Goal: Task Accomplishment & Management: Use online tool/utility

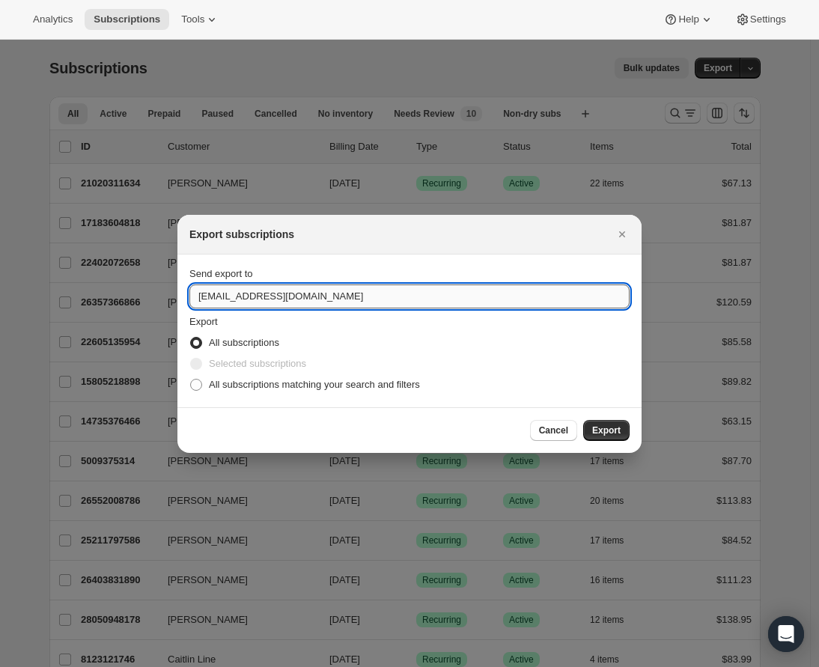
click at [208, 296] on input "care@uponafarm.com" at bounding box center [409, 296] width 440 height 24
type input "lindsey.gedeon@uponafarm.com"
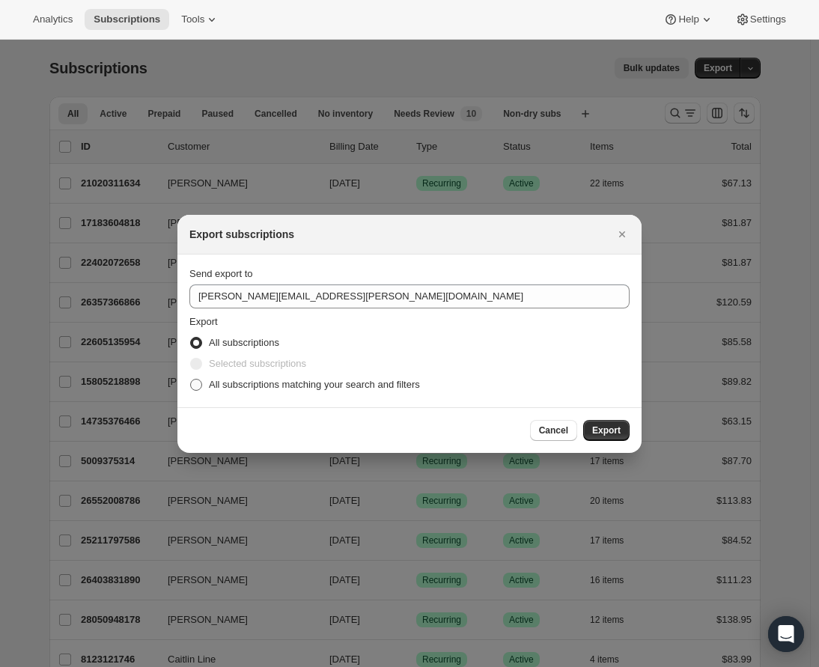
click at [386, 381] on span "All subscriptions matching your search and filters" at bounding box center [314, 384] width 211 height 11
click at [191, 380] on input "All subscriptions matching your search and filters" at bounding box center [190, 379] width 1 height 1
radio input "true"
click at [605, 430] on span "Export" at bounding box center [606, 430] width 28 height 12
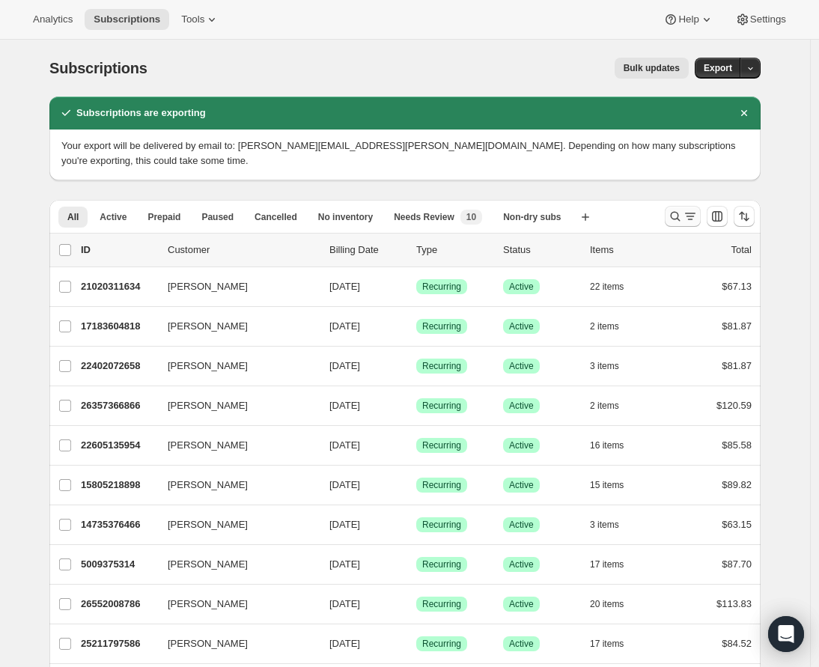
click at [689, 212] on icon "Search and filter results" at bounding box center [690, 216] width 15 height 15
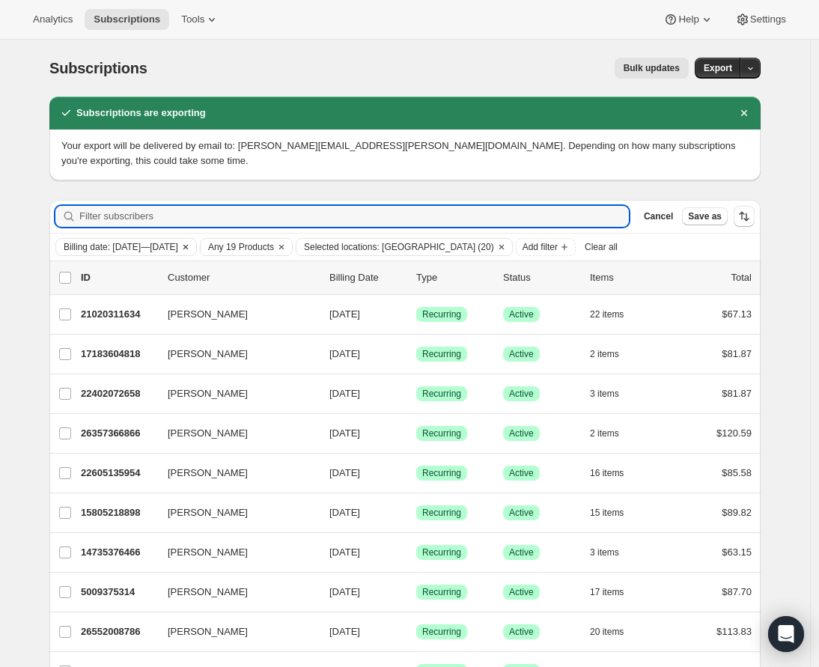
click at [177, 243] on span "Billing date: Sep 17, 2025—Sep 24, 2025" at bounding box center [121, 247] width 115 height 12
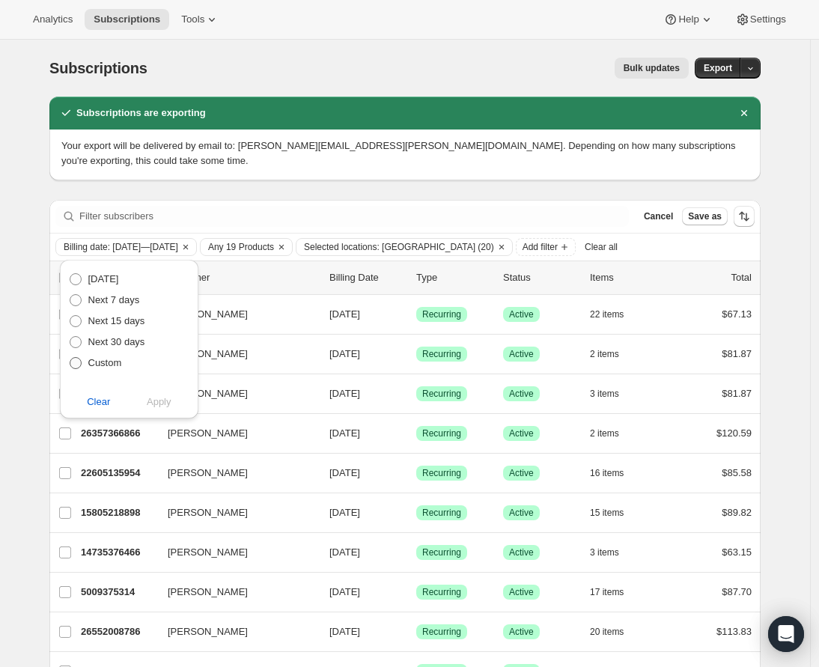
click at [114, 359] on span "Custom" at bounding box center [105, 362] width 34 height 11
click at [70, 358] on input "Custom" at bounding box center [70, 357] width 1 height 1
radio input "true"
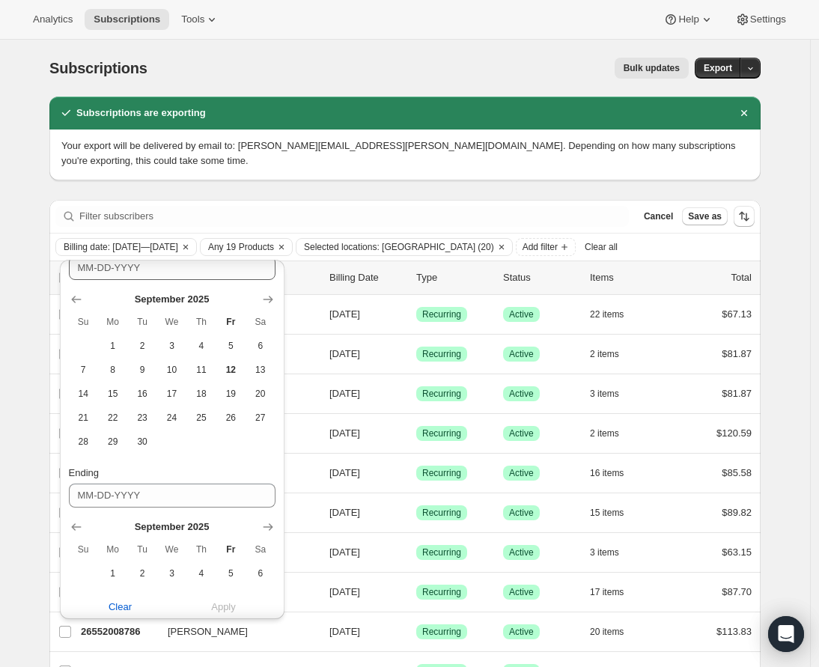
scroll to position [198, 0]
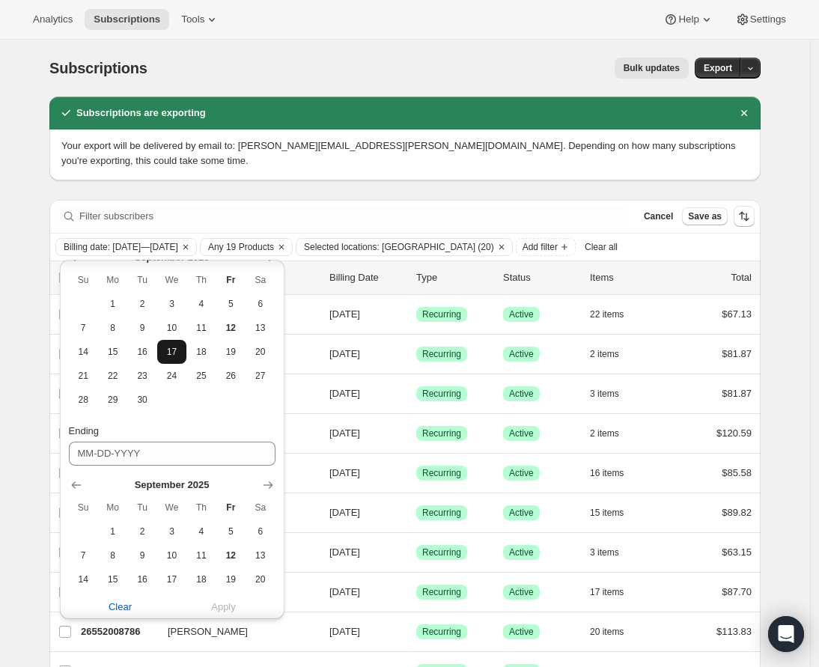
click at [164, 353] on span "17" at bounding box center [171, 352] width 17 height 12
type input "09-17-2025"
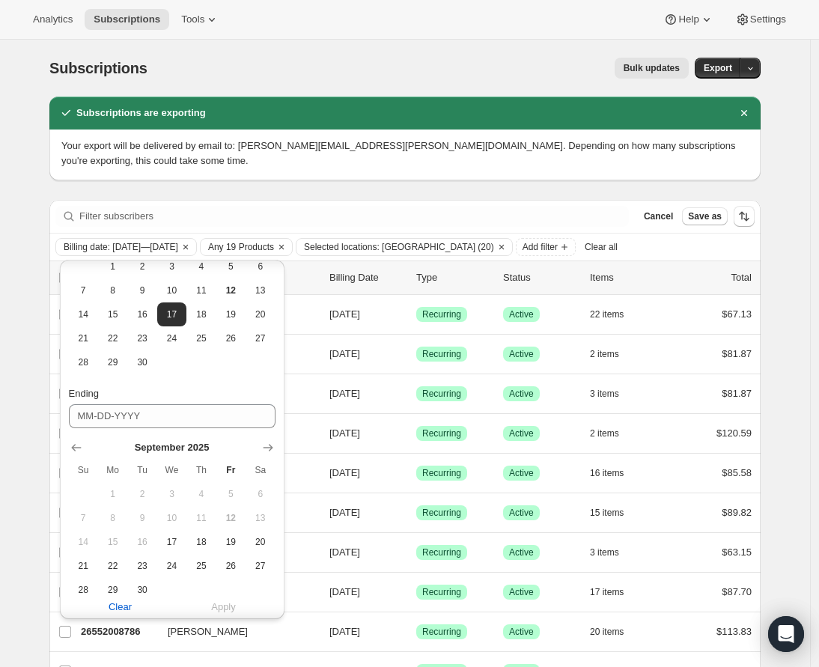
scroll to position [275, 0]
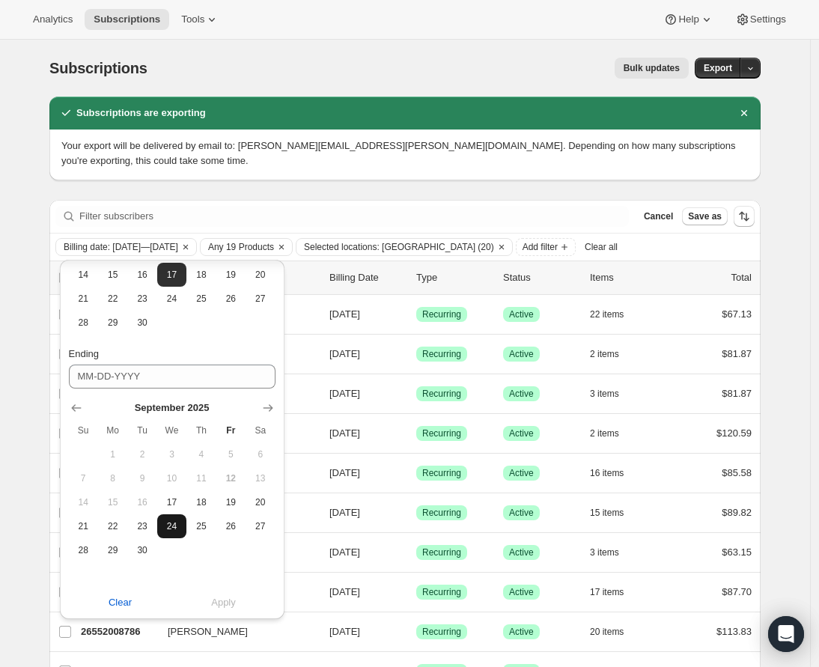
click at [177, 524] on span "24" at bounding box center [171, 526] width 17 height 12
click at [234, 504] on span "19" at bounding box center [230, 502] width 17 height 12
type input "09-19-2025"
click at [228, 610] on button "Apply" at bounding box center [223, 603] width 121 height 24
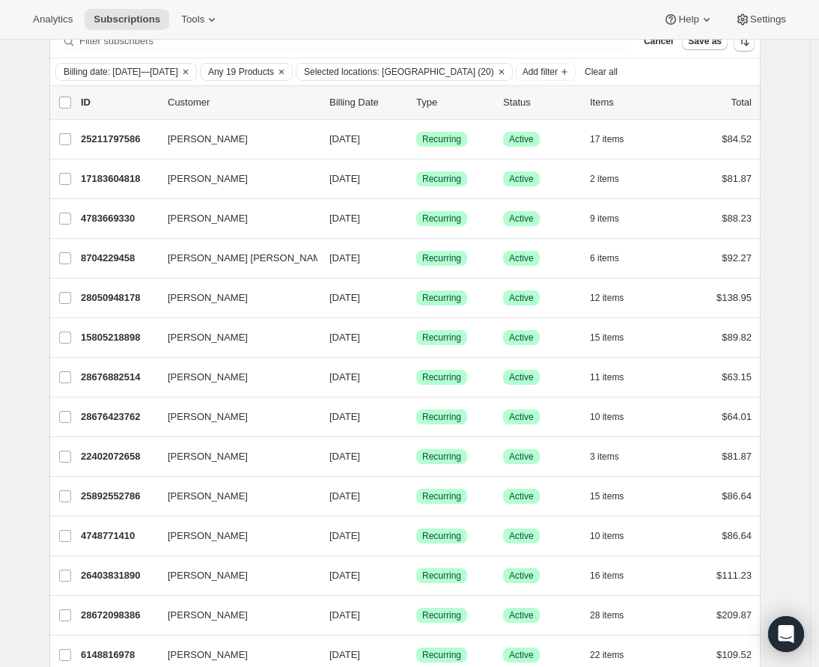
scroll to position [0, 0]
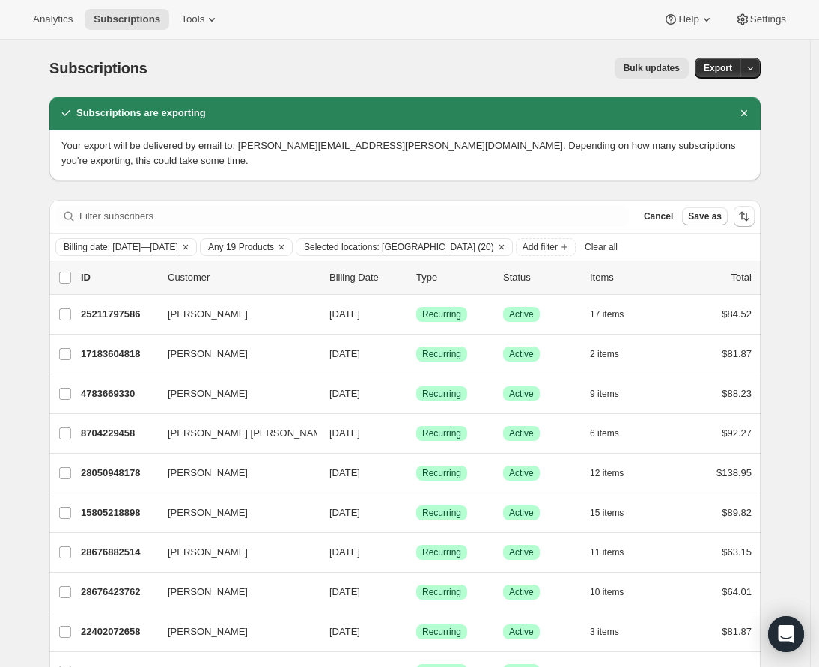
click at [651, 63] on span "Bulk updates" at bounding box center [652, 68] width 56 height 12
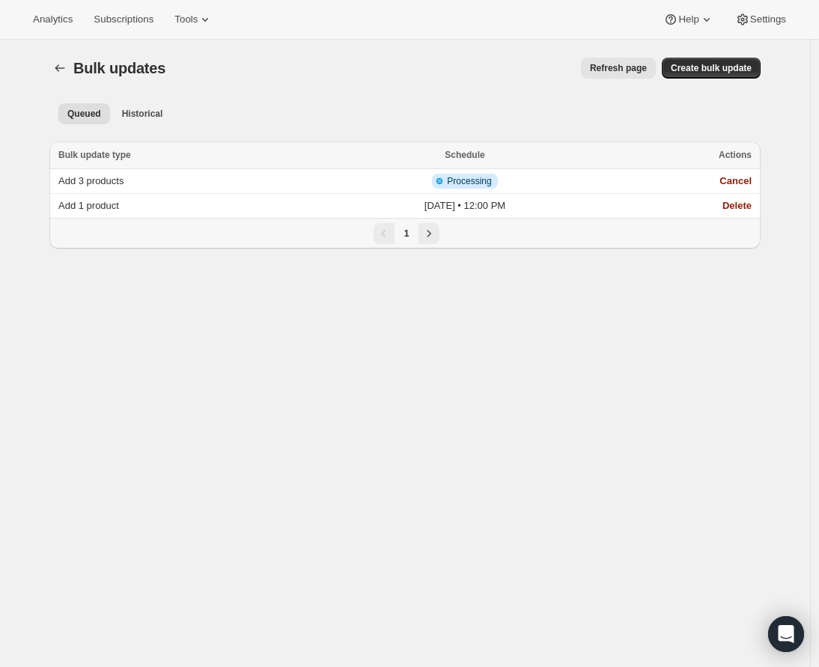
click at [721, 79] on div "Bulk updates. This page is ready Bulk updates Refresh page More actions Refresh…" at bounding box center [404, 68] width 711 height 57
click at [719, 74] on button "Create bulk update" at bounding box center [711, 68] width 99 height 21
select select "12"
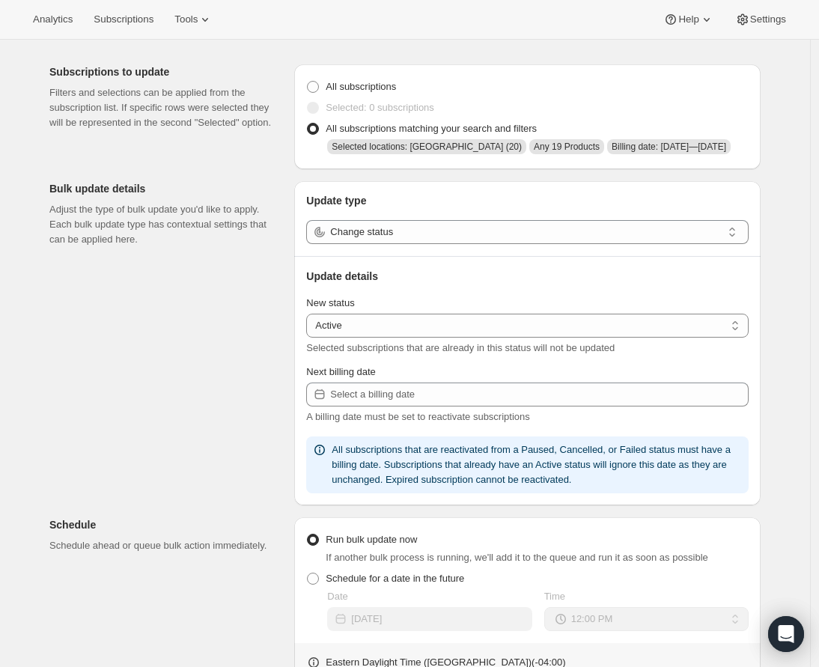
scroll to position [48, 0]
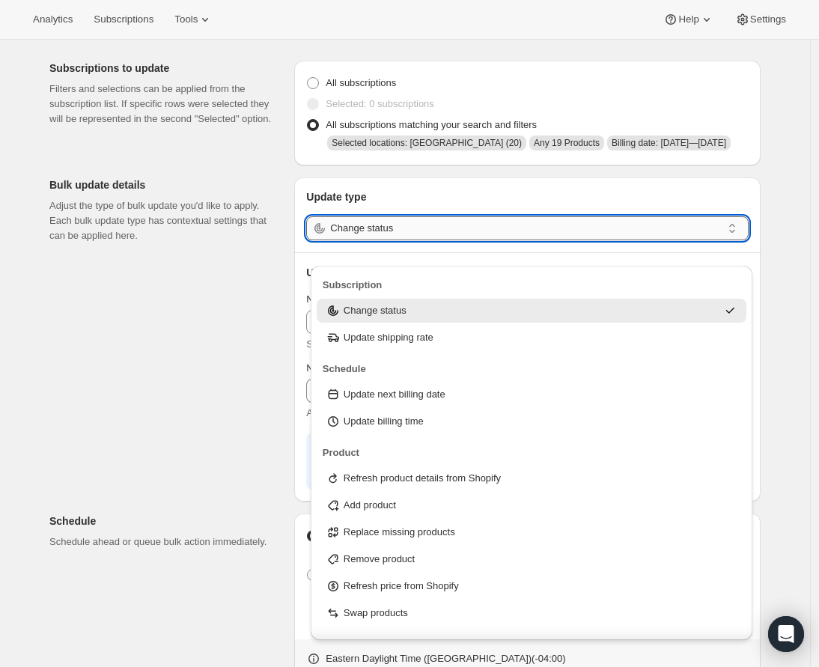
click at [393, 240] on input "Change status" at bounding box center [526, 228] width 392 height 24
click at [431, 511] on div "Add product" at bounding box center [532, 505] width 412 height 15
type input "Add product"
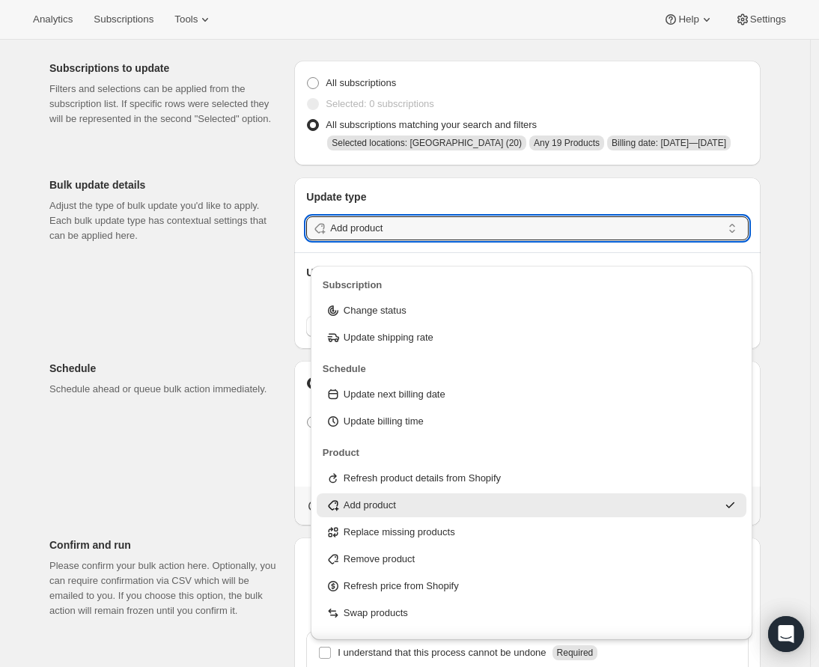
click at [202, 304] on div "Subscriptions to update Filters and selections can be applied from the subscrip…" at bounding box center [398, 446] width 723 height 795
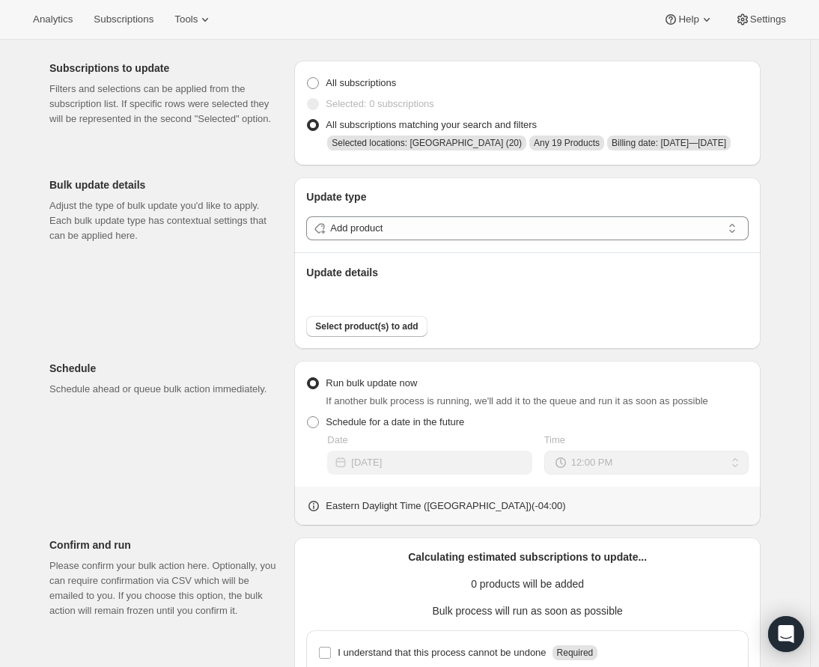
click at [370, 349] on div "Update type Add product Update details Select product(s) to add" at bounding box center [527, 262] width 466 height 171
click at [380, 332] on span "Select product(s) to add" at bounding box center [366, 326] width 103 height 12
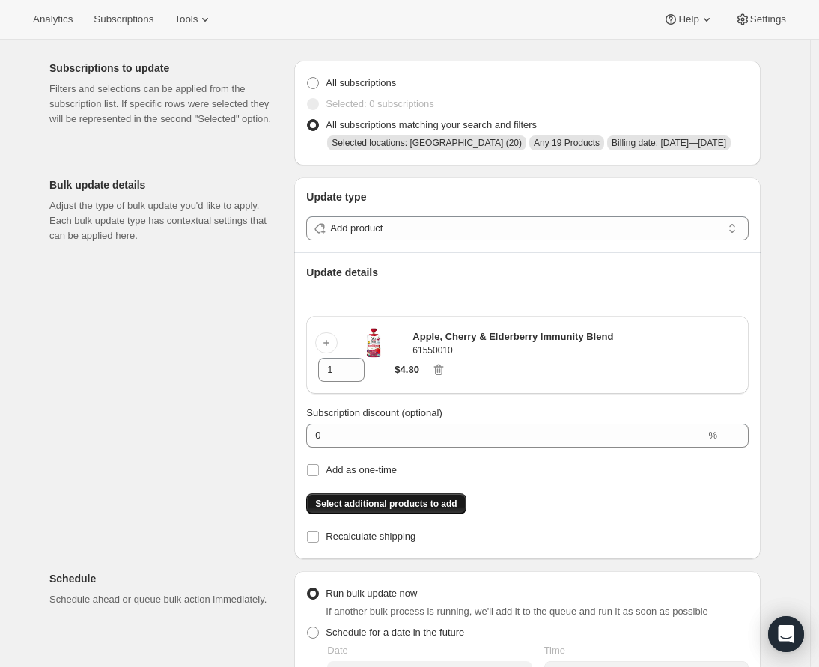
click at [410, 514] on button "Select additional products to add" at bounding box center [385, 503] width 159 height 21
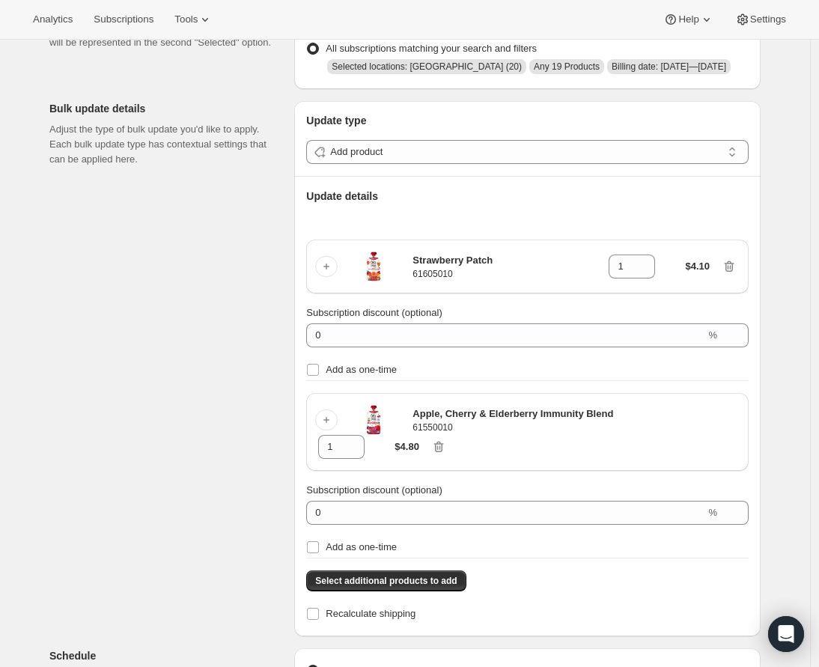
scroll to position [135, 0]
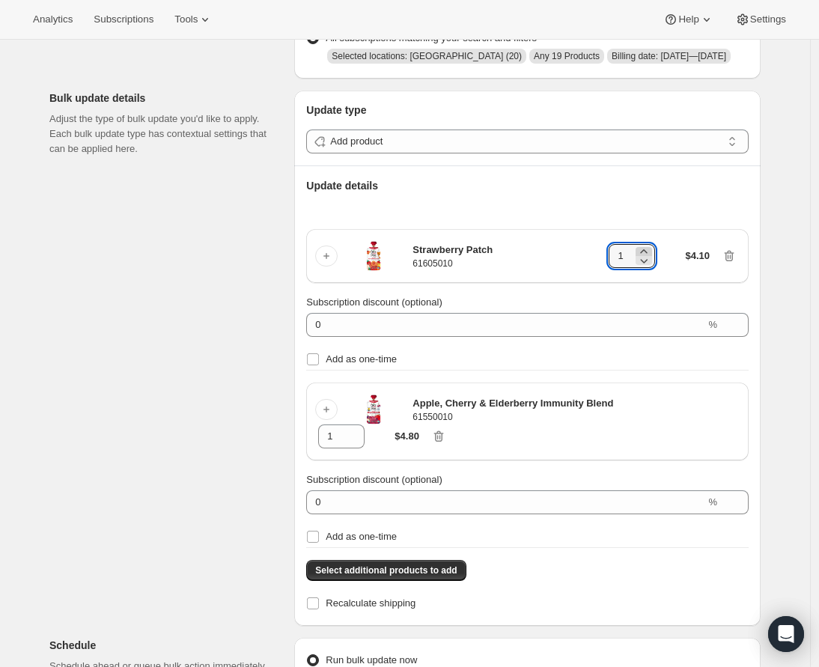
click at [648, 259] on icon at bounding box center [643, 251] width 15 height 15
type input "2"
click at [359, 439] on icon at bounding box center [353, 431] width 15 height 15
type input "2"
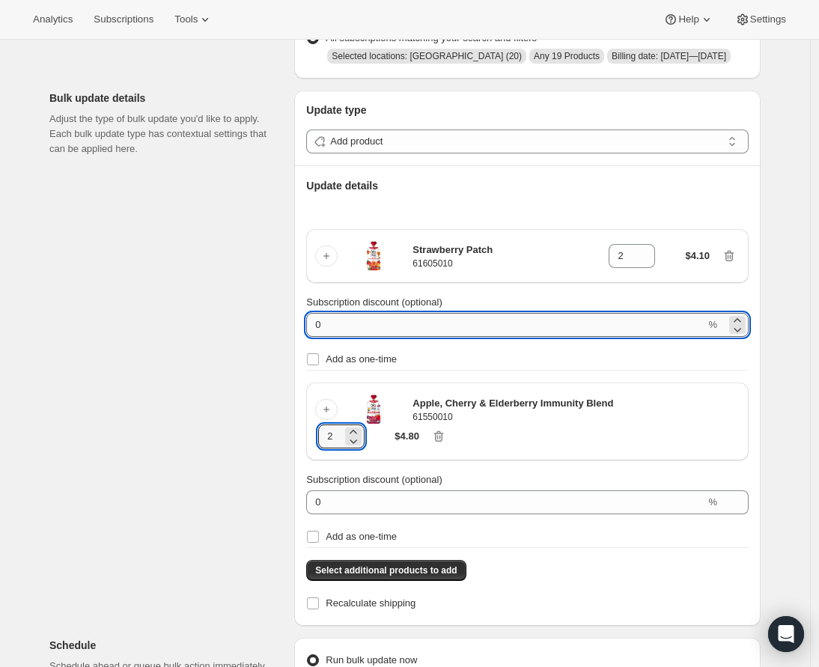
click at [389, 337] on input "0" at bounding box center [505, 325] width 399 height 24
type input "100"
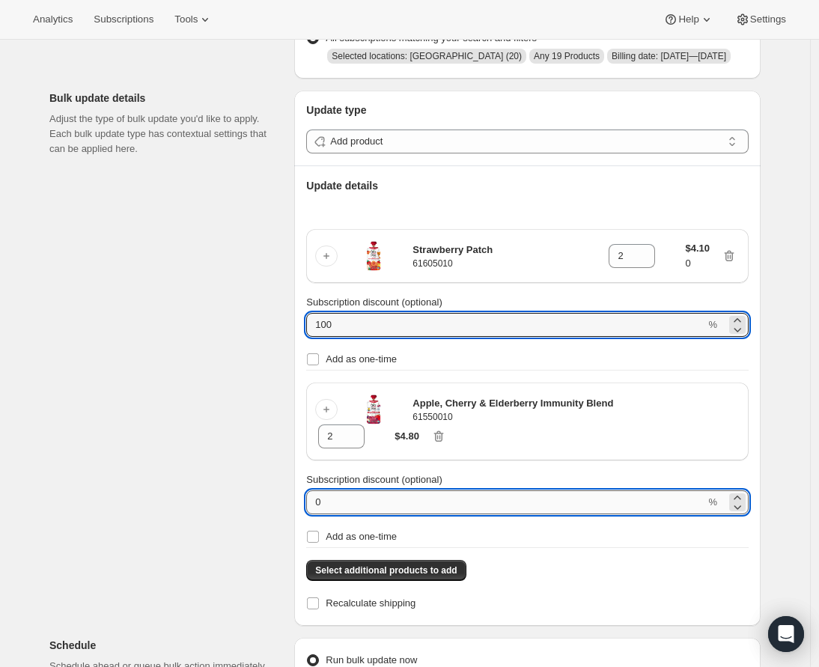
click at [372, 514] on input "0" at bounding box center [505, 502] width 399 height 24
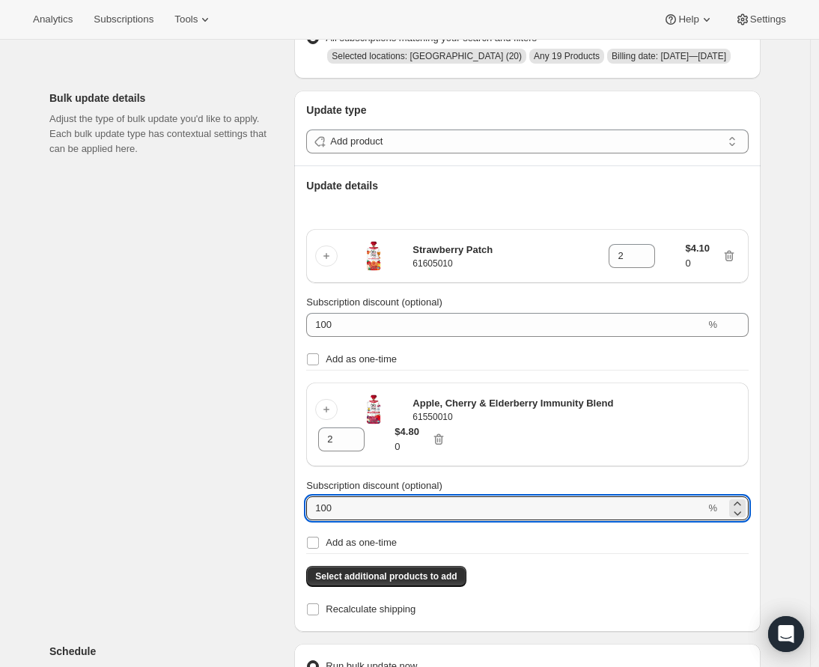
type input "100"
click at [213, 455] on div "Subscriptions to update Filters and selections can be applied from the subscrip…" at bounding box center [398, 544] width 723 height 1165
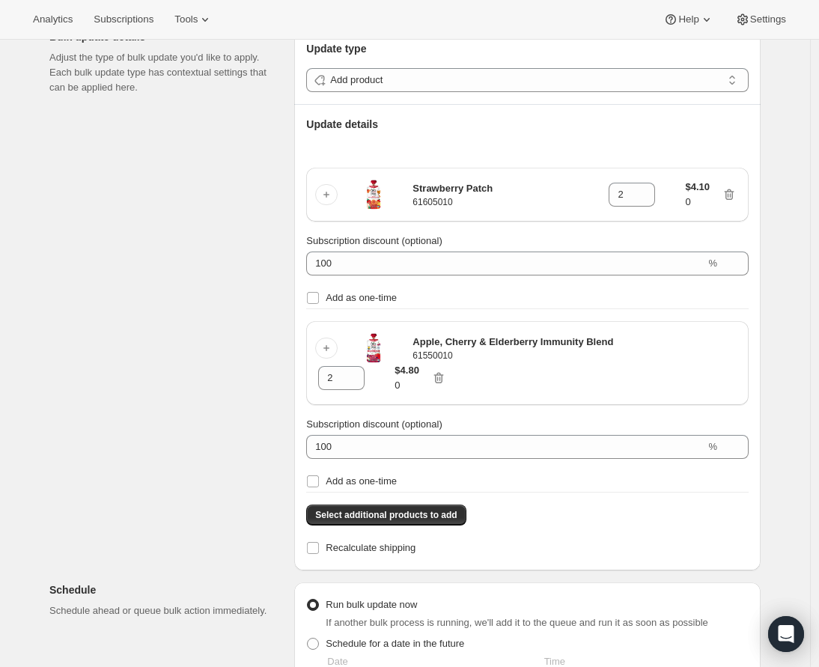
scroll to position [228, 0]
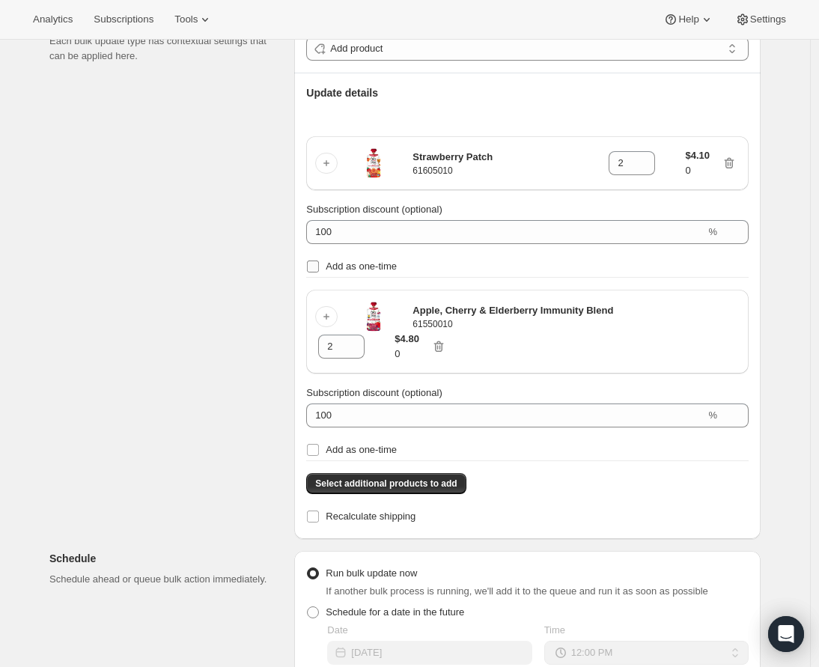
click at [319, 272] on input "Add as one-time" at bounding box center [313, 267] width 12 height 12
checkbox input "true"
click at [319, 456] on input "Add as one-time" at bounding box center [313, 450] width 12 height 12
checkbox input "true"
click at [236, 454] on div "Subscriptions to update Filters and selections can be applied from the subscrip…" at bounding box center [398, 451] width 723 height 1165
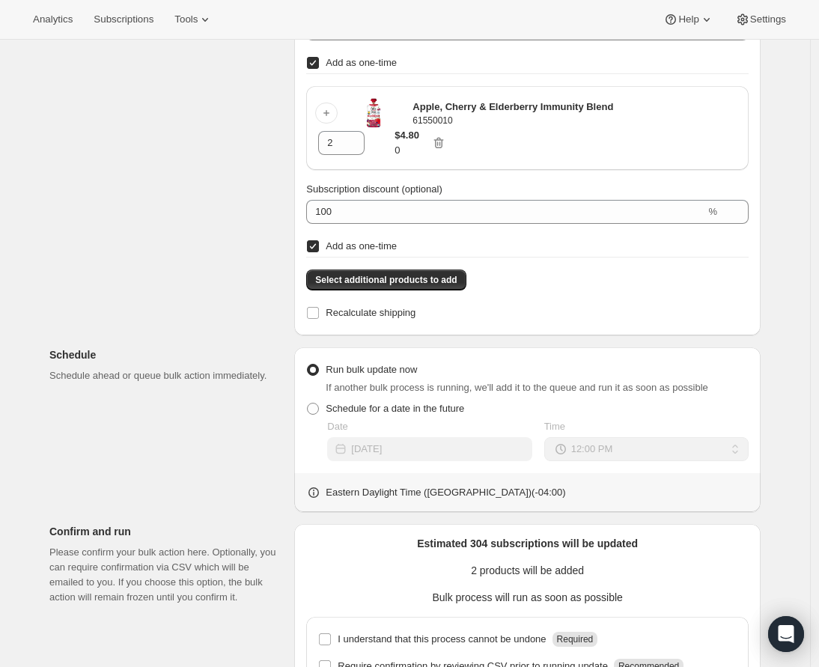
scroll to position [432, 0]
click at [316, 414] on span at bounding box center [313, 408] width 12 height 12
click at [308, 403] on input "Schedule for a date in the future" at bounding box center [307, 402] width 1 height 1
radio input "true"
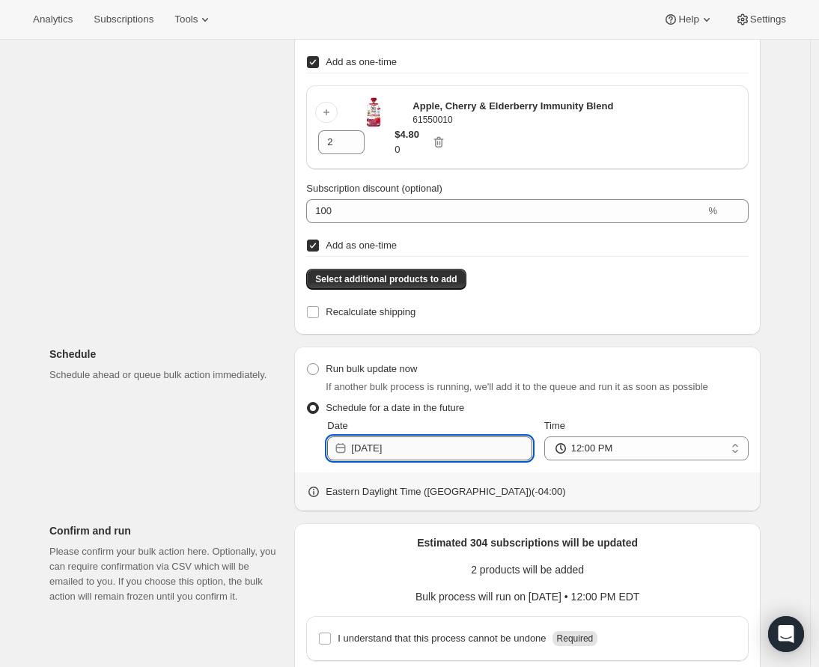
click at [450, 460] on input "2025-09-12" at bounding box center [441, 448] width 180 height 24
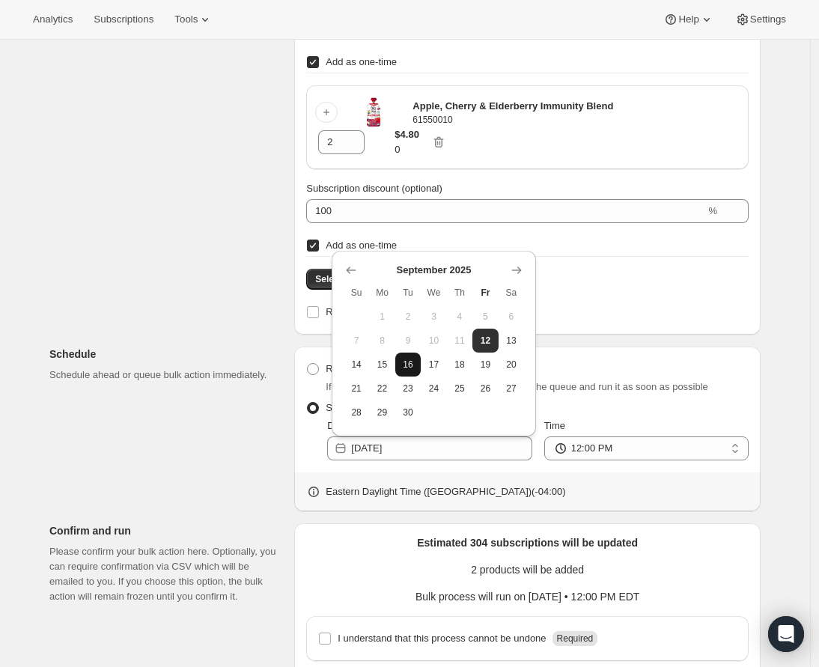
click at [408, 359] on span "16" at bounding box center [407, 365] width 13 height 12
type input "2025-09-16"
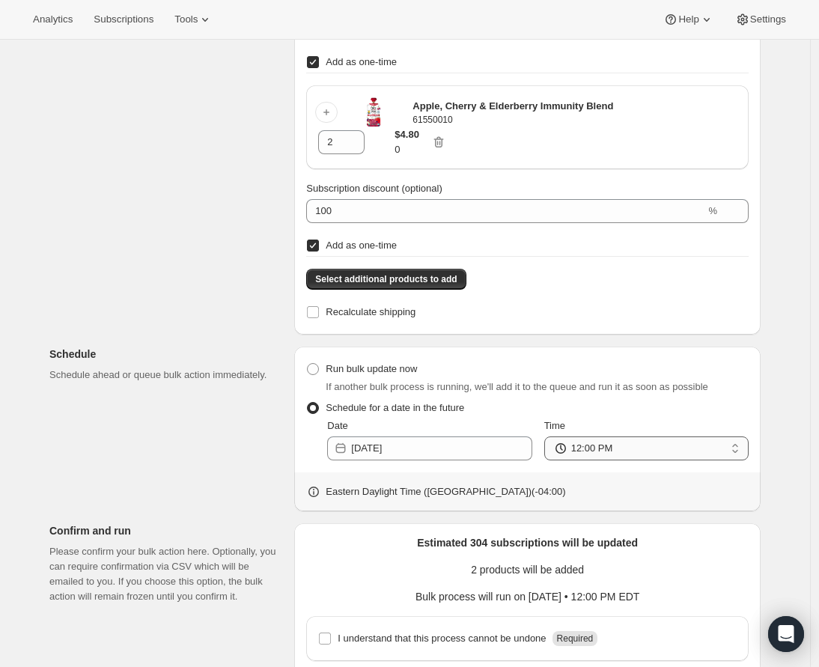
click at [631, 460] on select "12:00 AM 01:00 AM 02:00 AM 03:00 AM 04:00 AM 05:00 AM 06:00 AM 07:00 AM 08:00 A…" at bounding box center [646, 448] width 204 height 24
select select "13"
click at [548, 457] on select "12:00 AM 01:00 AM 02:00 AM 03:00 AM 04:00 AM 05:00 AM 06:00 AM 07:00 AM 08:00 A…" at bounding box center [646, 448] width 204 height 24
click at [804, 474] on div "Create bulk update. This page is ready Create bulk update Subscriptions to upda…" at bounding box center [405, 202] width 810 height 1189
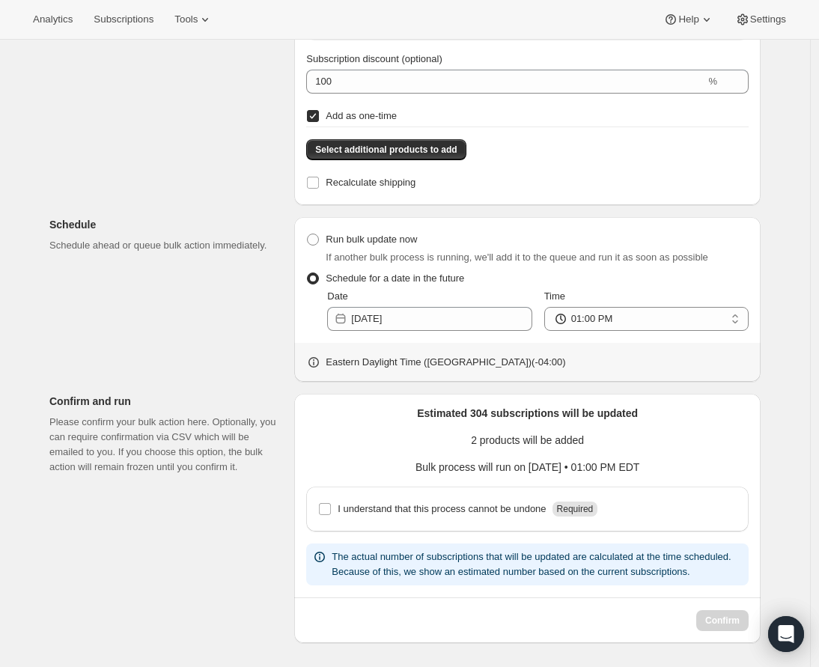
scroll to position [598, 0]
click at [326, 503] on input "I understand that this process cannot be undone Required" at bounding box center [325, 509] width 12 height 12
checkbox input "true"
click at [725, 620] on span "Confirm" at bounding box center [722, 621] width 34 height 12
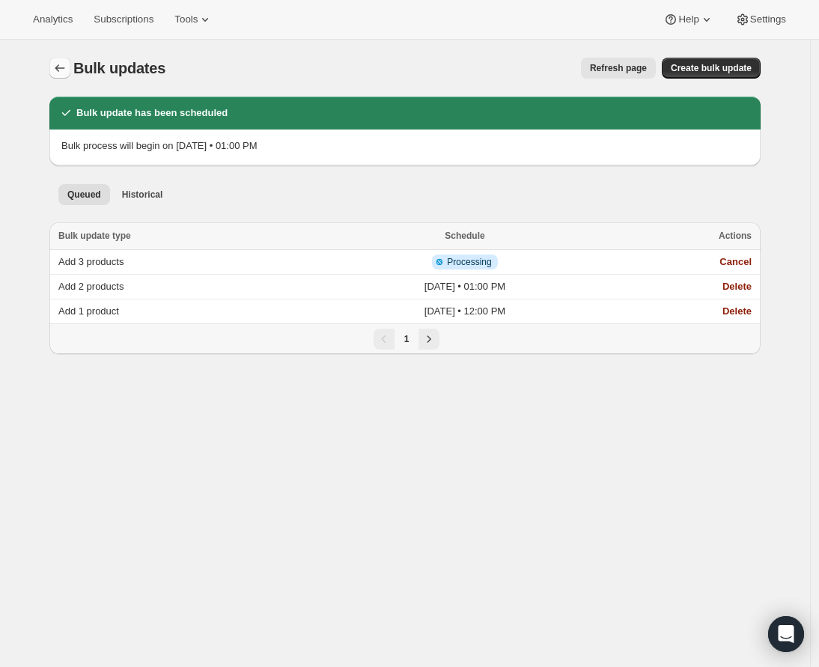
click at [59, 61] on button "Bulk updates" at bounding box center [59, 68] width 21 height 21
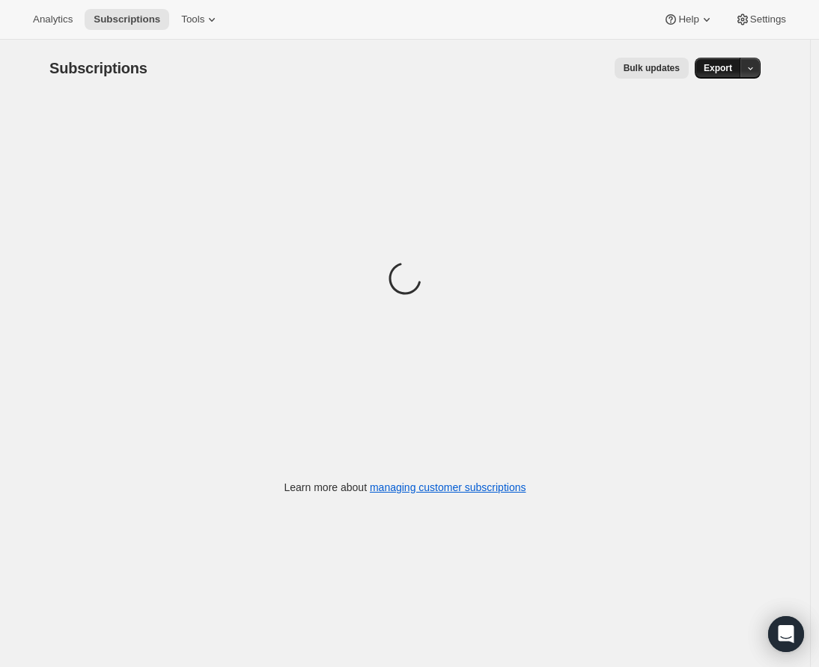
click at [716, 68] on span "Export" at bounding box center [718, 68] width 28 height 12
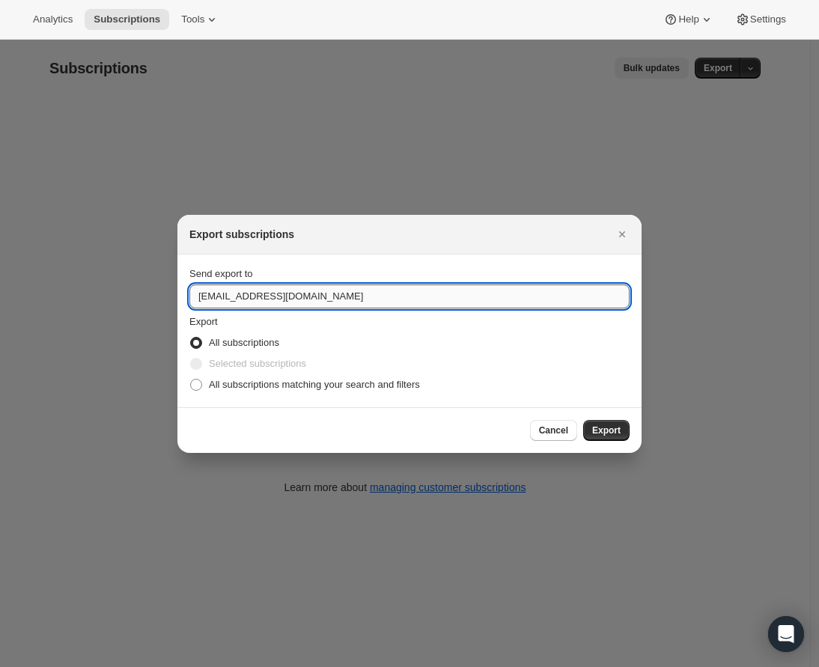
click at [210, 292] on input "care@uponafarm.com" at bounding box center [409, 296] width 440 height 24
click at [234, 384] on span "All subscriptions matching your search and filters" at bounding box center [314, 384] width 211 height 11
click at [191, 380] on input "All subscriptions matching your search and filters" at bounding box center [190, 379] width 1 height 1
radio input "true"
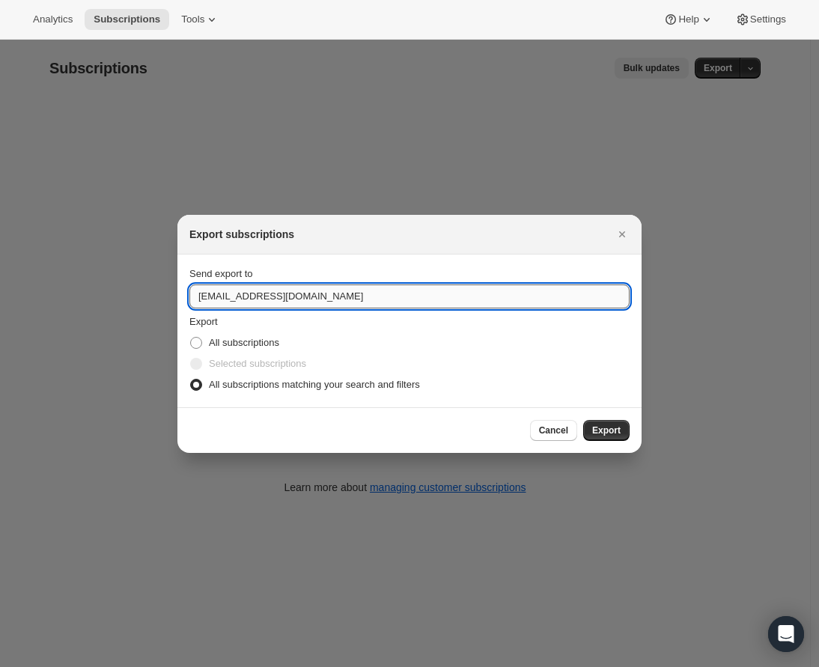
click at [208, 293] on input "care@uponafarm.com" at bounding box center [409, 296] width 440 height 24
type input "lindsey.gedeon@uponafarm.com"
click at [606, 429] on span "Export" at bounding box center [606, 430] width 28 height 12
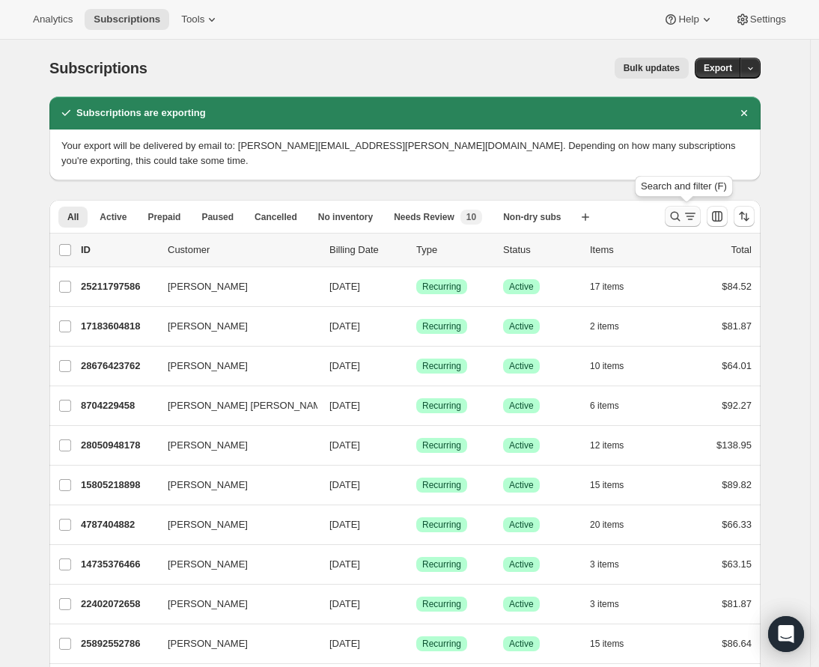
click at [689, 220] on icon "Search and filter results" at bounding box center [690, 216] width 15 height 15
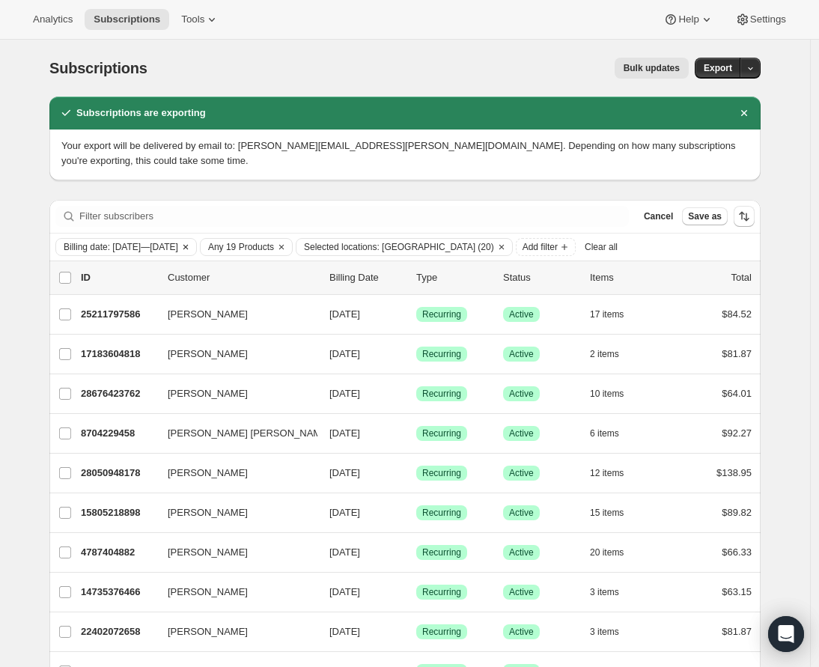
click at [177, 248] on span "Billing date: Sep 17, 2025—Sep 19, 2025" at bounding box center [121, 247] width 115 height 12
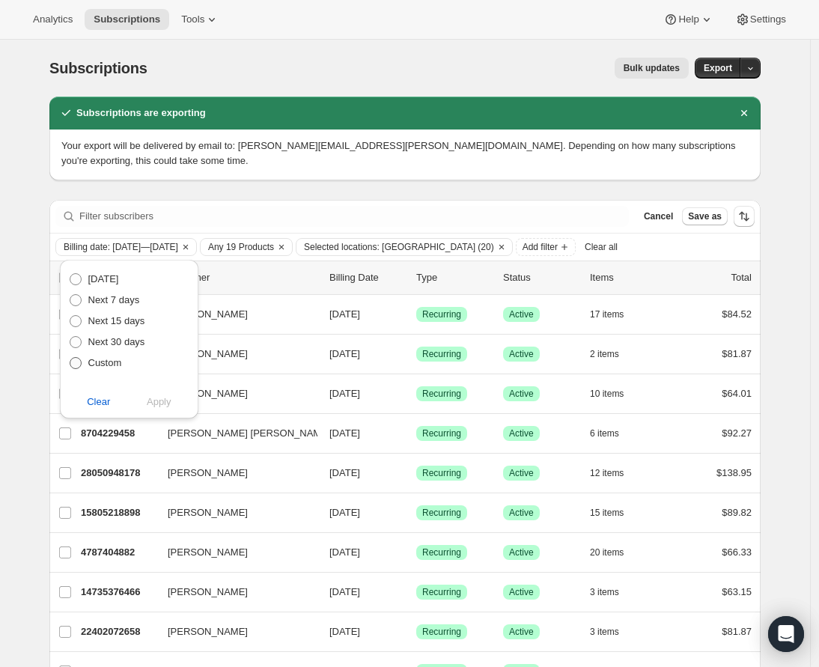
click at [99, 366] on span "Custom" at bounding box center [105, 362] width 34 height 11
click at [70, 358] on input "Custom" at bounding box center [70, 357] width 1 height 1
radio input "true"
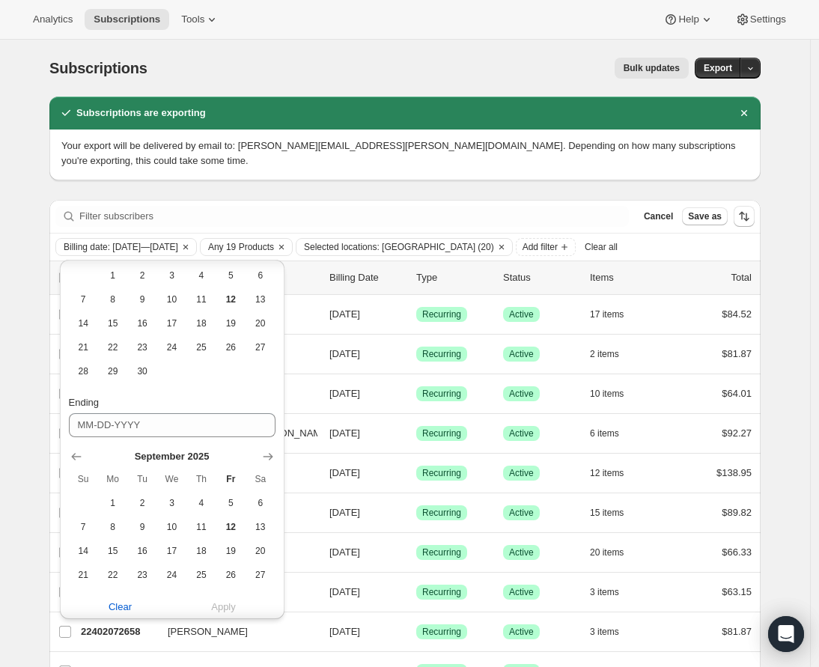
scroll to position [242, 0]
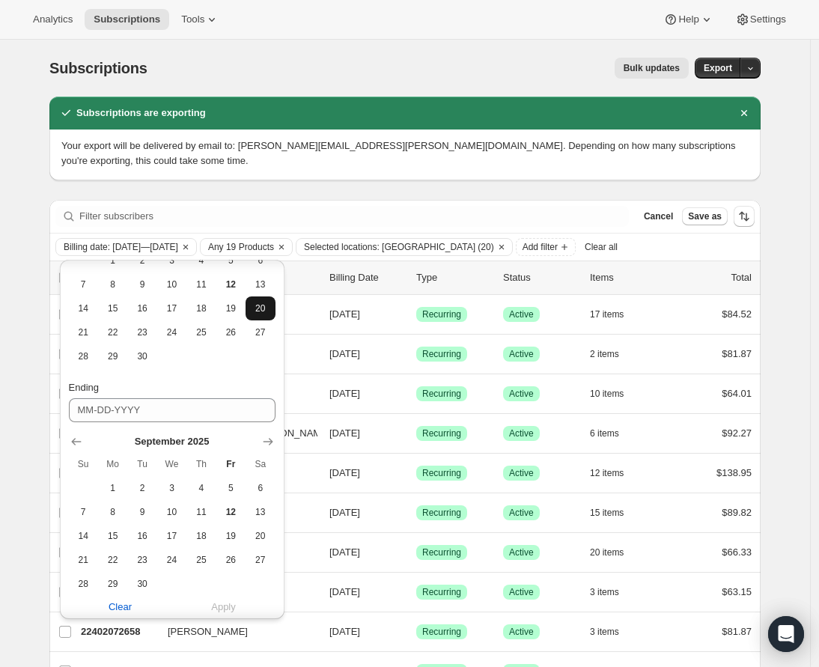
click at [256, 309] on span "20" at bounding box center [260, 308] width 17 height 12
type input "09-20-2025"
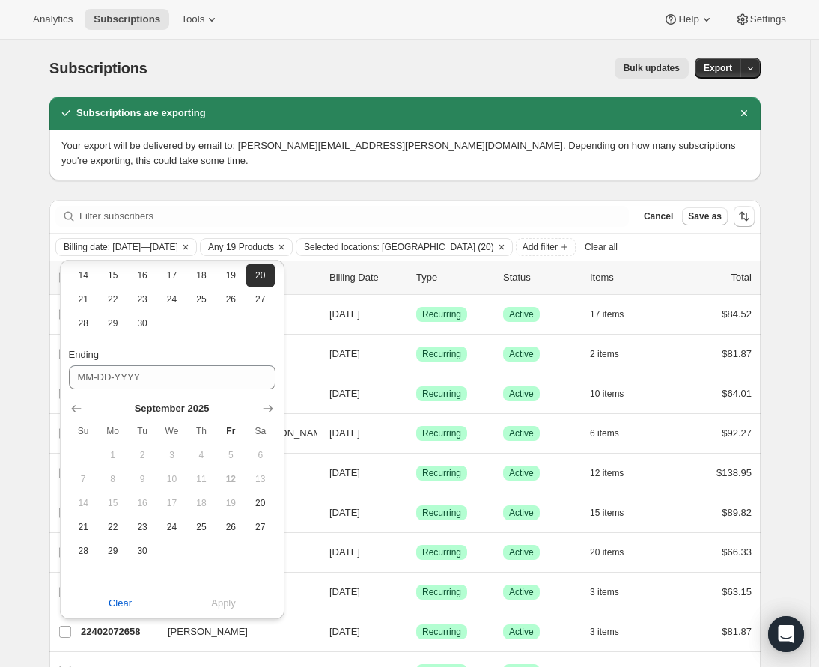
scroll to position [275, 0]
click at [137, 525] on span "23" at bounding box center [141, 526] width 17 height 12
type input "09-23-2025"
click at [222, 594] on button "Apply" at bounding box center [223, 603] width 121 height 24
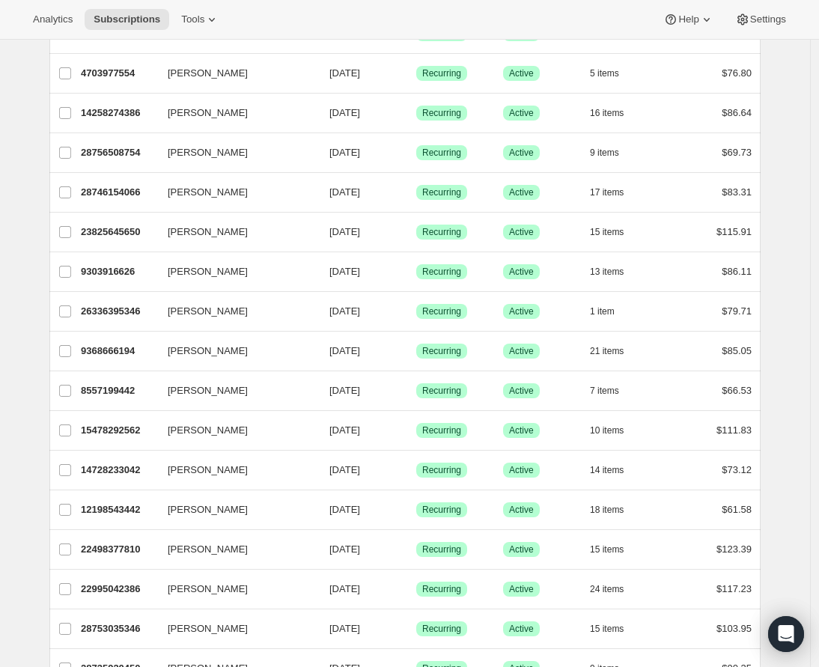
scroll to position [0, 0]
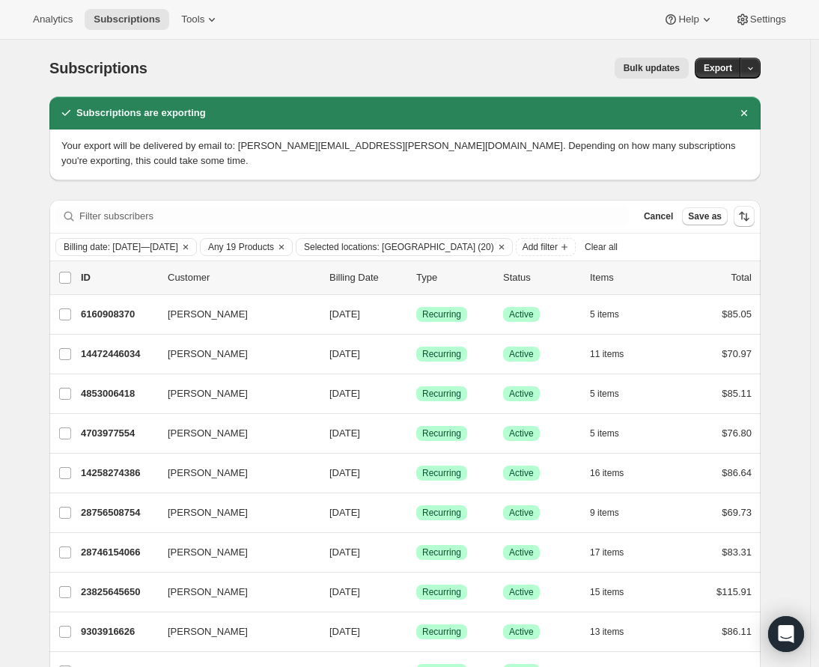
click at [661, 71] on span "Bulk updates" at bounding box center [652, 68] width 56 height 12
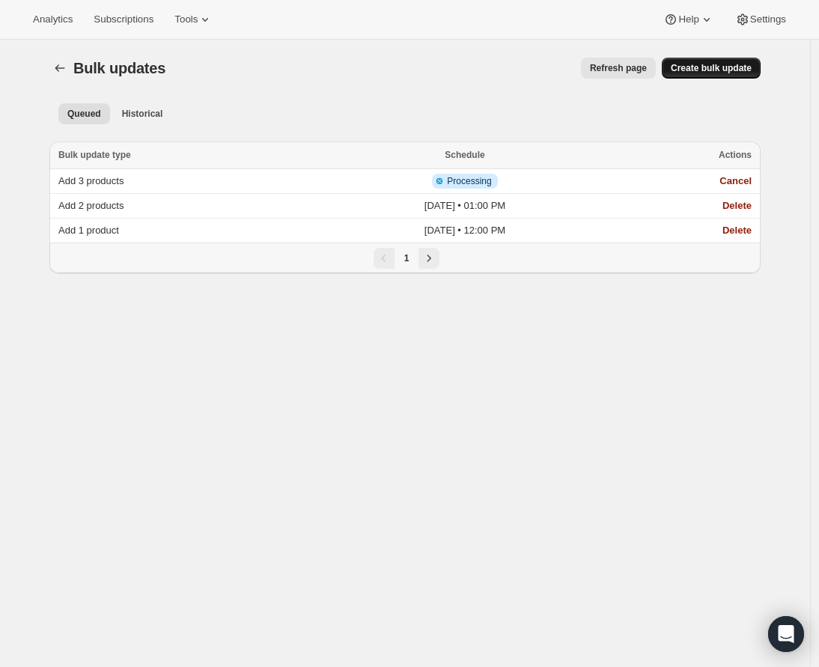
click at [700, 68] on span "Create bulk update" at bounding box center [711, 68] width 81 height 12
select select "12"
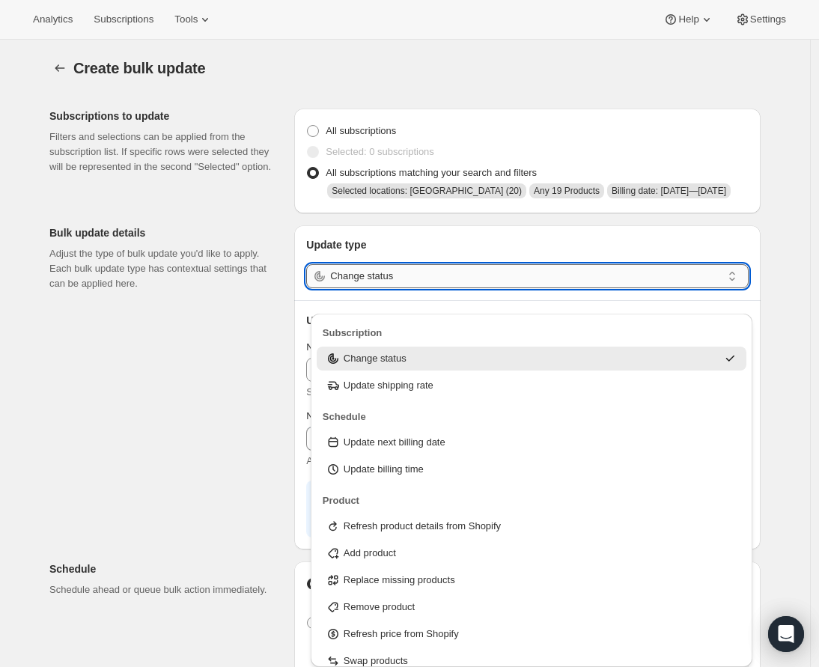
click at [425, 288] on input "Change status" at bounding box center [526, 276] width 392 height 24
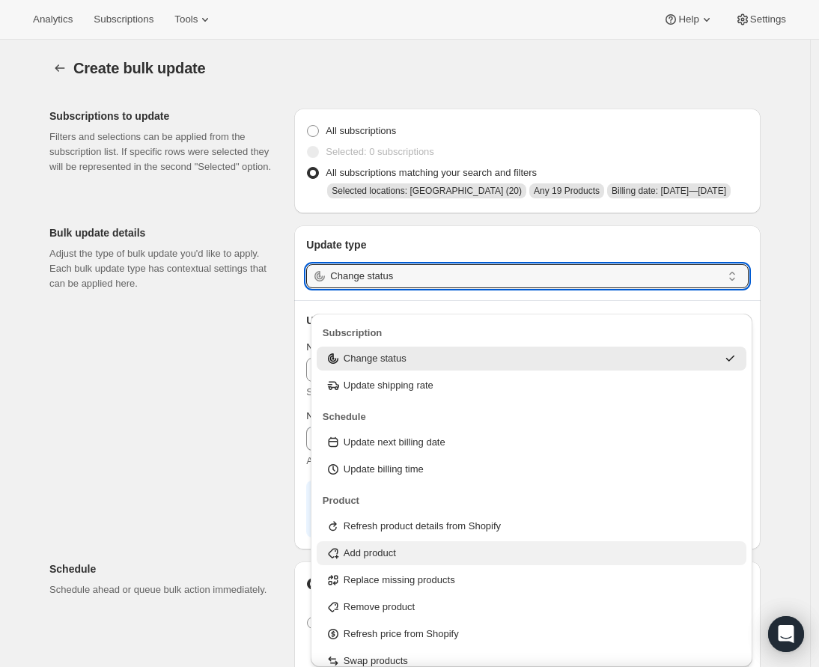
click at [433, 555] on div "Add product" at bounding box center [532, 553] width 412 height 15
type input "Add product"
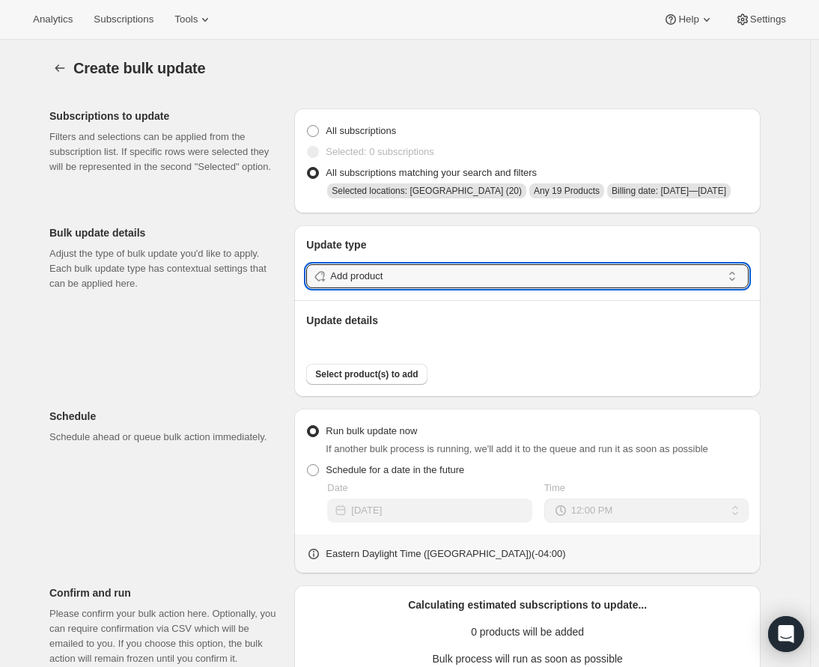
click at [766, 394] on div "Create bulk update. This page is ready Create bulk update Subscriptions to upda…" at bounding box center [404, 478] width 747 height 876
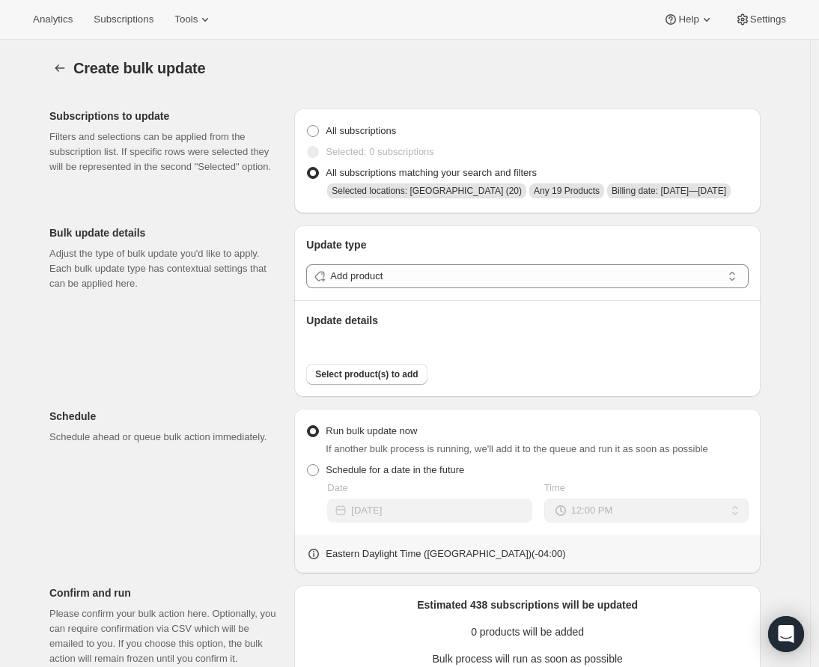
click at [241, 386] on div "Subscriptions to update Filters and selections can be applied from the subscrip…" at bounding box center [398, 494] width 723 height 795
click at [347, 380] on span "Select product(s) to add" at bounding box center [366, 374] width 103 height 12
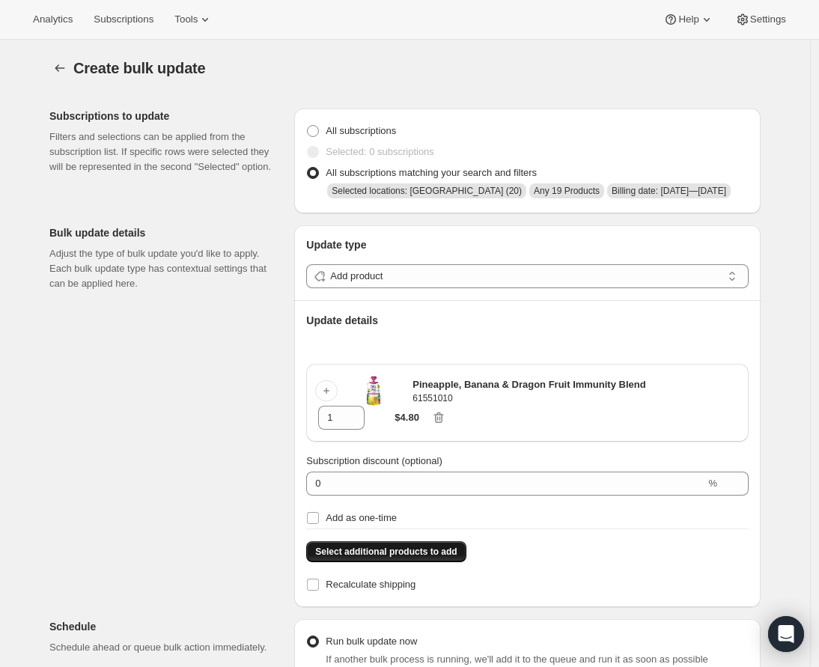
click at [424, 558] on span "Select additional products to add" at bounding box center [385, 552] width 141 height 12
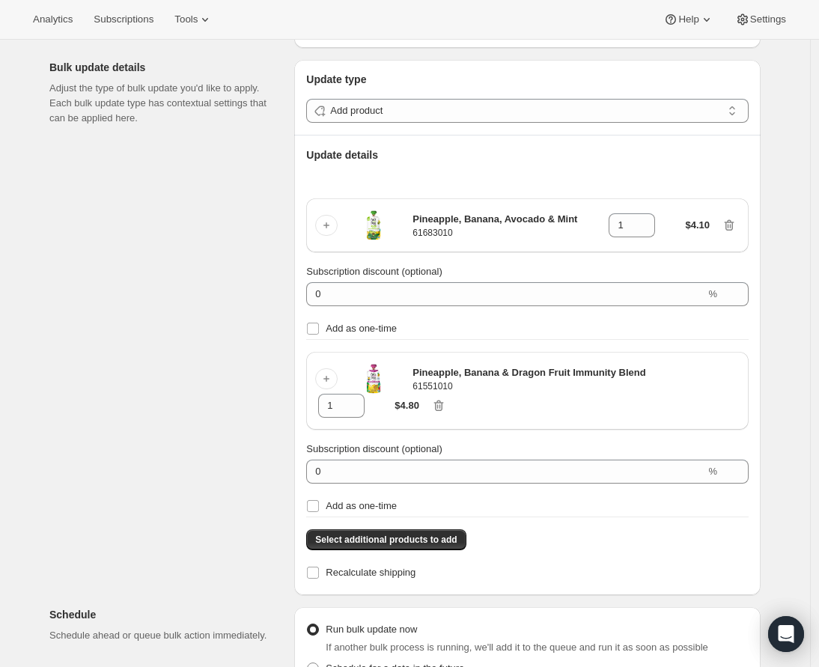
scroll to position [187, 0]
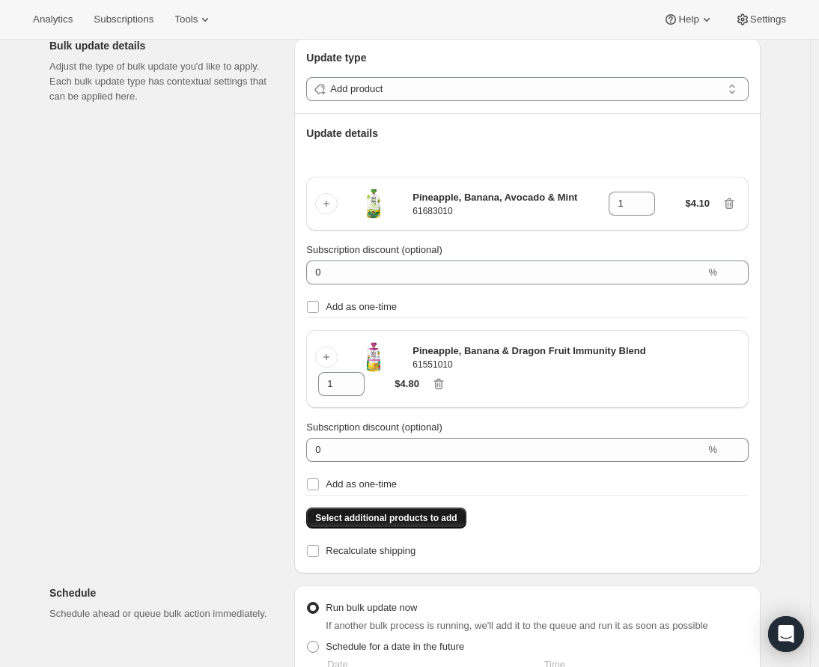
click at [384, 524] on span "Select additional products to add" at bounding box center [385, 518] width 141 height 12
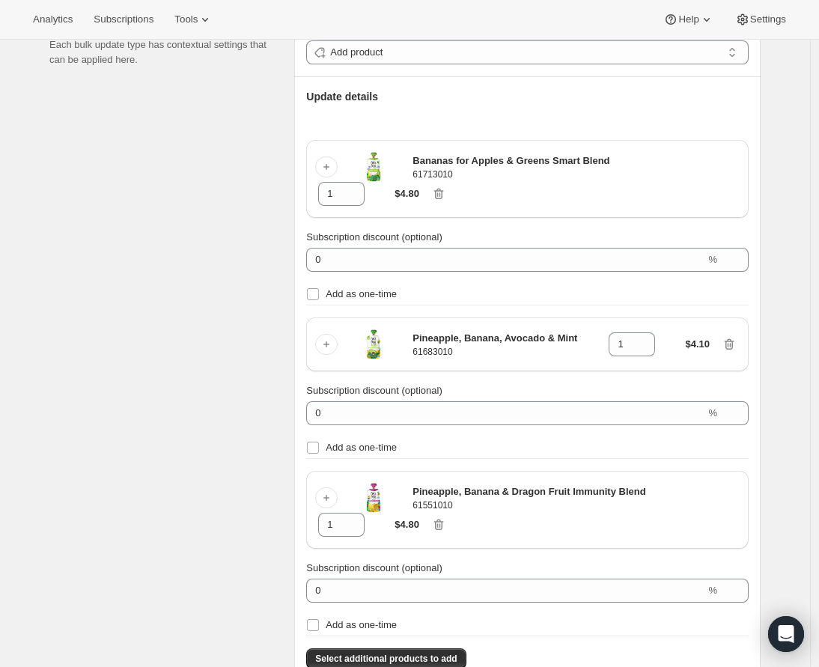
scroll to position [225, 0]
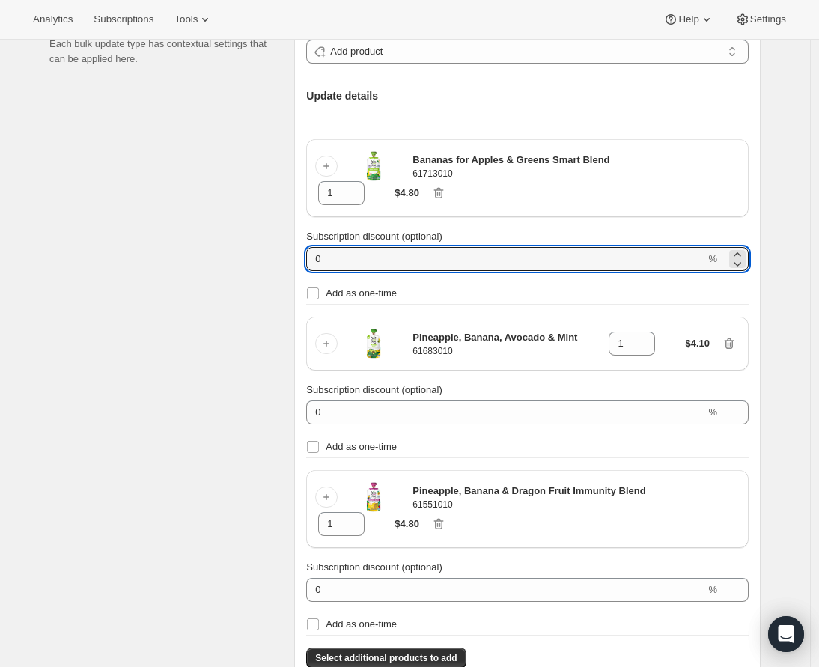
drag, startPoint x: 346, startPoint y: 276, endPoint x: 284, endPoint y: 278, distance: 62.2
click at [284, 278] on div "Subscriptions to update Filters and selections can be applied from the subscrip…" at bounding box center [398, 540] width 723 height 1336
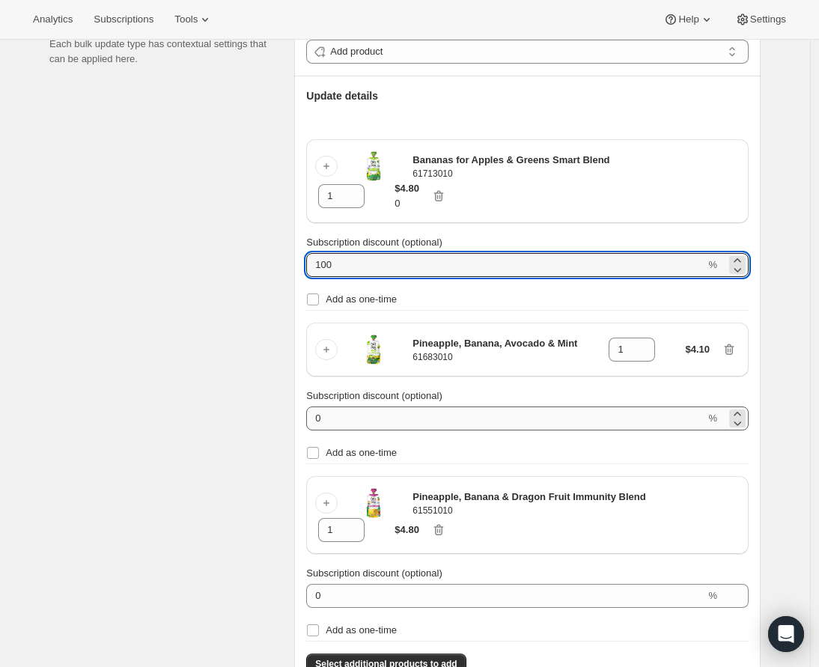
type input "100"
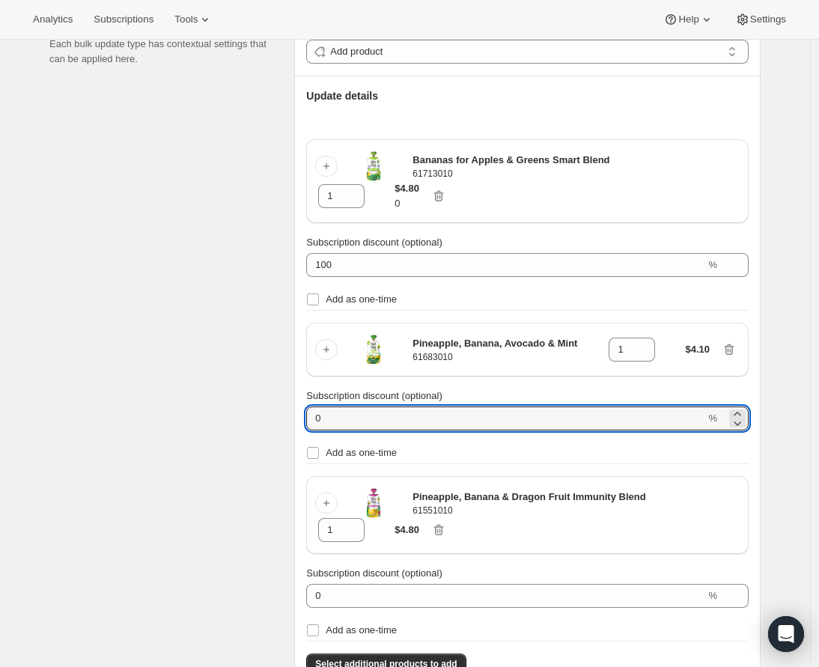
drag, startPoint x: 336, startPoint y: 439, endPoint x: 287, endPoint y: 437, distance: 48.7
click at [287, 437] on div "Subscriptions to update Filters and selections can be applied from the subscrip…" at bounding box center [398, 543] width 723 height 1342
type input "100"
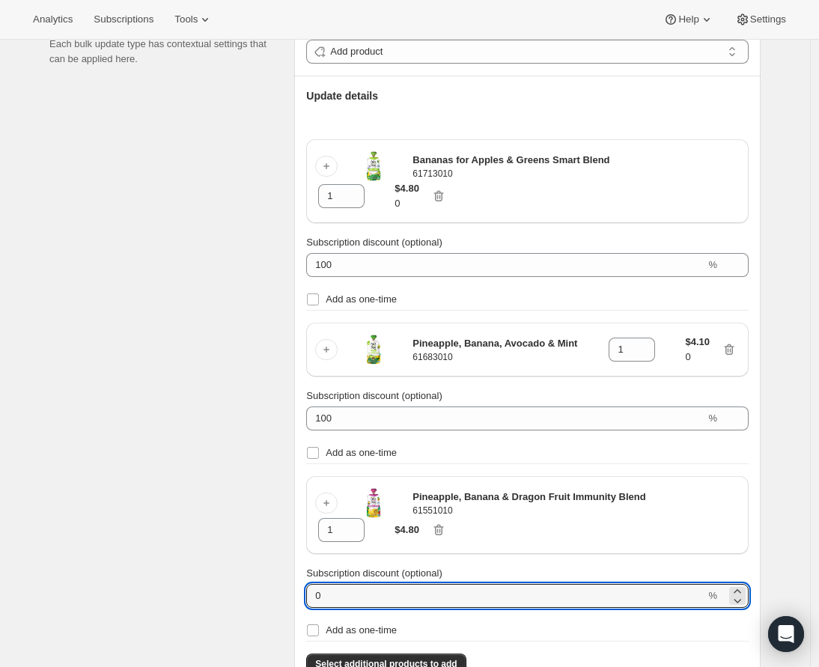
drag, startPoint x: 326, startPoint y: 613, endPoint x: 302, endPoint y: 609, distance: 24.2
click at [302, 609] on div "Update type Add product Update details Bananas for Apples & Greens Smart Blend …" at bounding box center [527, 360] width 466 height 719
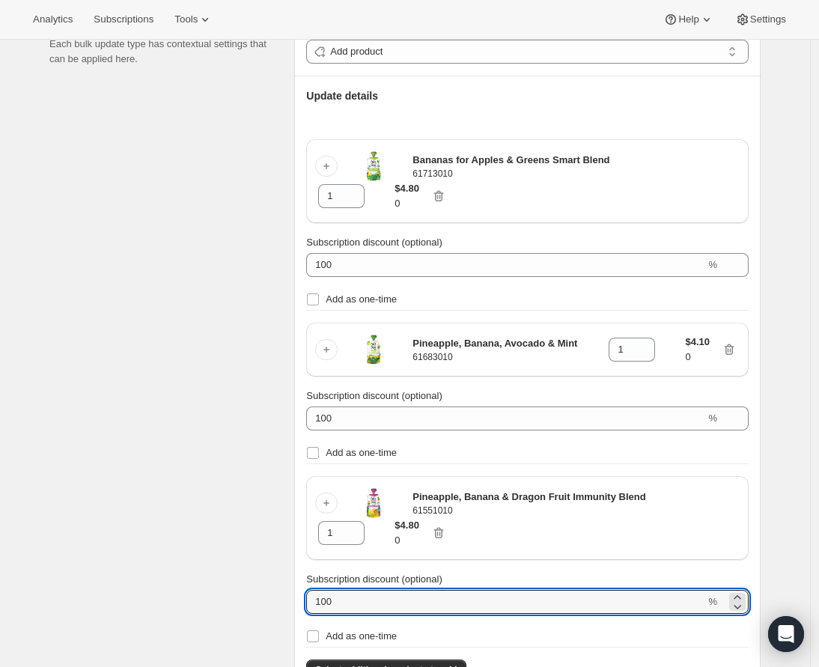
type input "100"
click at [243, 478] on div "Subscriptions to update Filters and selections can be applied from the subscrip…" at bounding box center [398, 546] width 723 height 1348
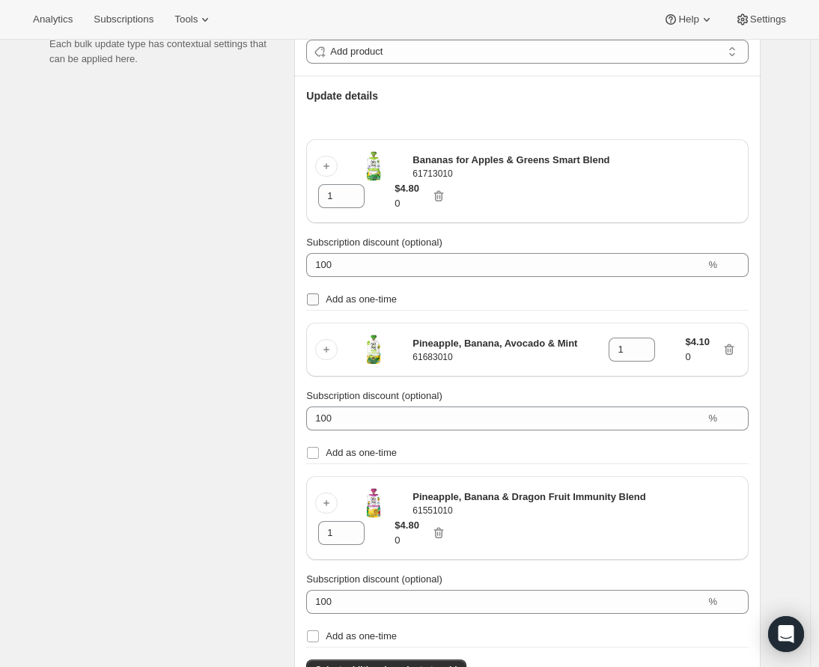
click at [317, 305] on input "Add as one-time" at bounding box center [313, 299] width 12 height 12
checkbox input "true"
click at [318, 459] on input "Add as one-time" at bounding box center [313, 453] width 12 height 12
checkbox input "true"
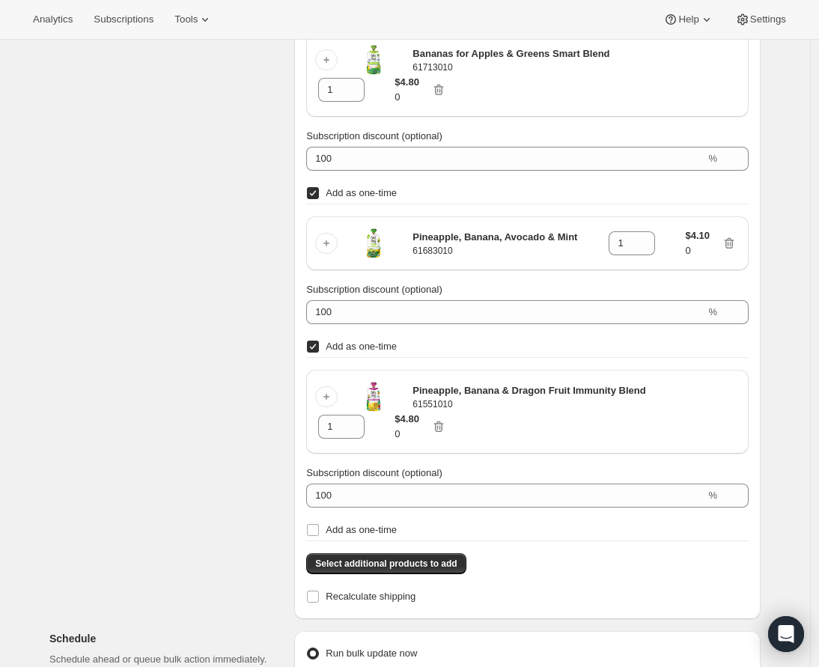
scroll to position [340, 0]
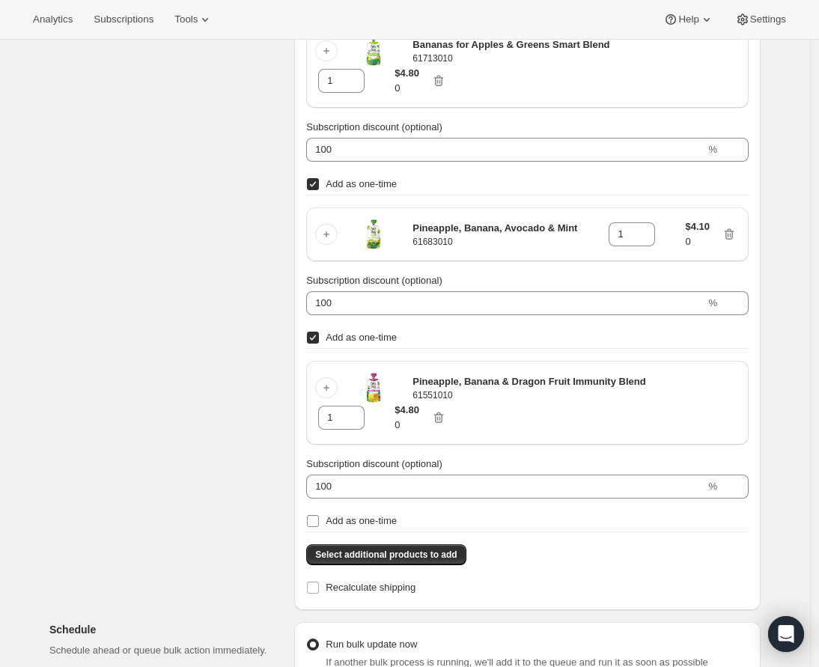
click at [320, 528] on span at bounding box center [312, 520] width 13 height 13
click at [319, 527] on input "Add as one-time" at bounding box center [313, 521] width 12 height 12
checkbox input "true"
click at [251, 493] on div "Subscriptions to update Filters and selections can be applied from the subscrip…" at bounding box center [398, 431] width 723 height 1348
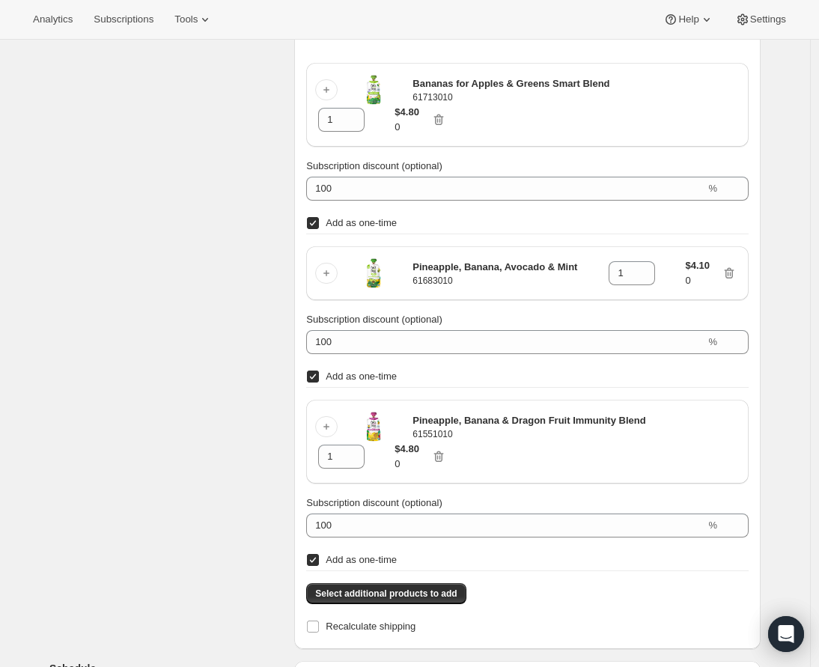
scroll to position [299, 0]
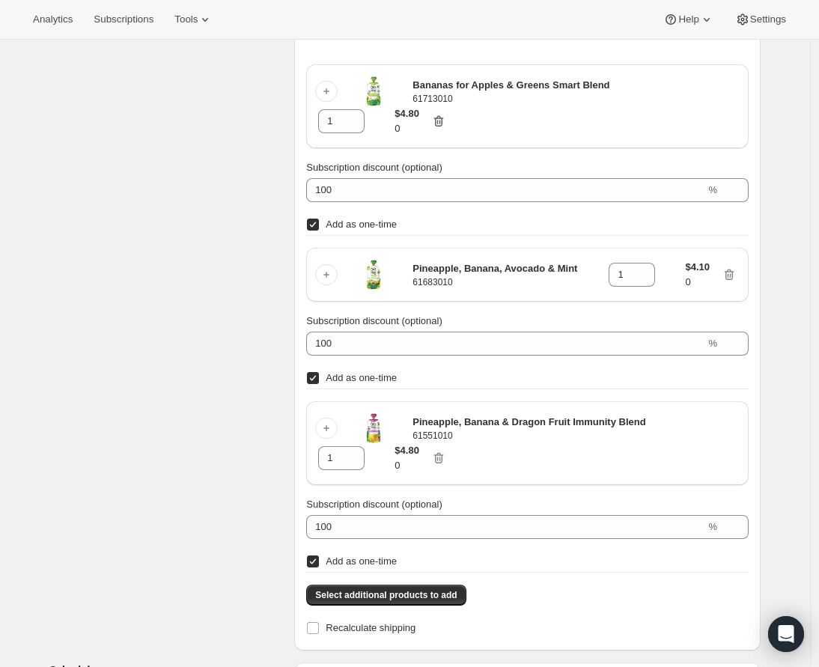
click at [446, 129] on icon "button" at bounding box center [438, 121] width 15 height 15
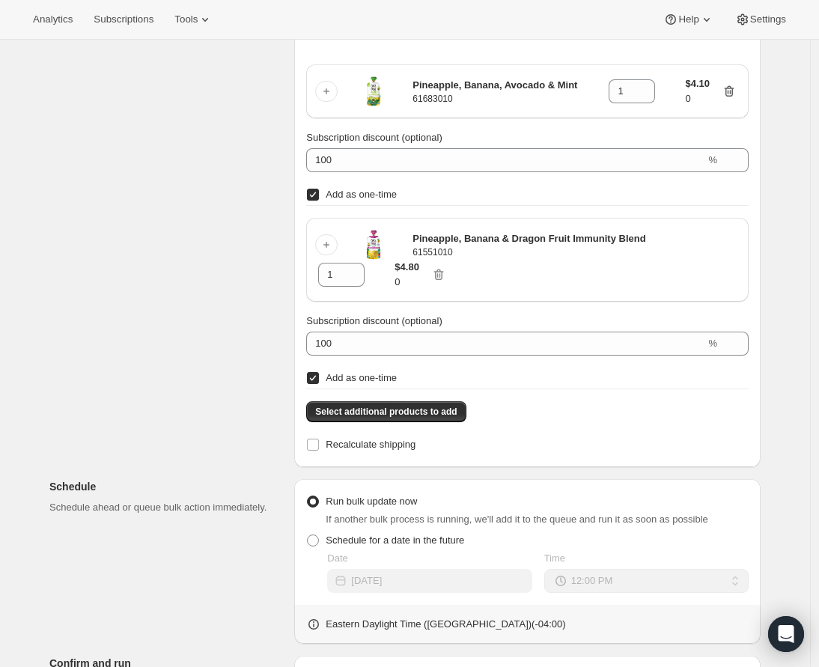
click at [734, 99] on icon "button" at bounding box center [729, 91] width 15 height 15
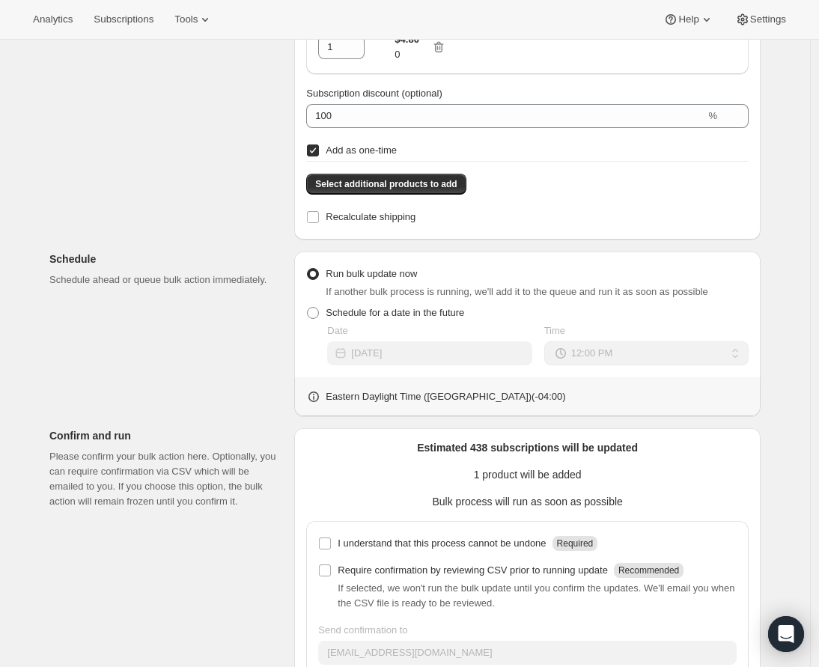
scroll to position [374, 0]
click at [320, 319] on span at bounding box center [312, 311] width 13 height 13
click at [308, 307] on input "Schedule for a date in the future" at bounding box center [307, 306] width 1 height 1
radio input "true"
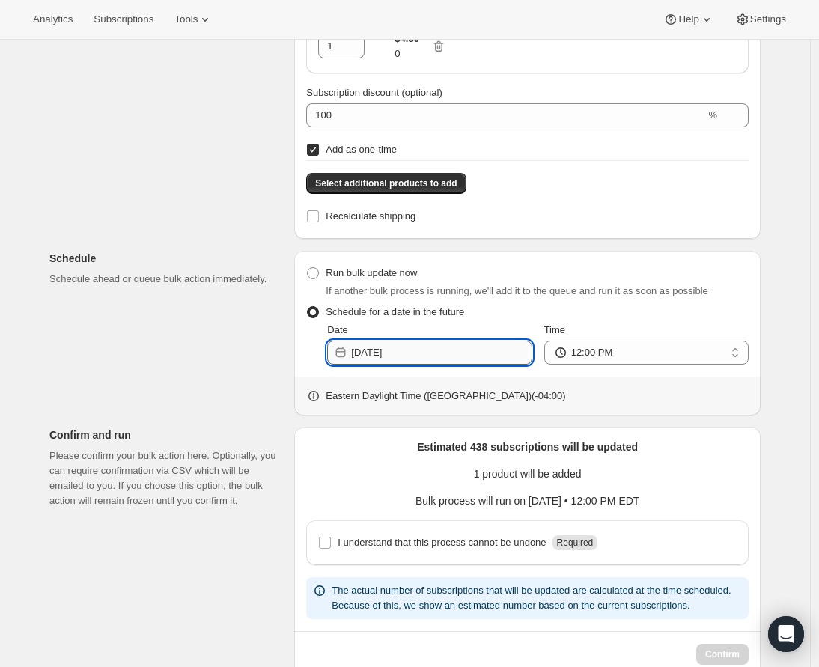
click at [456, 365] on input "2025-09-12" at bounding box center [441, 353] width 180 height 24
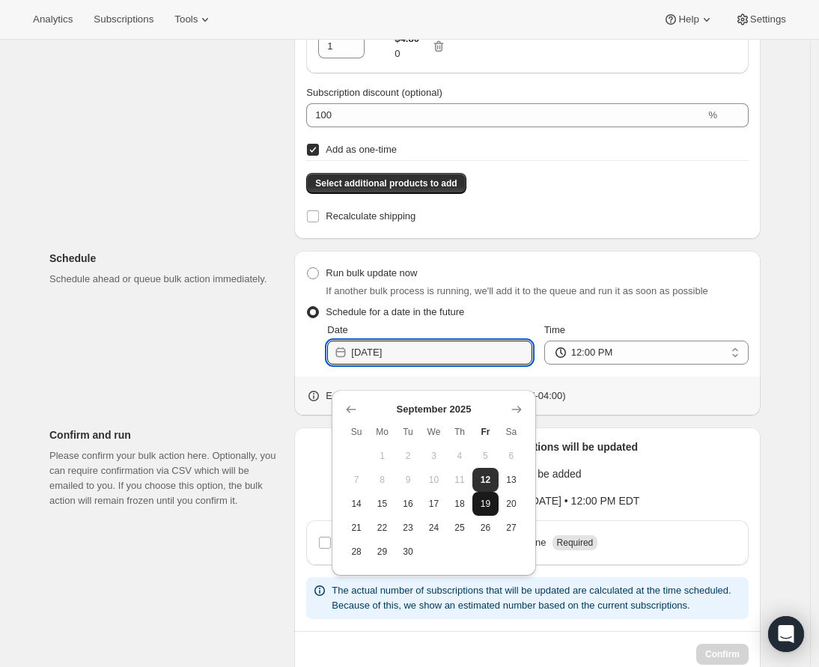
click at [484, 508] on span "19" at bounding box center [484, 504] width 13 height 12
type input "2025-09-19"
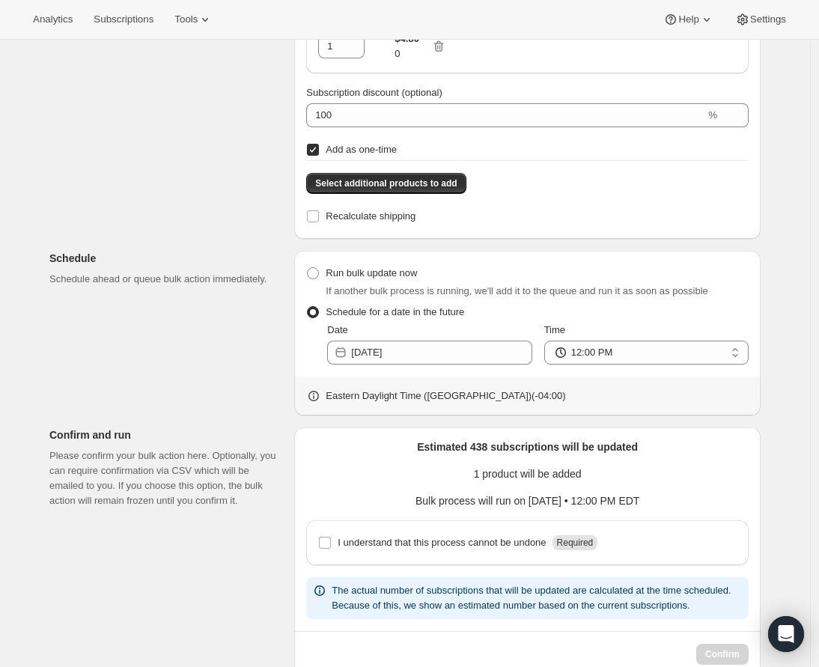
click at [271, 361] on div "Subscriptions to update Filters and selections can be applied from the subscrip…" at bounding box center [398, 199] width 723 height 954
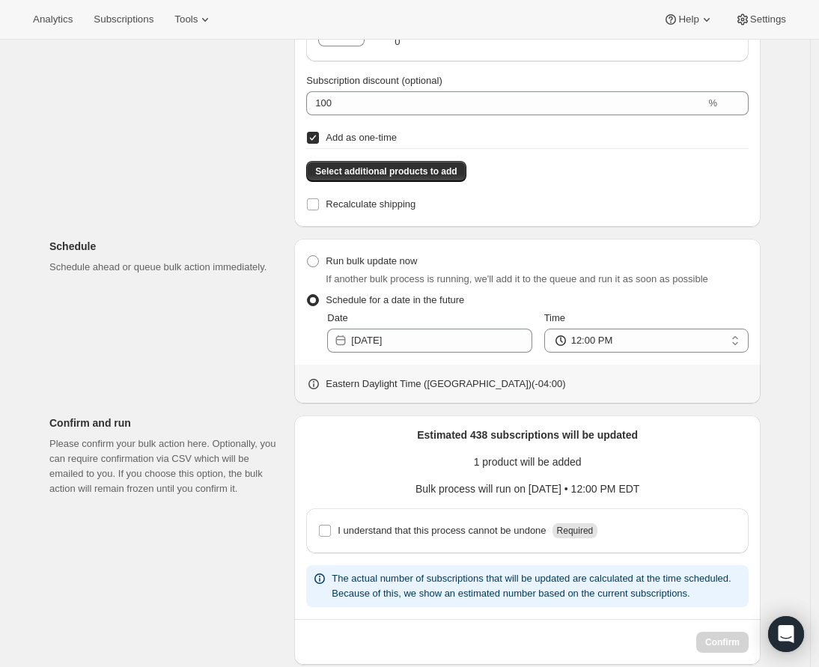
scroll to position [445, 0]
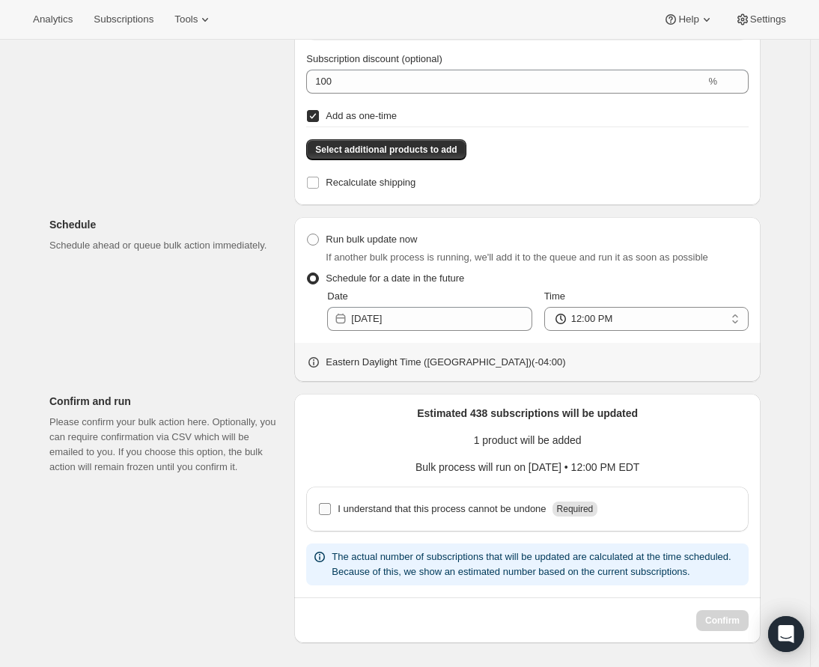
click at [331, 503] on input "I understand that this process cannot be undone Required" at bounding box center [325, 509] width 12 height 12
checkbox input "true"
click at [739, 625] on span "Confirm" at bounding box center [722, 621] width 34 height 12
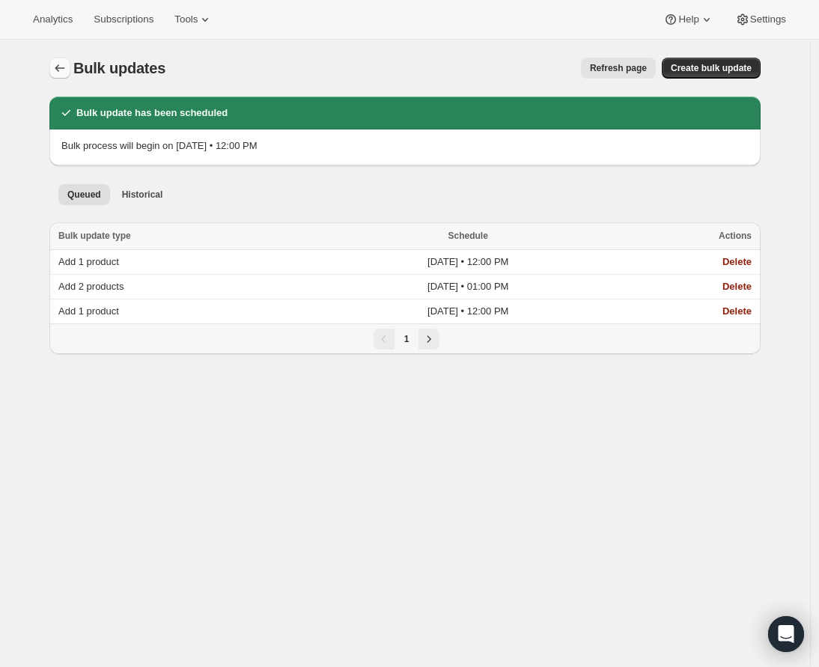
click at [59, 67] on icon "Bulk updates" at bounding box center [59, 68] width 15 height 15
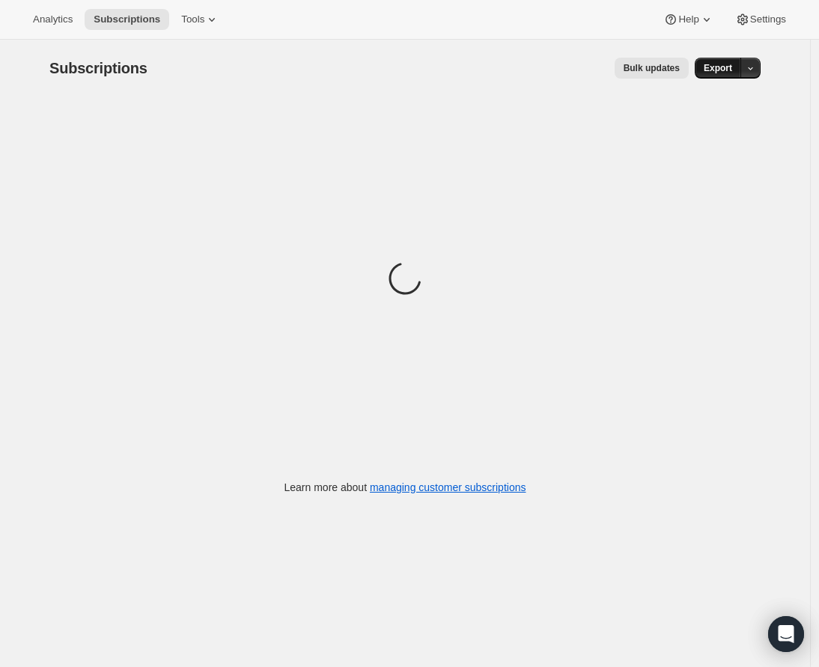
click at [729, 68] on span "Export" at bounding box center [718, 68] width 28 height 12
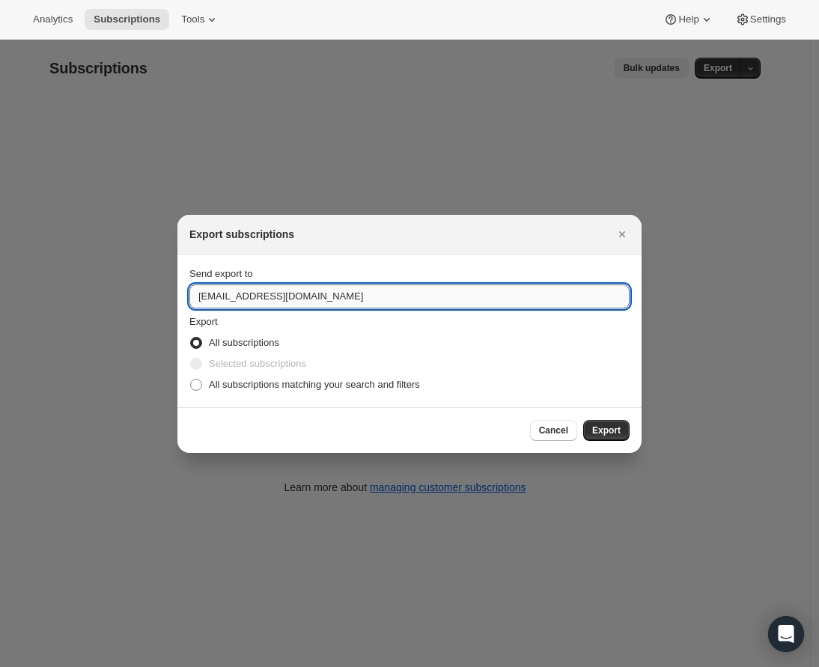
click at [208, 295] on input "care@uponafarm.com" at bounding box center [409, 296] width 440 height 24
type input "lindsey.gedeon@uponafarm.com"
click at [203, 389] on label "All subscriptions matching your search and filters" at bounding box center [304, 384] width 231 height 21
click at [191, 380] on input "All subscriptions matching your search and filters" at bounding box center [190, 379] width 1 height 1
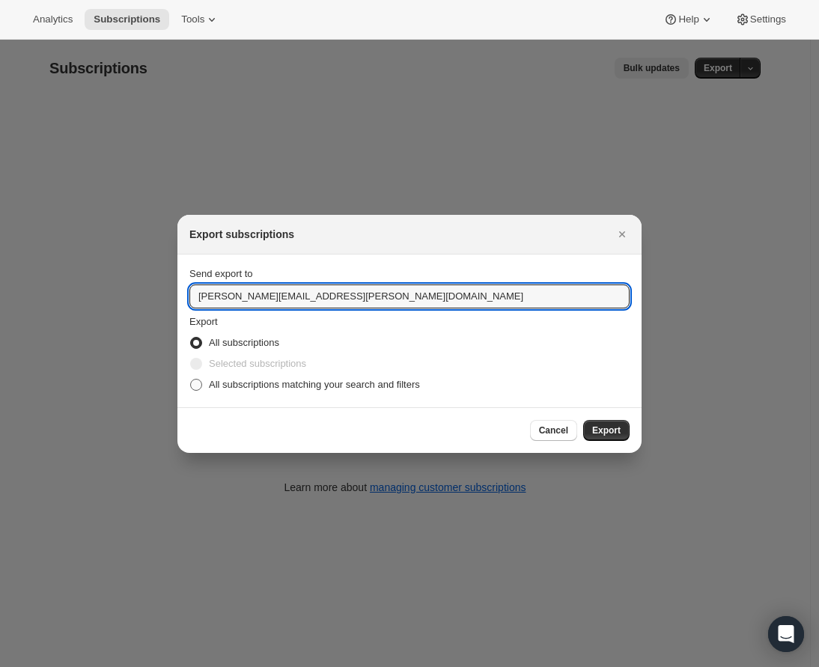
radio input "true"
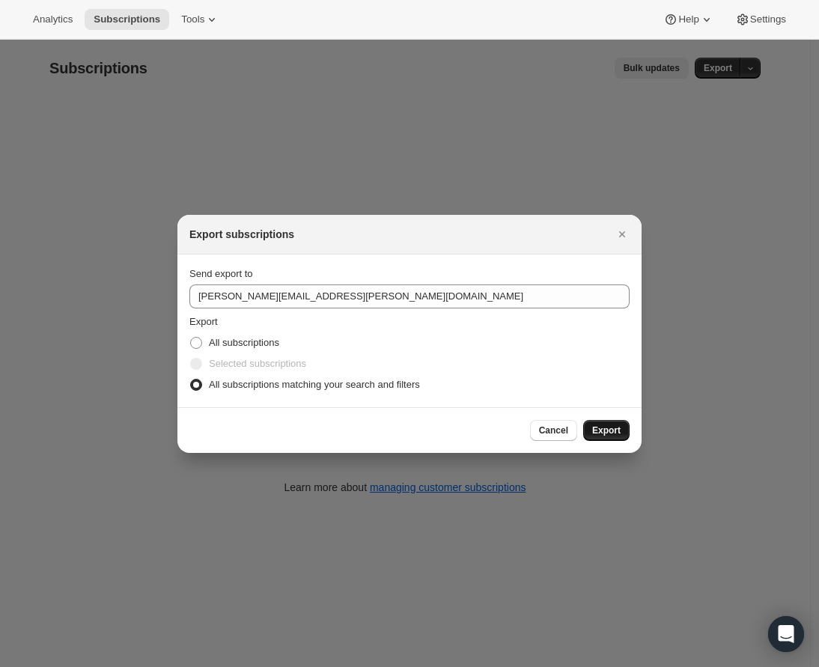
click at [612, 429] on span "Export" at bounding box center [606, 430] width 28 height 12
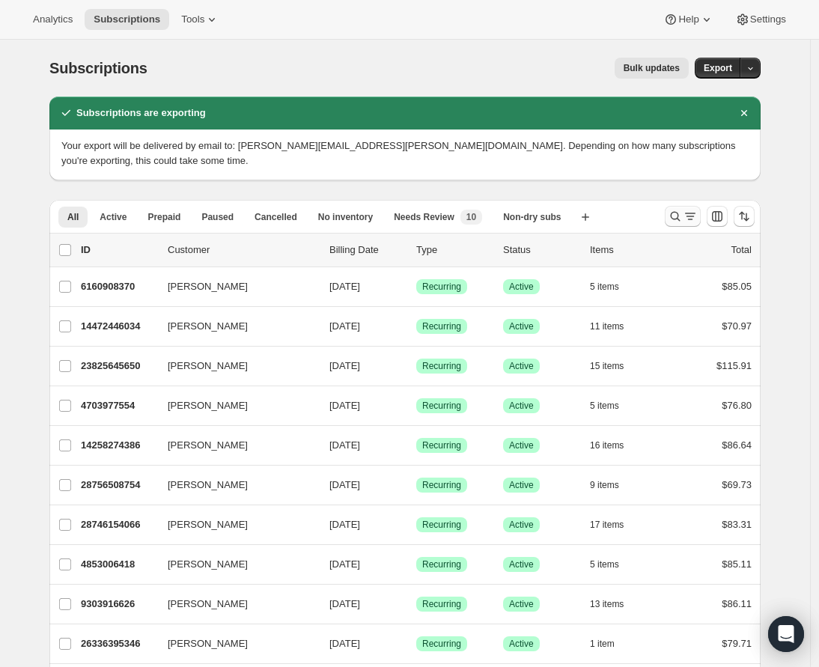
click at [692, 219] on icon "Search and filter results" at bounding box center [690, 216] width 15 height 15
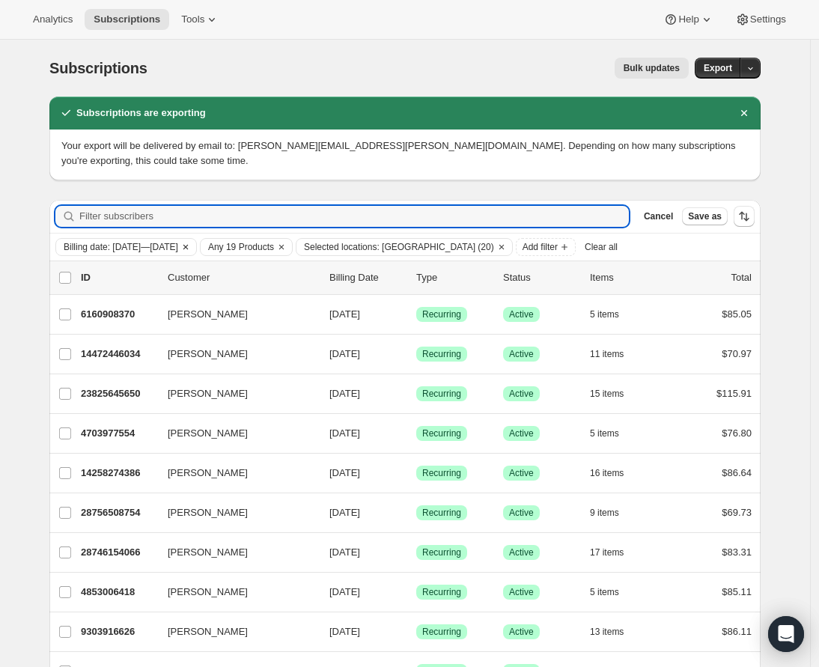
click at [162, 248] on span "Billing date: Sep 20, 2025—Sep 23, 2025" at bounding box center [121, 247] width 115 height 12
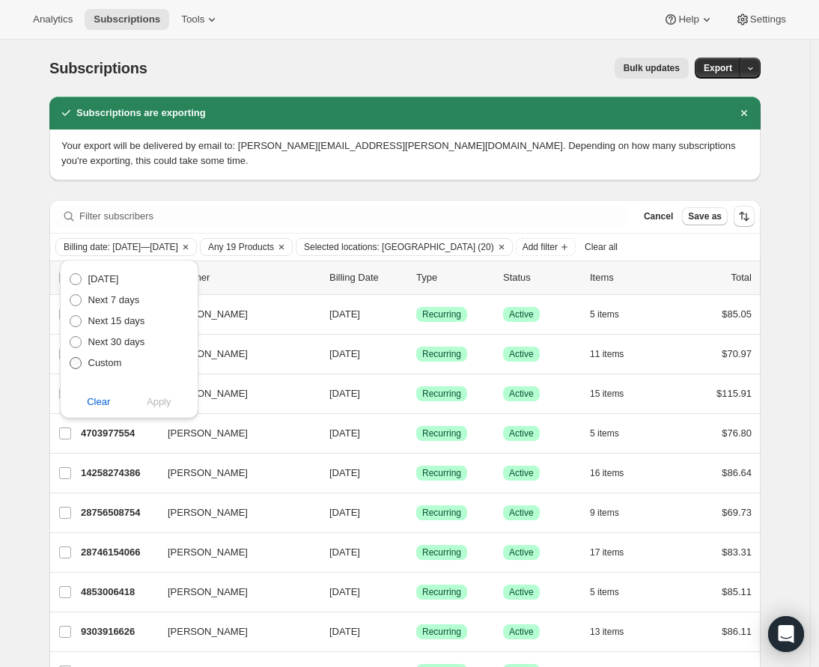
click at [109, 367] on span "Custom" at bounding box center [105, 362] width 34 height 11
click at [70, 358] on input "Custom" at bounding box center [70, 357] width 1 height 1
radio input "true"
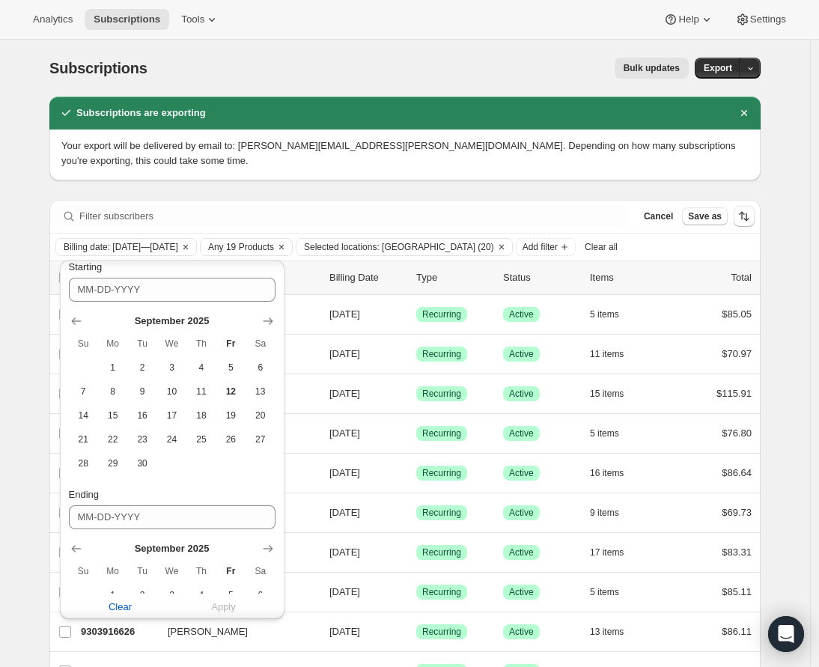
scroll to position [178, 0]
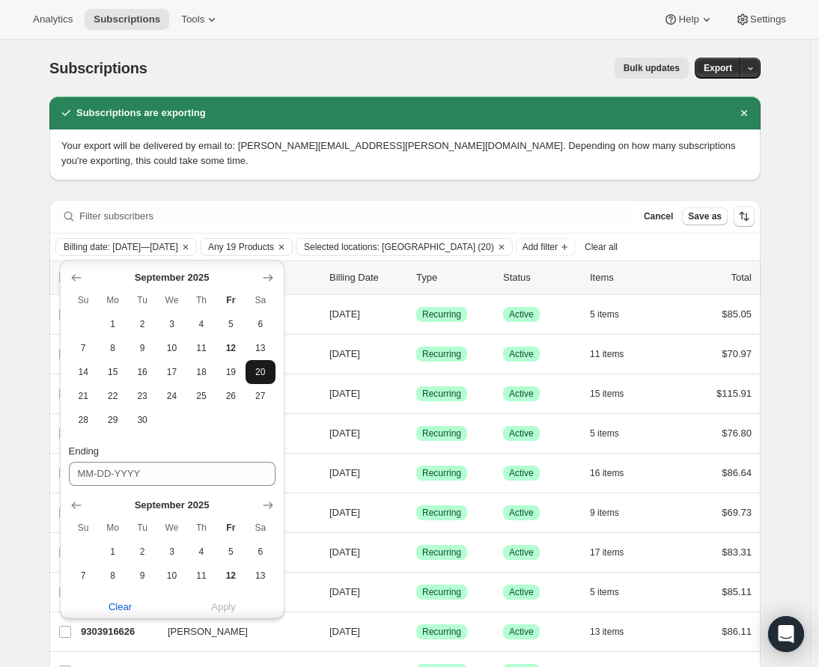
click at [264, 374] on span "20" at bounding box center [260, 372] width 17 height 12
type input "09-20-2025"
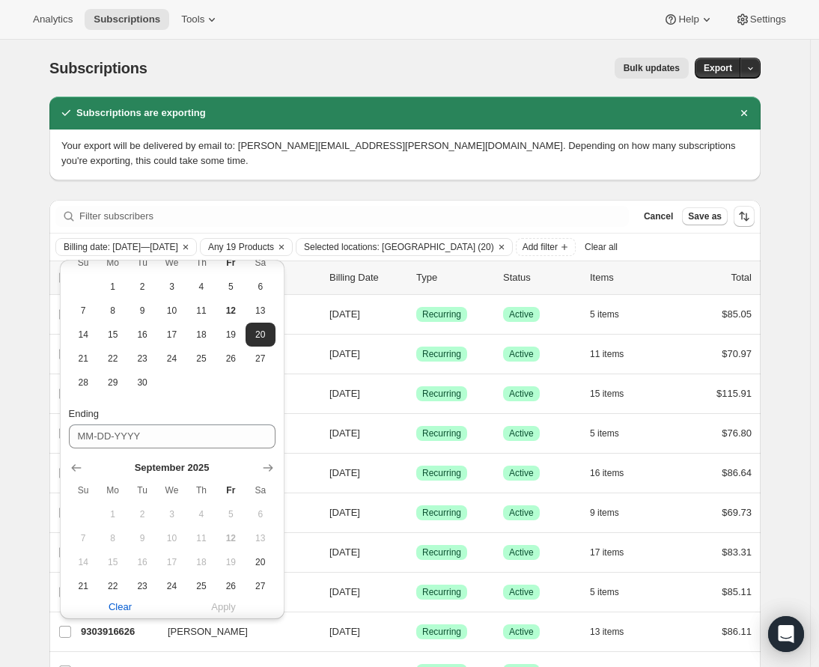
scroll to position [275, 0]
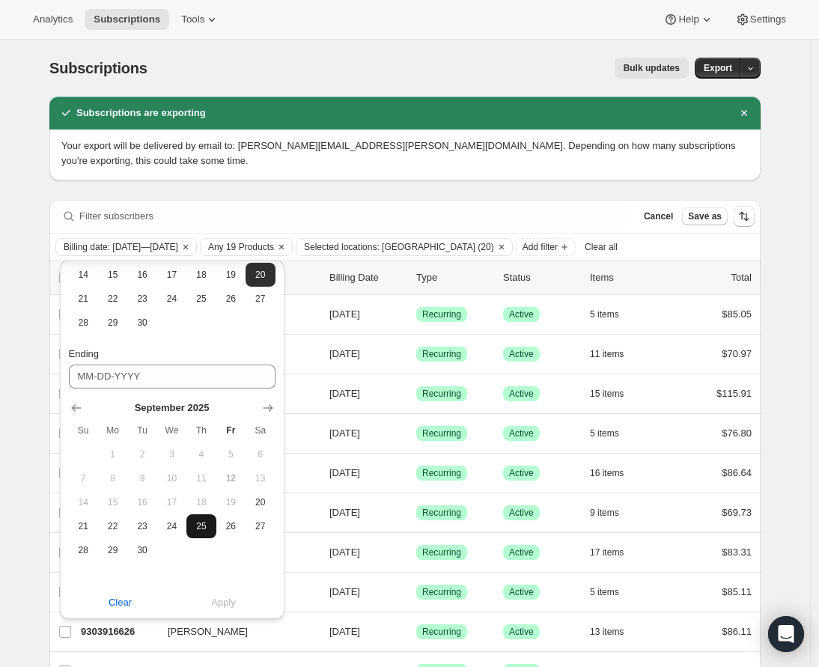
click at [203, 523] on span "25" at bounding box center [200, 526] width 17 height 12
type input "09-25-2025"
click at [216, 600] on span "Apply" at bounding box center [223, 602] width 25 height 15
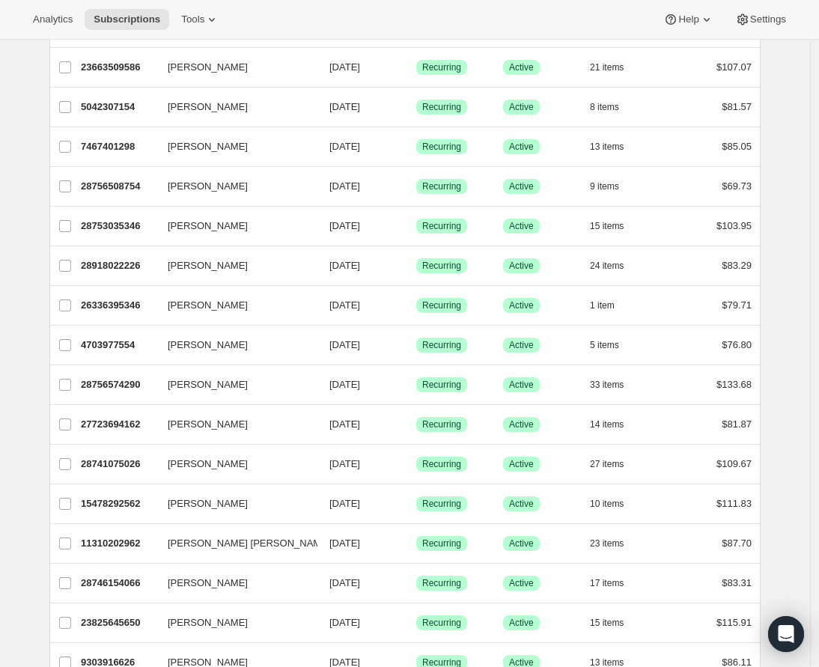
scroll to position [0, 0]
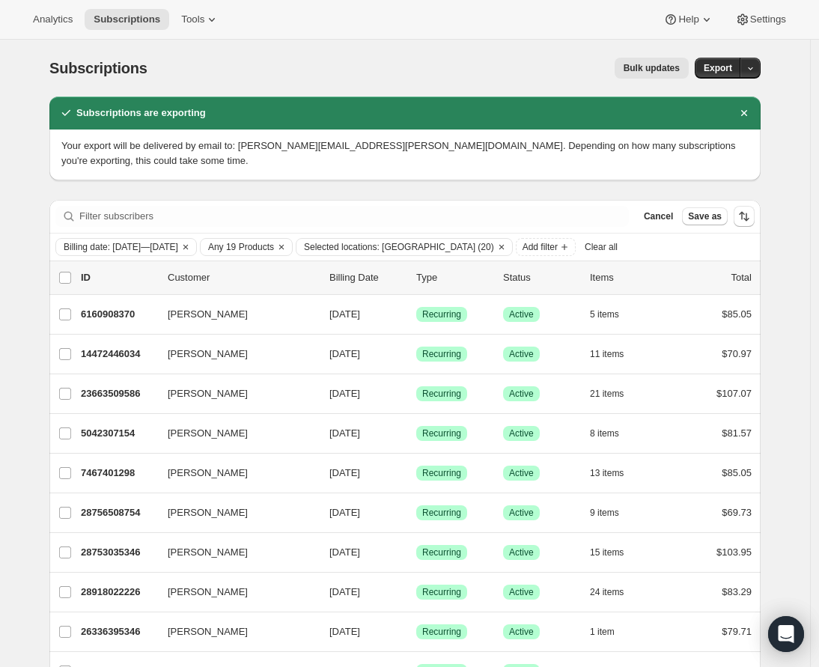
click at [645, 70] on span "Bulk updates" at bounding box center [652, 68] width 56 height 12
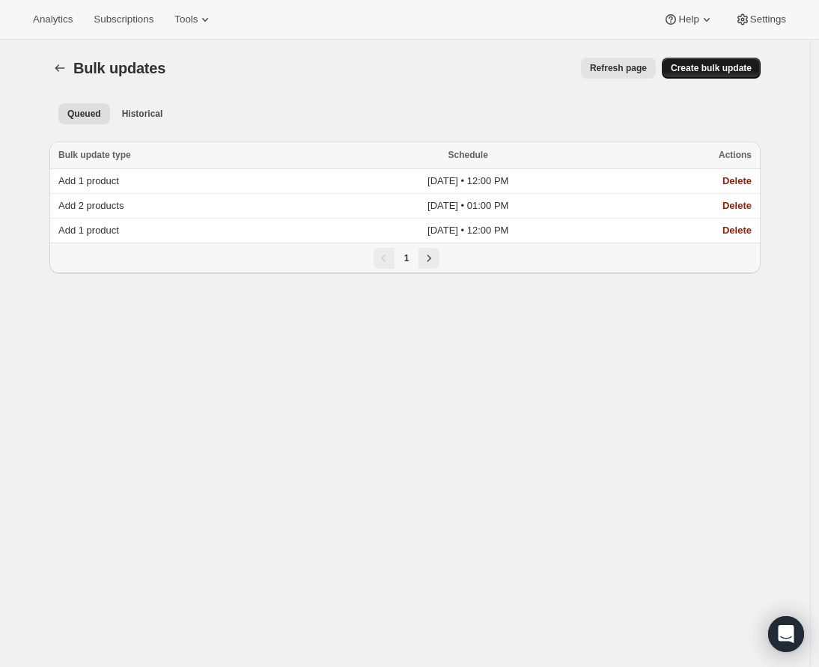
click at [701, 66] on span "Create bulk update" at bounding box center [711, 68] width 81 height 12
select select "12"
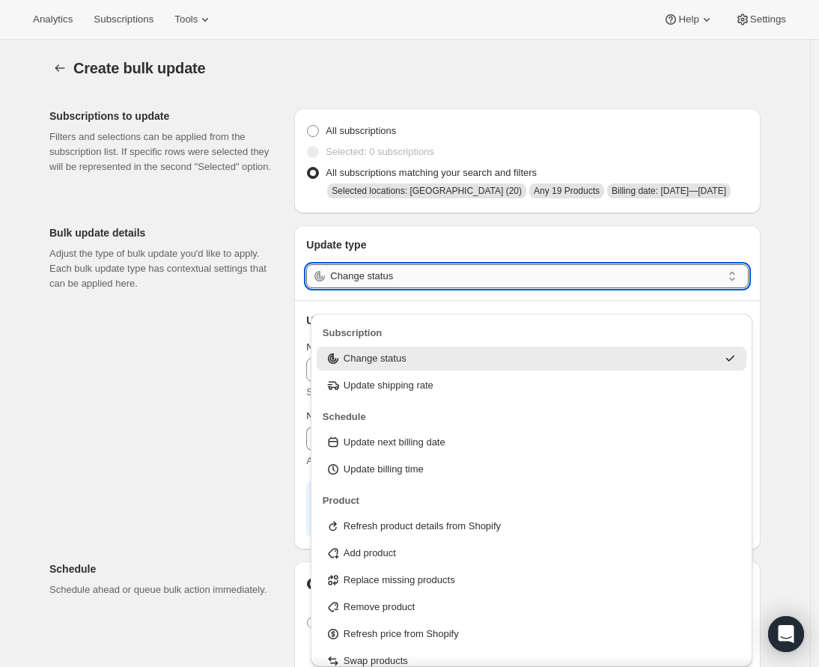
click at [366, 288] on input "Change status" at bounding box center [526, 276] width 392 height 24
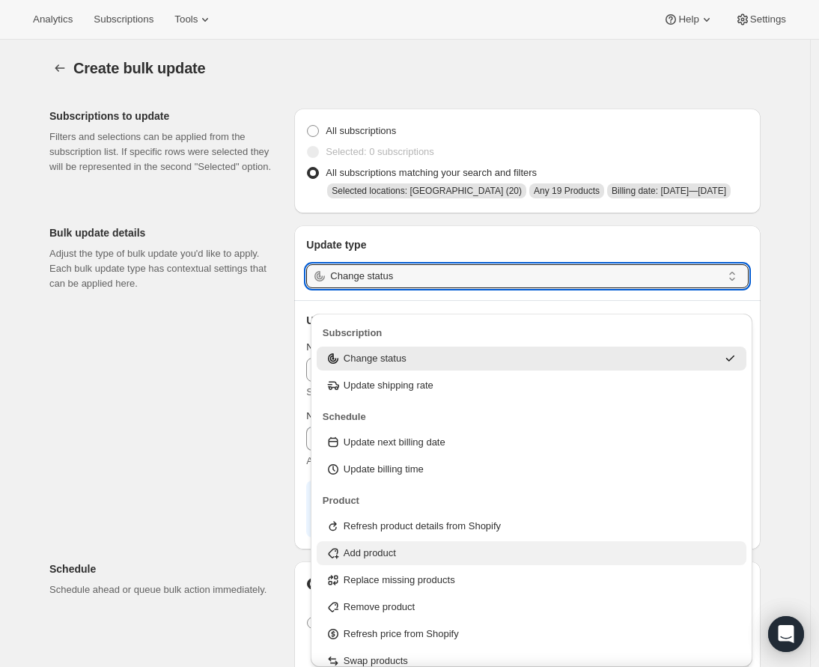
click at [415, 545] on div "Add product" at bounding box center [532, 553] width 430 height 24
type input "Add product"
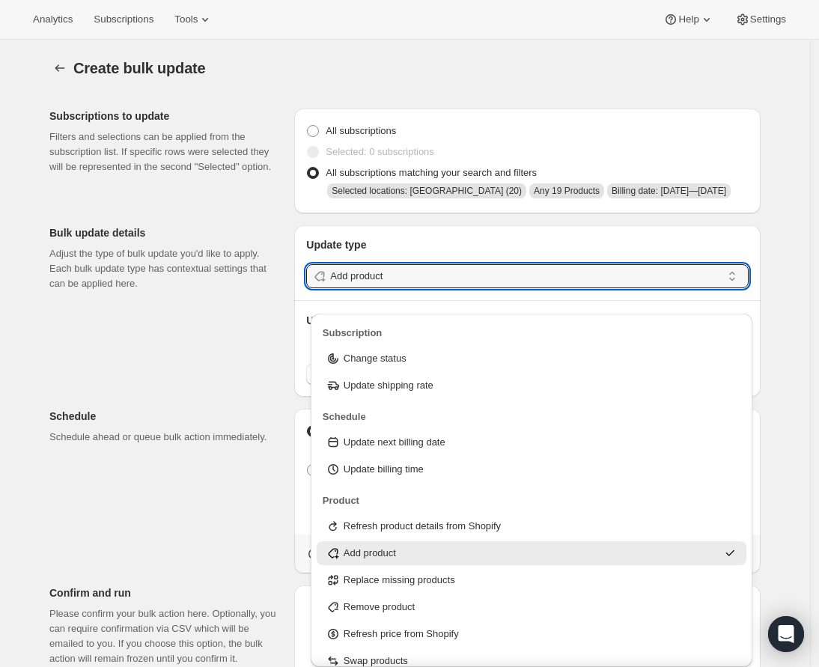
click at [243, 386] on div "Subscriptions to update Filters and selections can be applied from the subscrip…" at bounding box center [398, 494] width 723 height 795
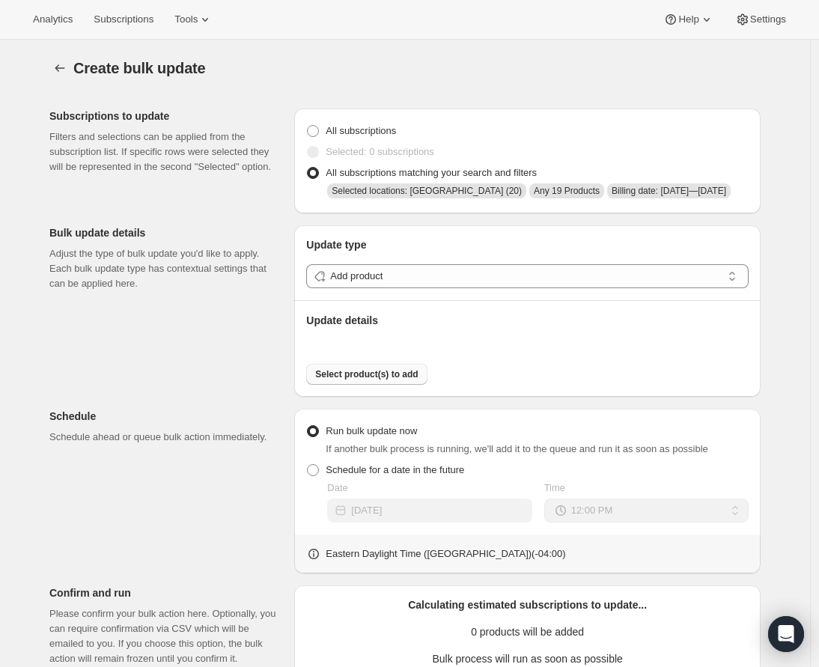
click at [365, 385] on button "Select product(s) to add" at bounding box center [366, 374] width 121 height 21
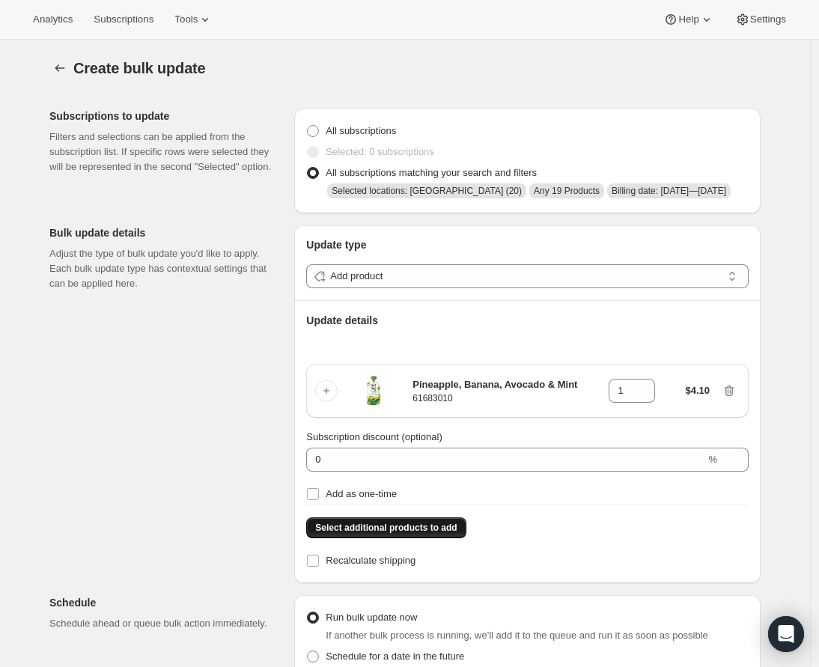
click at [391, 538] on button "Select additional products to add" at bounding box center [385, 527] width 159 height 21
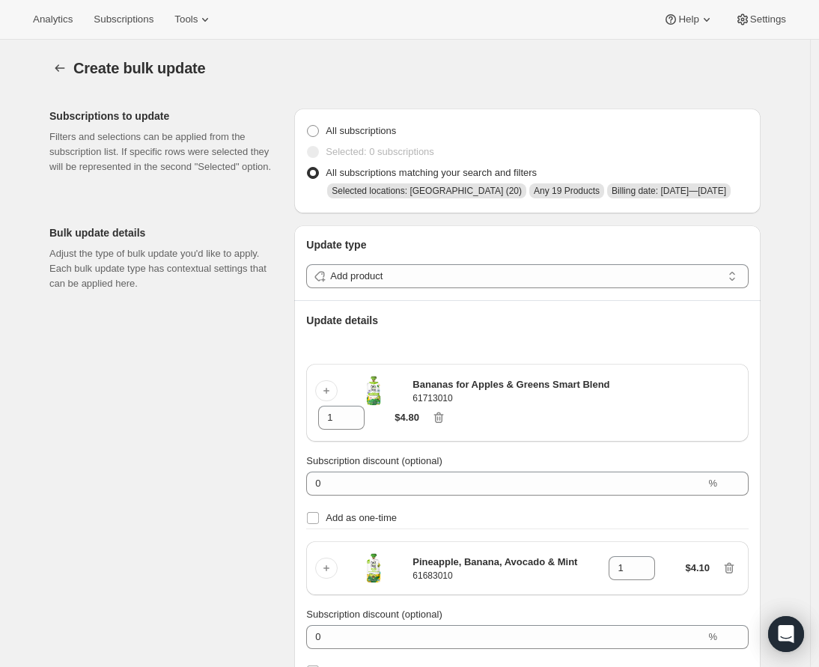
click at [236, 442] on div "Subscriptions to update Filters and selections can be applied from the subscrip…" at bounding box center [398, 676] width 723 height 1159
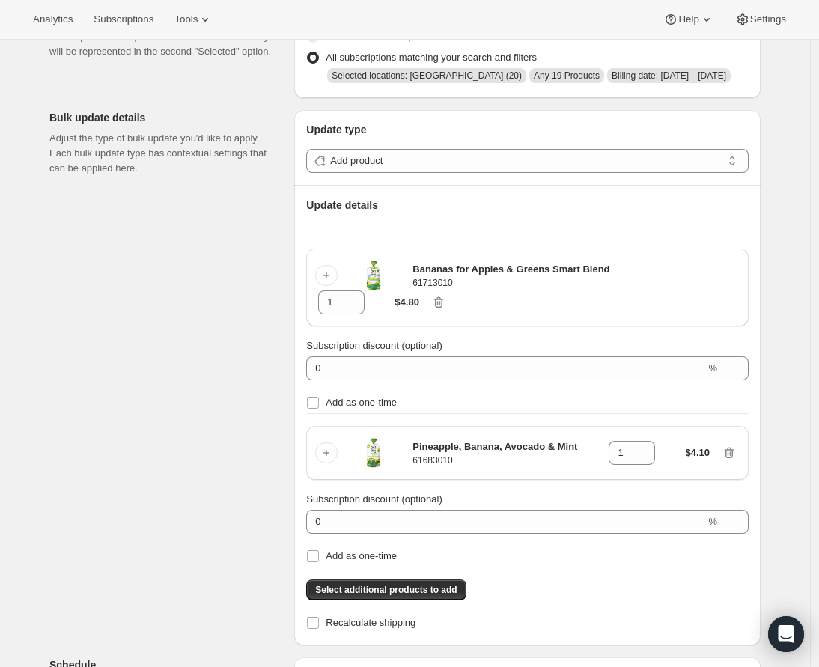
scroll to position [139, 0]
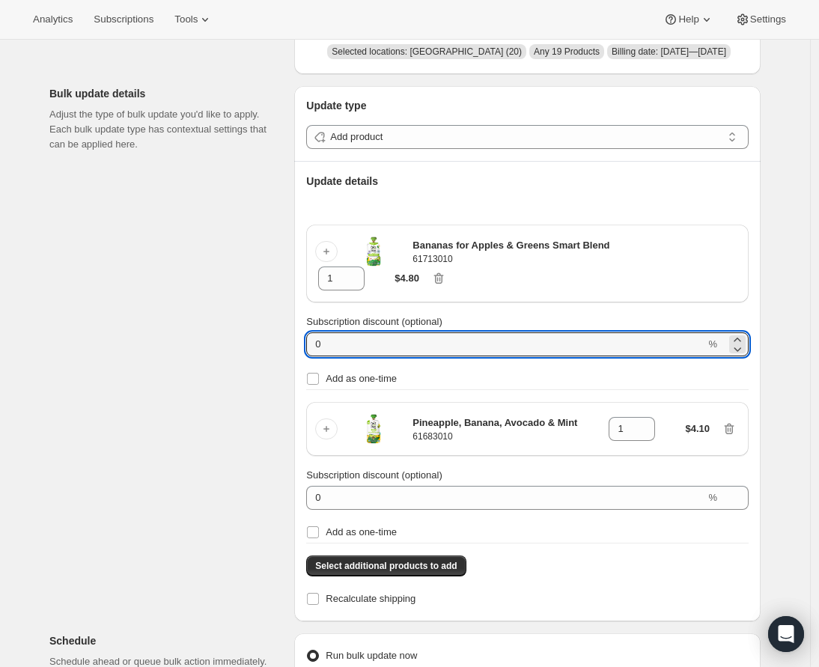
drag, startPoint x: 363, startPoint y: 375, endPoint x: 292, endPoint y: 368, distance: 71.4
click at [292, 368] on div "Subscriptions to update Filters and selections can be applied from the subscrip…" at bounding box center [398, 536] width 723 height 1159
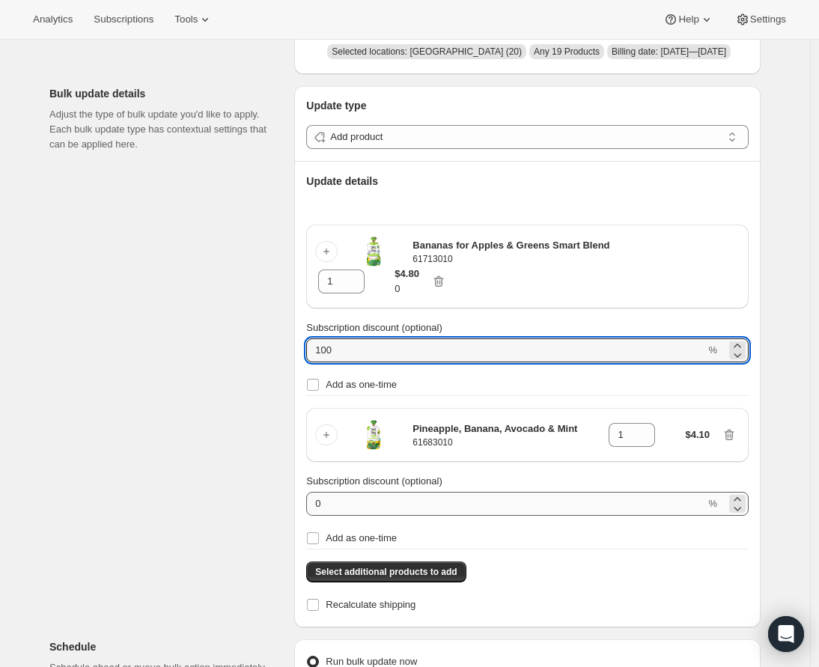
type input "100"
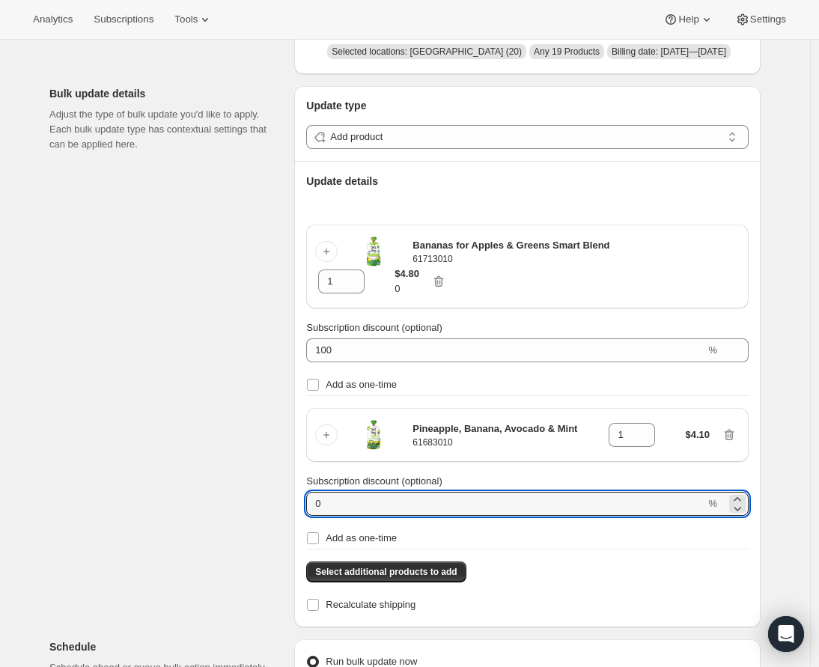
drag, startPoint x: 351, startPoint y: 527, endPoint x: 282, endPoint y: 525, distance: 68.9
click at [282, 525] on div "Subscriptions to update Filters and selections can be applied from the subscrip…" at bounding box center [398, 539] width 723 height 1165
type input "100"
click at [242, 443] on div "Subscriptions to update Filters and selections can be applied from the subscrip…" at bounding box center [398, 539] width 723 height 1165
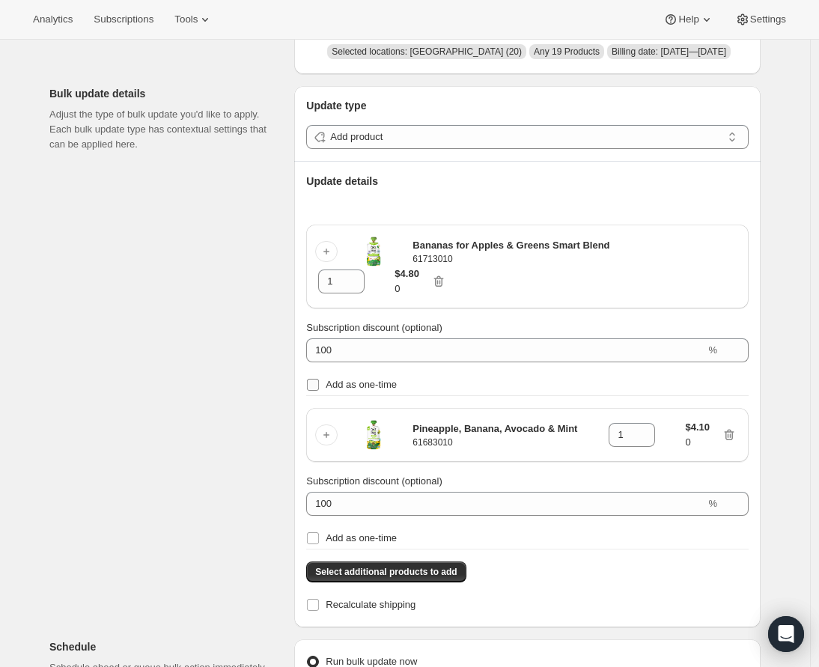
click at [317, 391] on input "Add as one-time" at bounding box center [313, 385] width 12 height 12
checkbox input "true"
click at [319, 544] on input "Add as one-time" at bounding box center [313, 538] width 12 height 12
checkbox input "true"
click at [233, 502] on div "Subscriptions to update Filters and selections can be applied from the subscrip…" at bounding box center [398, 539] width 723 height 1165
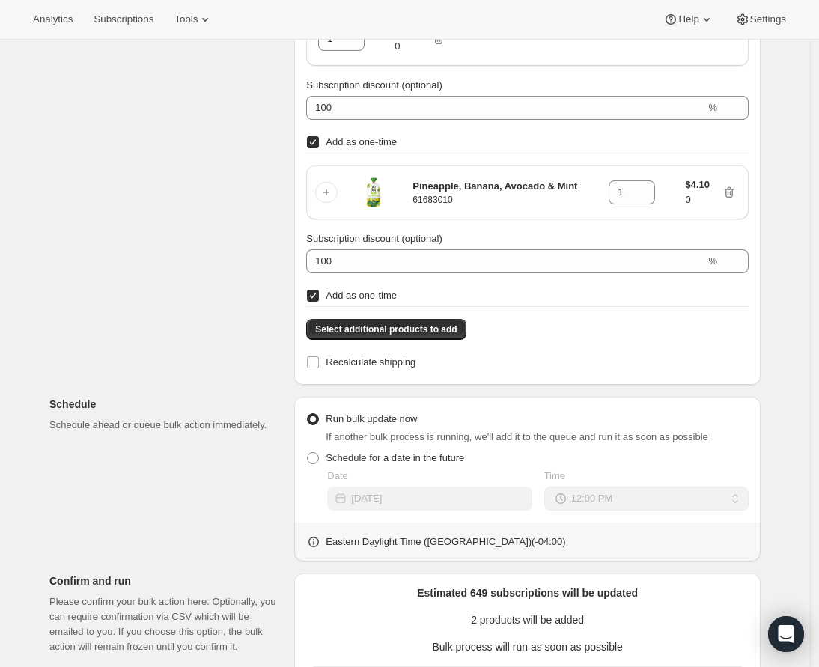
scroll to position [383, 0]
click at [318, 463] on span at bounding box center [313, 457] width 12 height 12
click at [308, 452] on input "Schedule for a date in the future" at bounding box center [307, 451] width 1 height 1
radio input "true"
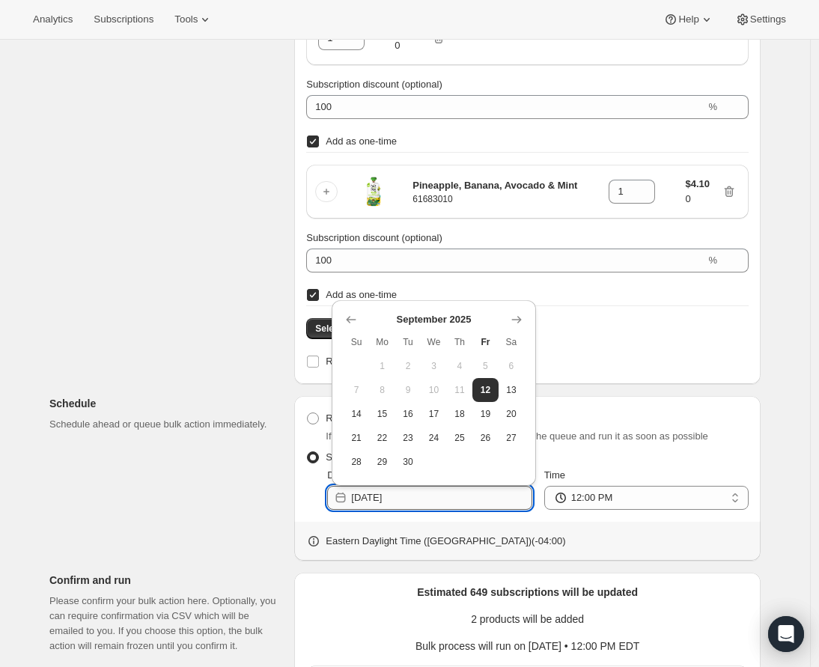
click at [439, 510] on input "2025-09-12" at bounding box center [441, 498] width 180 height 24
click at [487, 415] on span "19" at bounding box center [484, 414] width 13 height 12
type input "2025-09-19"
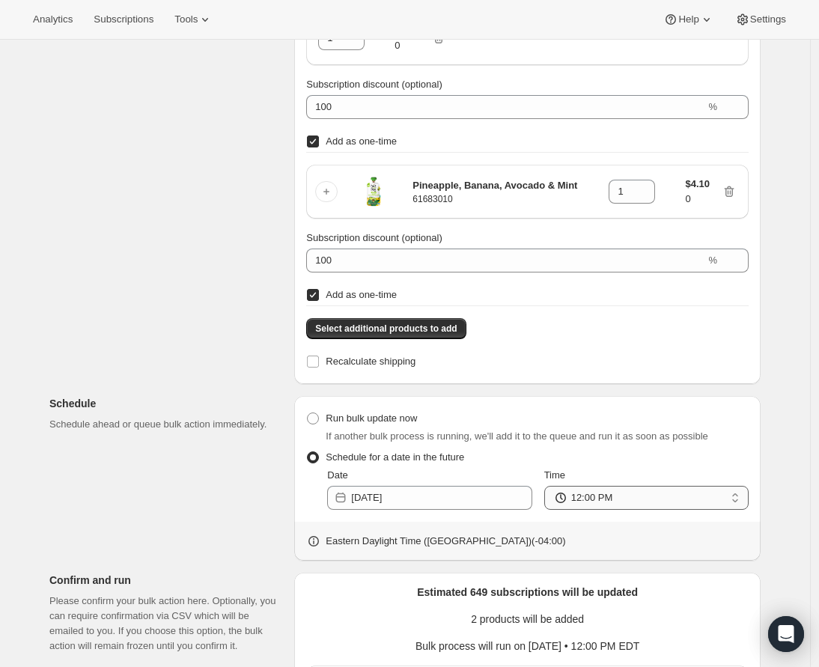
click at [625, 510] on select "12:00 AM 01:00 AM 02:00 AM 03:00 AM 04:00 AM 05:00 AM 06:00 AM 07:00 AM 08:00 A…" at bounding box center [646, 498] width 204 height 24
select select "13"
click at [548, 507] on select "12:00 AM 01:00 AM 02:00 AM 03:00 AM 04:00 AM 05:00 AM 06:00 AM 07:00 AM 08:00 A…" at bounding box center [646, 498] width 204 height 24
click at [773, 500] on div "Create bulk update. This page is ready Create bulk update Subscriptions to upda…" at bounding box center [404, 251] width 747 height 1189
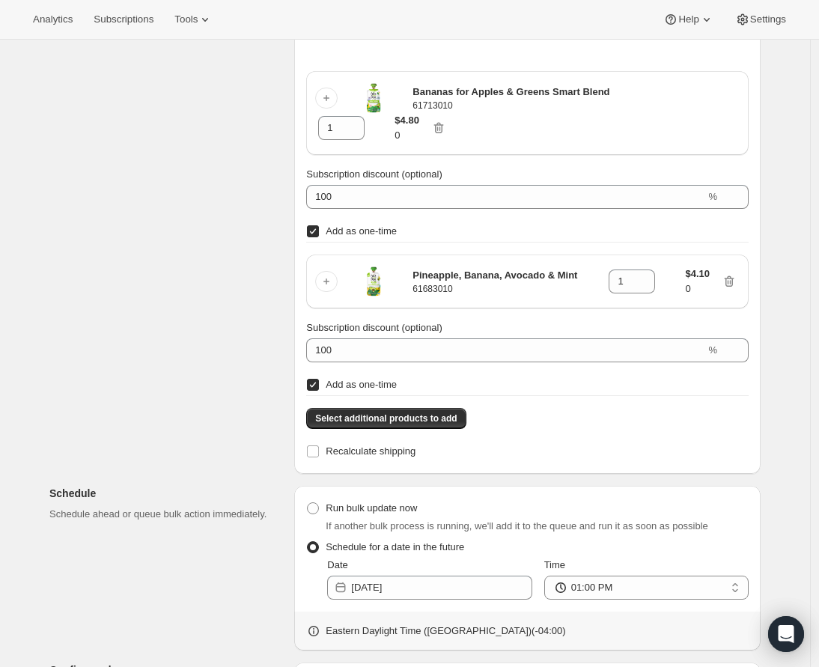
scroll to position [526, 0]
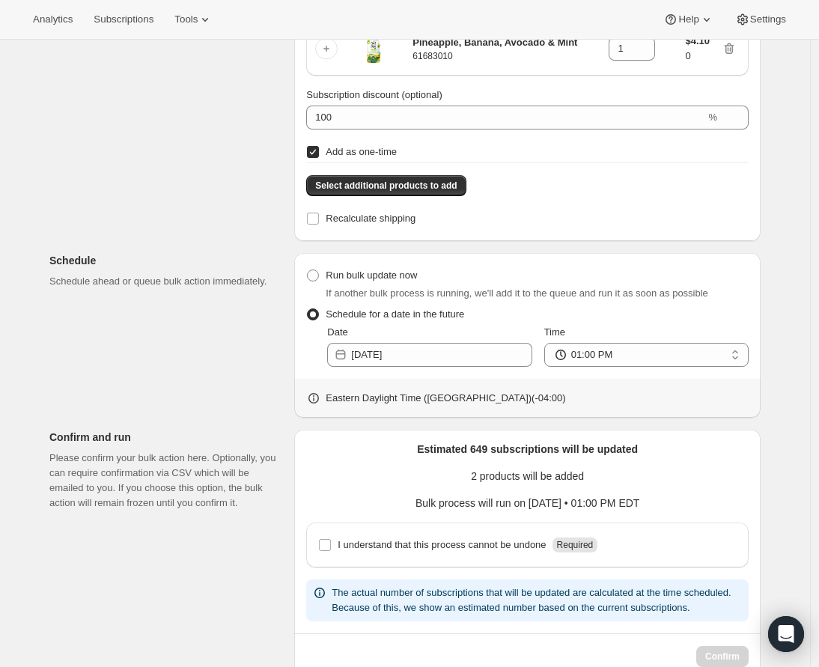
drag, startPoint x: 335, startPoint y: 563, endPoint x: 377, endPoint y: 547, distance: 44.1
click at [335, 555] on label "I understand that this process cannot be undone Required" at bounding box center [457, 544] width 279 height 21
click at [331, 551] on input "I understand that this process cannot be undone Required" at bounding box center [325, 545] width 12 height 12
checkbox input "true"
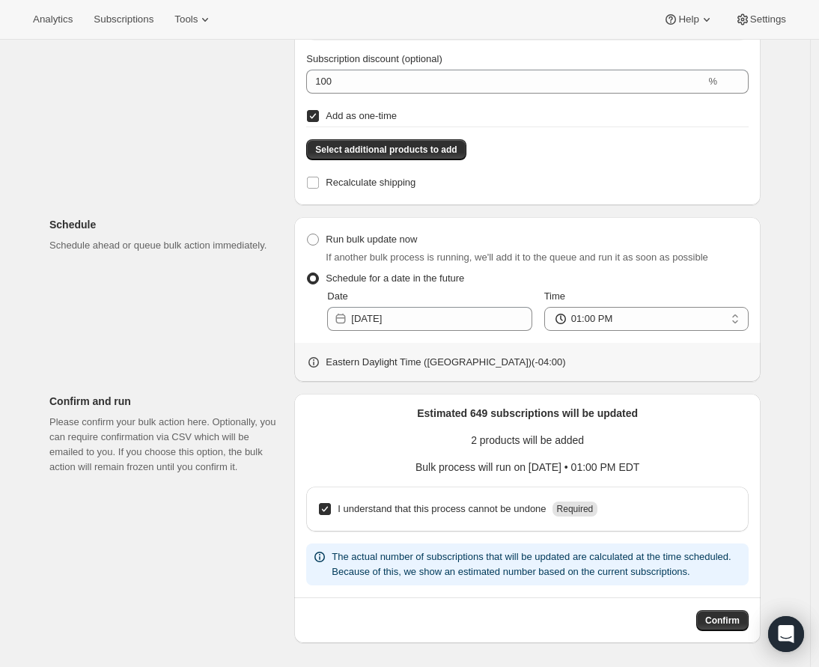
scroll to position [598, 0]
click at [729, 619] on span "Confirm" at bounding box center [722, 621] width 34 height 12
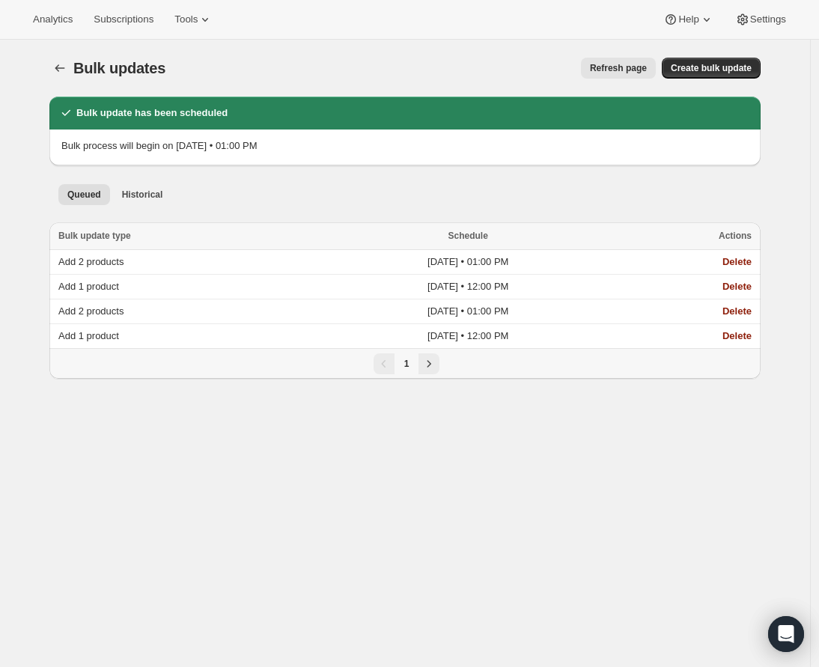
click at [73, 70] on div at bounding box center [61, 68] width 24 height 21
click at [66, 67] on icon "Bulk updates" at bounding box center [59, 68] width 15 height 15
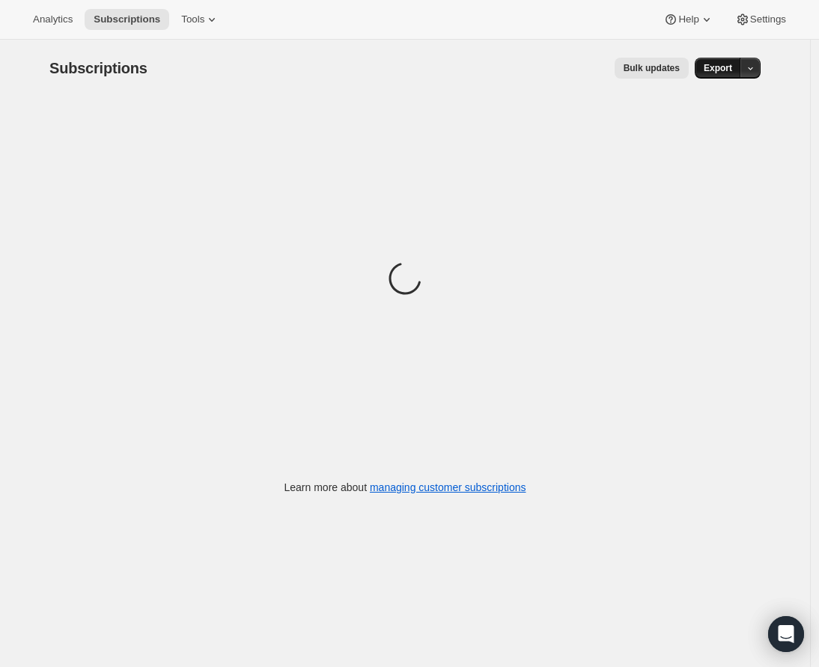
click at [729, 71] on span "Export" at bounding box center [718, 68] width 28 height 12
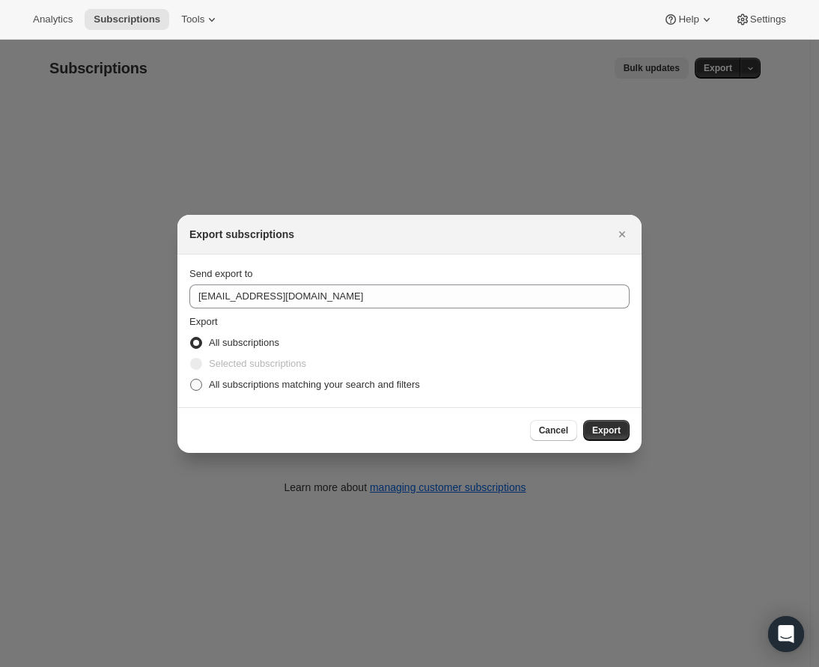
click at [198, 381] on span ":r2b8:" at bounding box center [196, 385] width 12 height 12
click at [191, 380] on input "All subscriptions matching your search and filters" at bounding box center [190, 379] width 1 height 1
radio input "true"
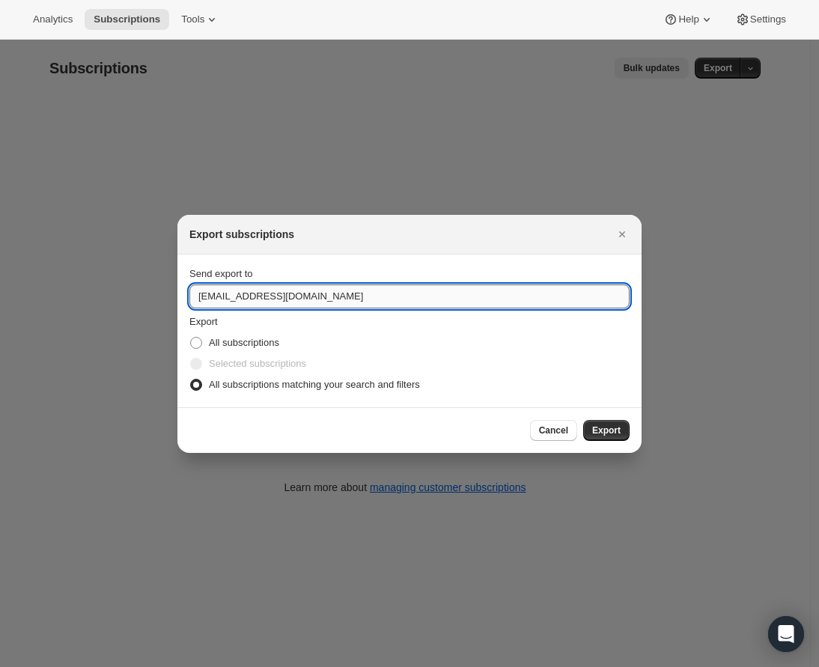
click at [209, 290] on input "care@uponafarm.com" at bounding box center [409, 296] width 440 height 24
type input "lindsey.gedeon@uponafarm.com"
click at [616, 435] on span "Export" at bounding box center [606, 430] width 28 height 12
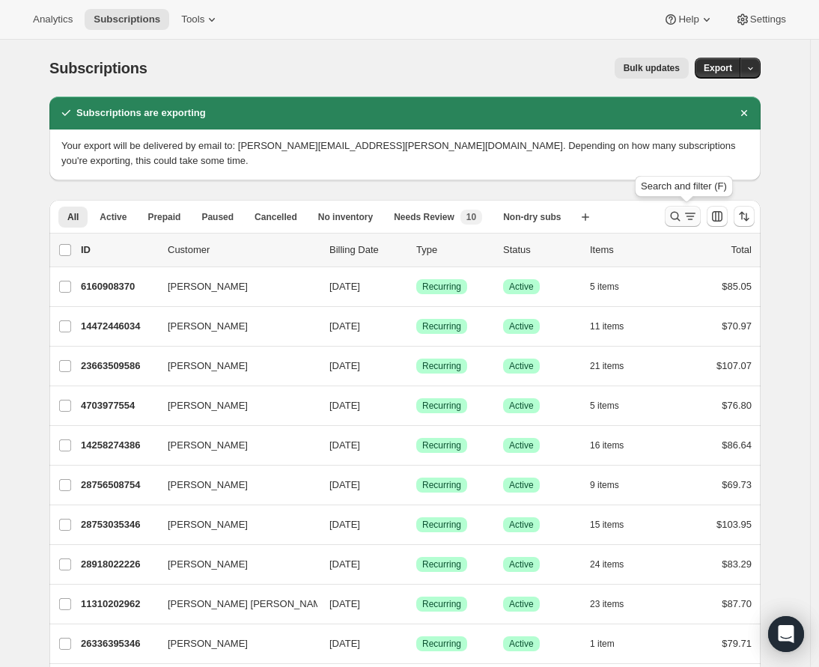
click at [689, 219] on icon "Search and filter results" at bounding box center [690, 216] width 15 height 15
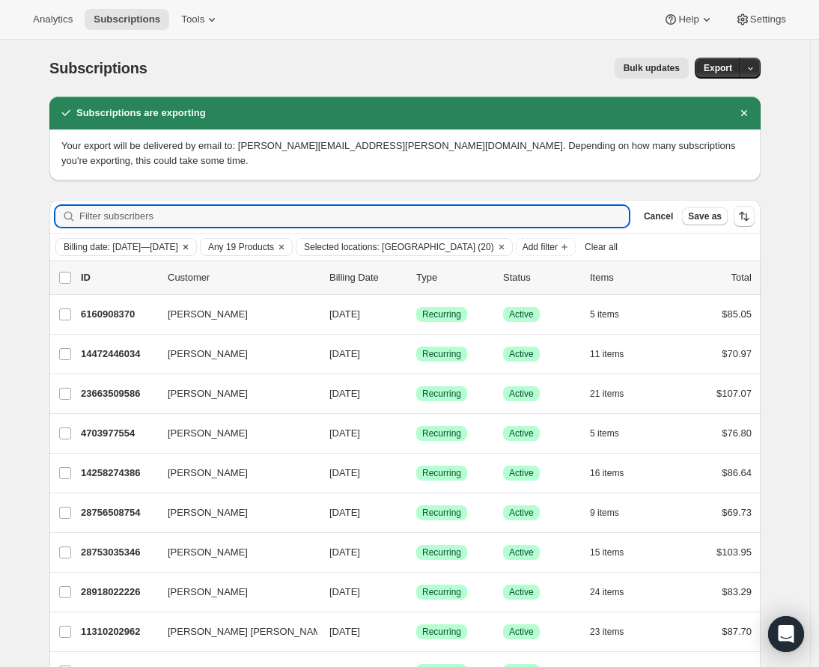
click at [178, 248] on span "Billing date: Sep 20, 2025—Sep 25, 2025" at bounding box center [121, 247] width 115 height 12
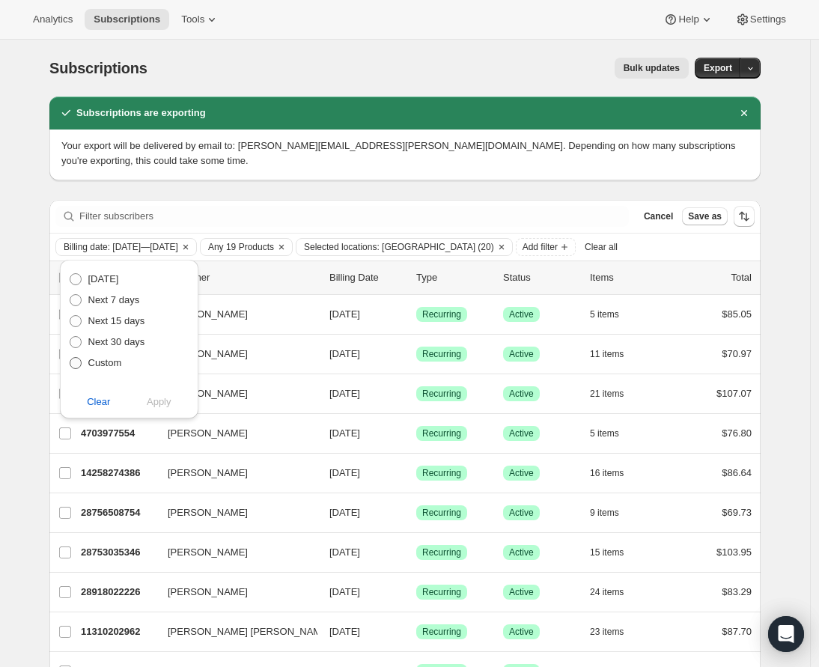
click at [114, 365] on span "Custom" at bounding box center [105, 362] width 34 height 11
click at [70, 358] on input "Custom" at bounding box center [70, 357] width 1 height 1
radio input "true"
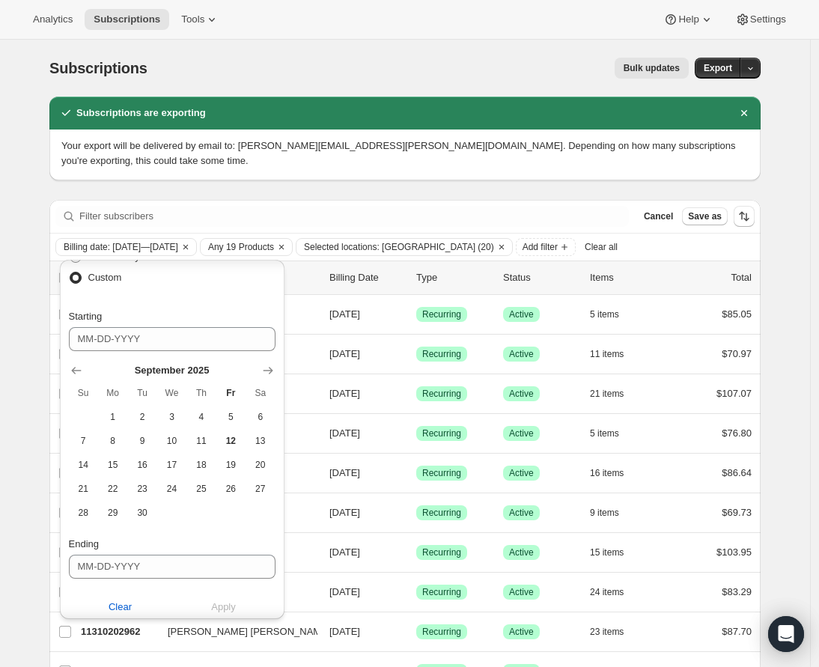
scroll to position [106, 0]
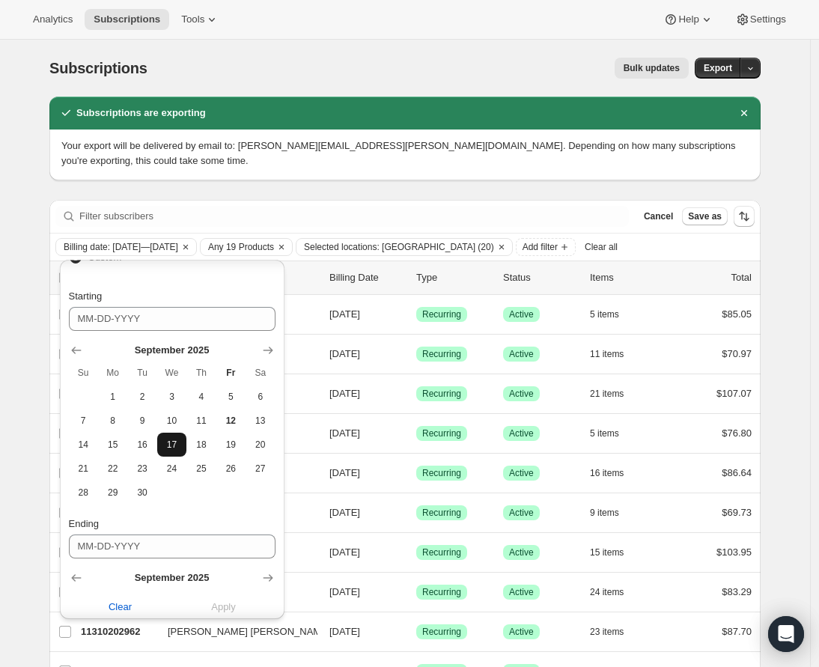
click at [180, 441] on span "17" at bounding box center [171, 445] width 17 height 12
type input "09-17-2025"
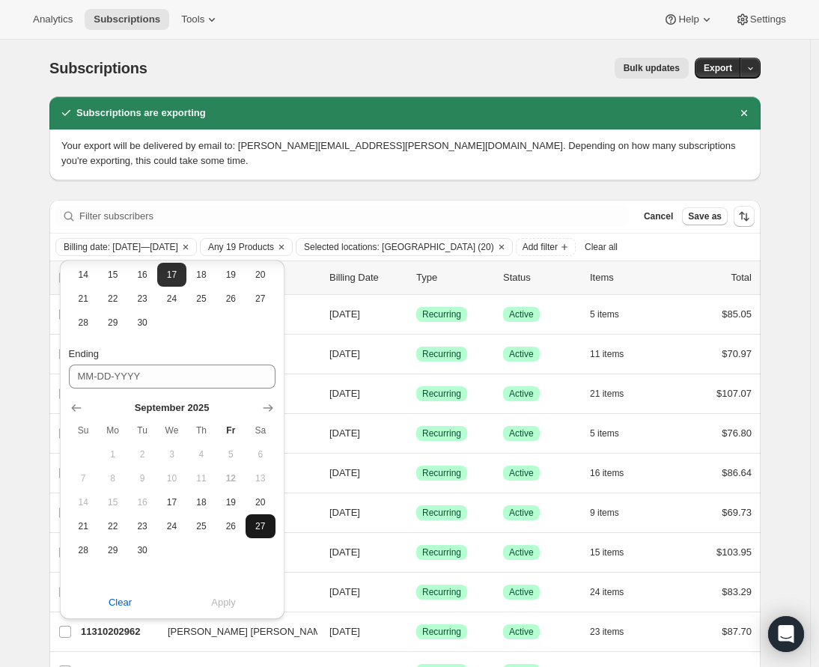
click at [255, 531] on button "27" at bounding box center [260, 526] width 29 height 24
type input "09-27-2025"
click at [222, 597] on span "Apply" at bounding box center [223, 602] width 25 height 15
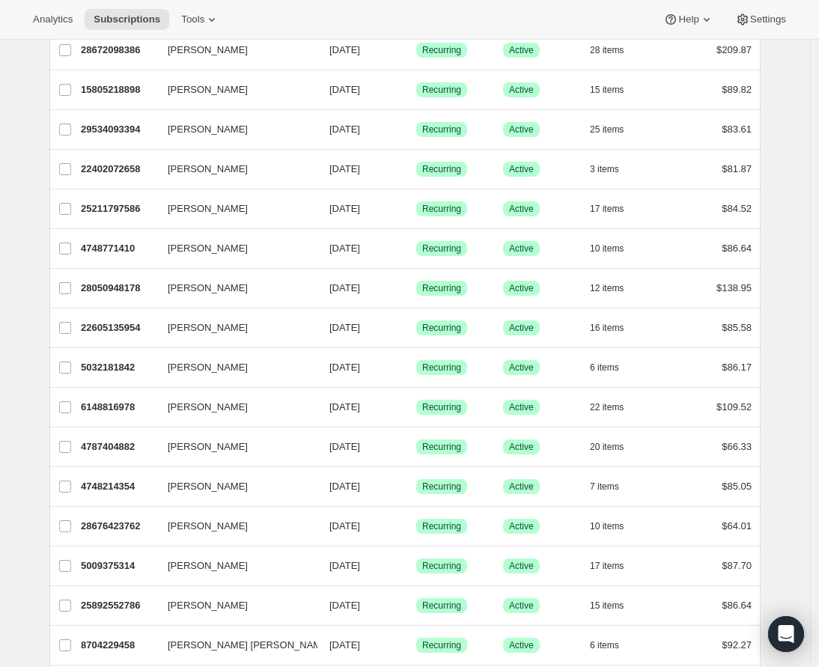
scroll to position [0, 0]
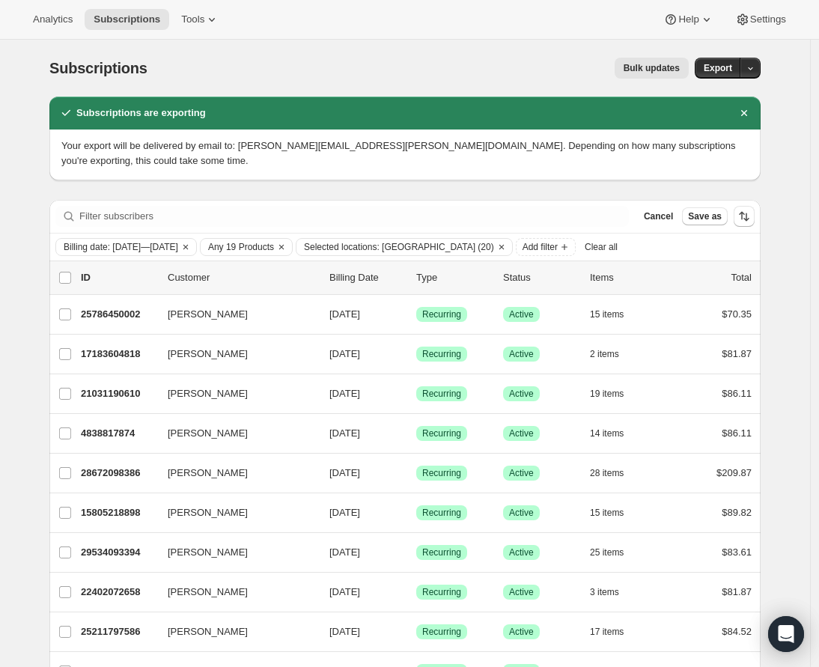
click at [638, 68] on span "Bulk updates" at bounding box center [652, 68] width 56 height 12
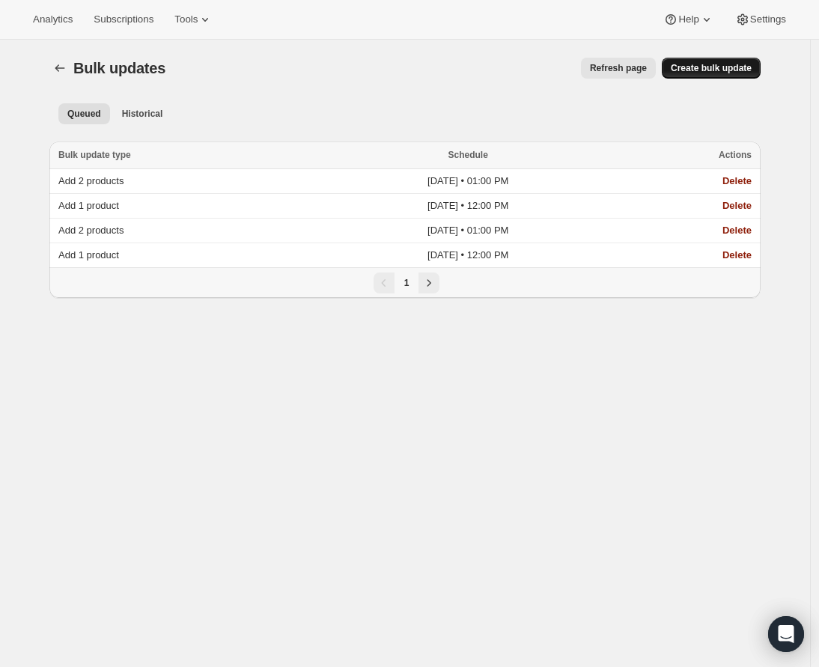
click at [714, 67] on span "Create bulk update" at bounding box center [711, 68] width 81 height 12
select select "12"
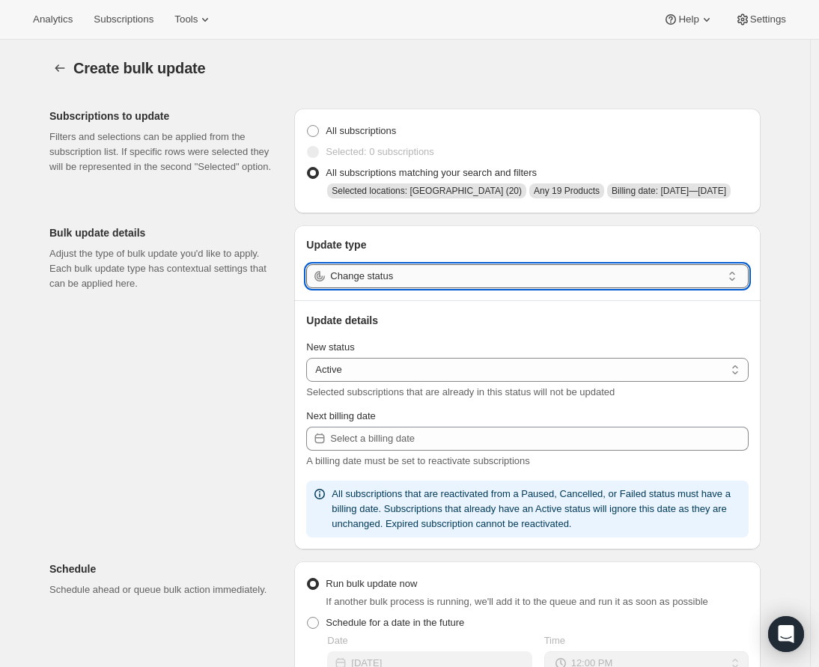
click at [458, 288] on input "Change status" at bounding box center [526, 276] width 392 height 24
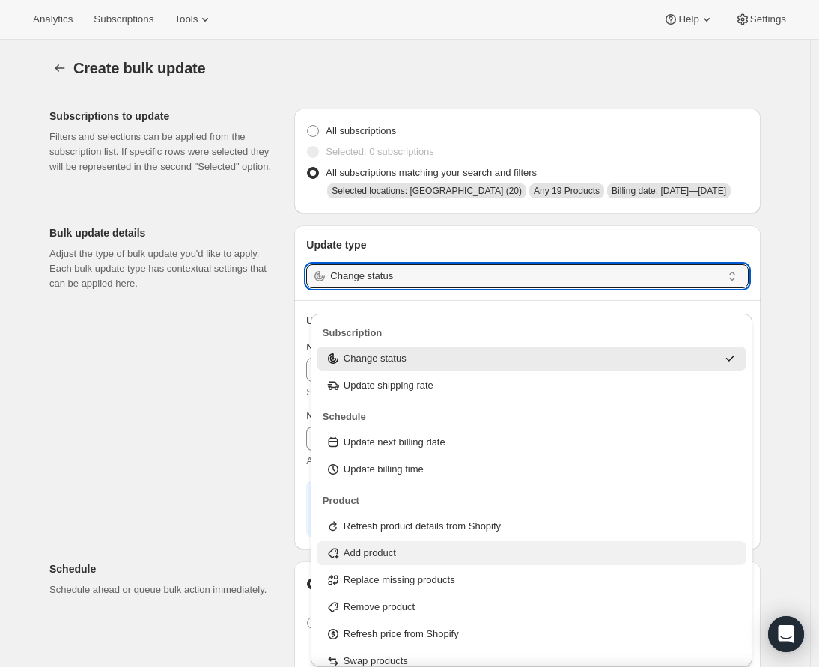
click at [433, 557] on div "Add product" at bounding box center [532, 553] width 412 height 15
type input "Add product"
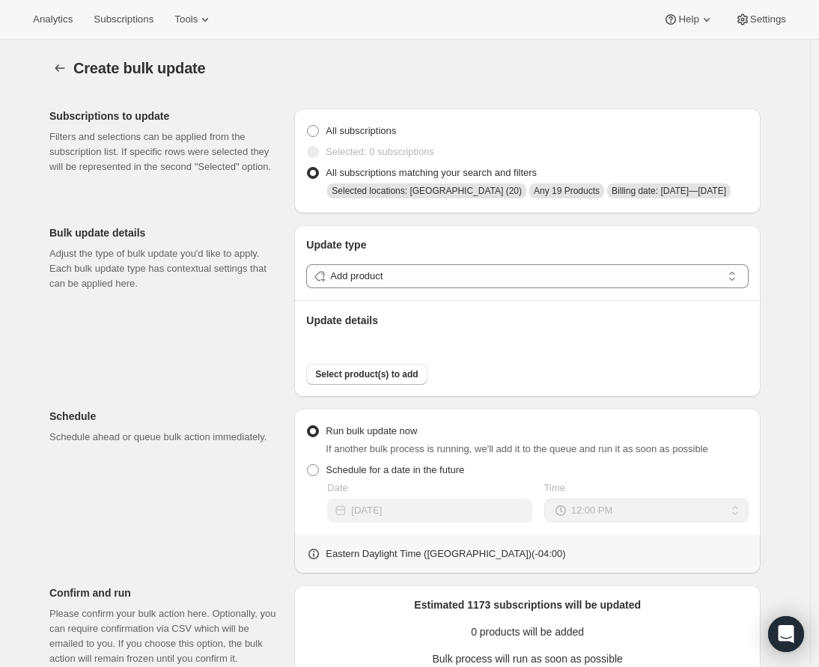
click at [234, 400] on div "Subscriptions to update Filters and selections can be applied from the subscrip…" at bounding box center [398, 494] width 723 height 795
click at [335, 385] on button "Select product(s) to add" at bounding box center [366, 374] width 121 height 21
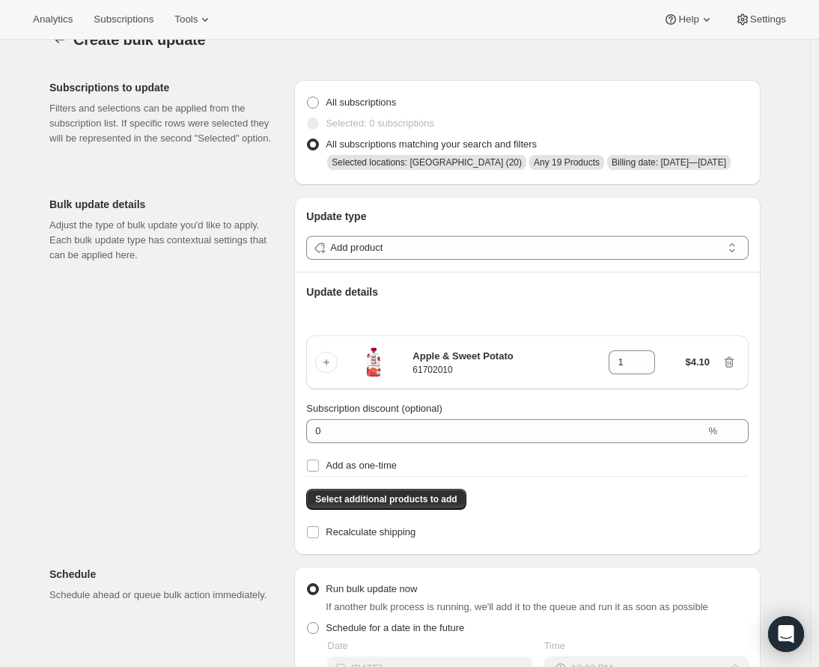
scroll to position [34, 0]
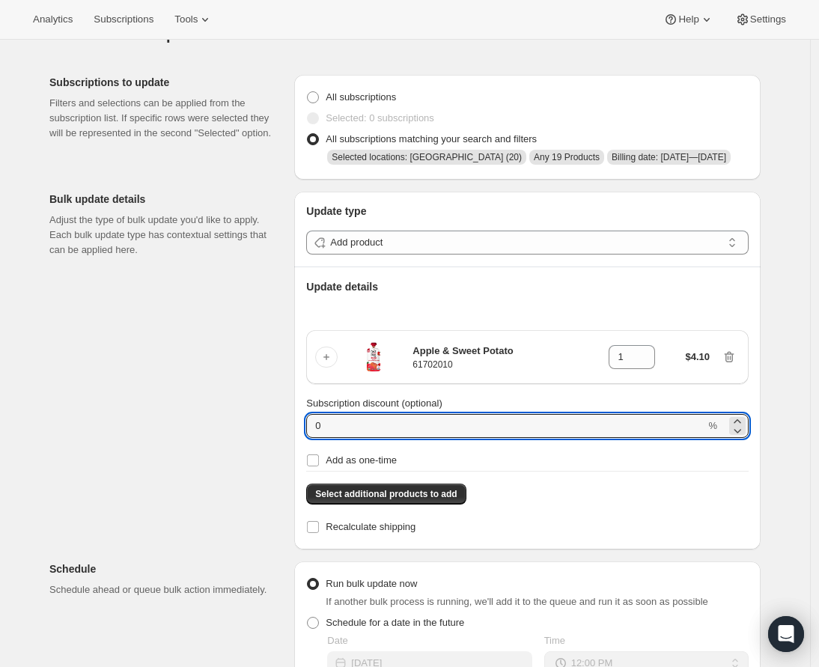
drag, startPoint x: 341, startPoint y: 439, endPoint x: 300, endPoint y: 441, distance: 40.5
click at [300, 441] on div "Update type Add product Update details Apple & Sweet Potato 61702010 1 $4.10 Su…" at bounding box center [527, 371] width 466 height 358
type input "100"
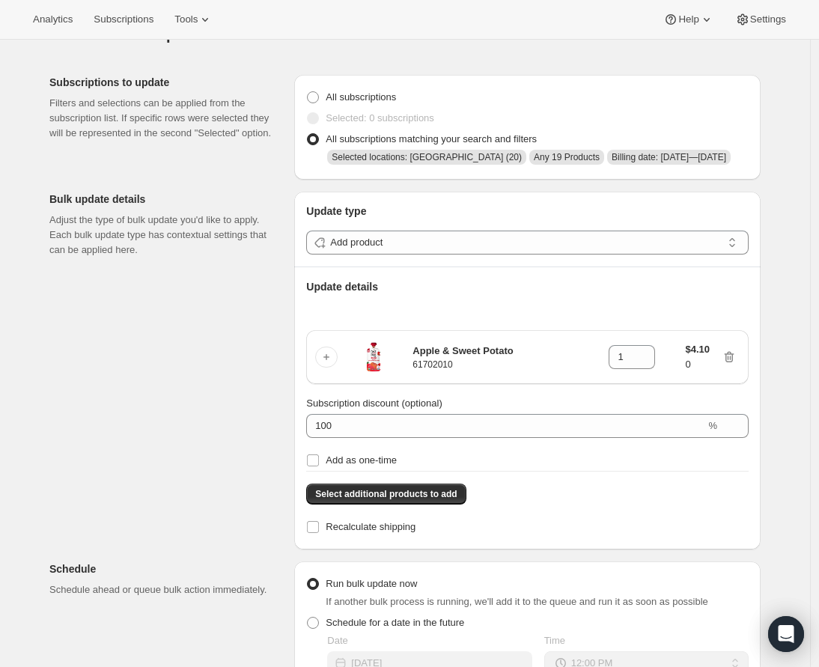
click at [217, 449] on div "Subscriptions to update Filters and selections can be applied from the subscrip…" at bounding box center [398, 553] width 723 height 981
click at [317, 466] on input "Add as one-time" at bounding box center [313, 460] width 12 height 12
checkbox input "true"
click at [249, 454] on div "Subscriptions to update Filters and selections can be applied from the subscrip…" at bounding box center [398, 553] width 723 height 981
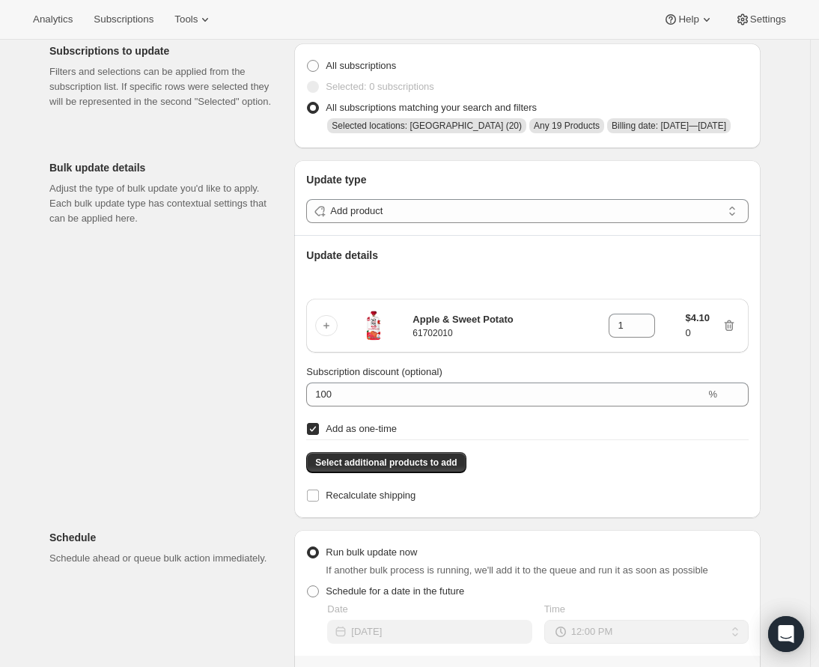
scroll to position [49, 0]
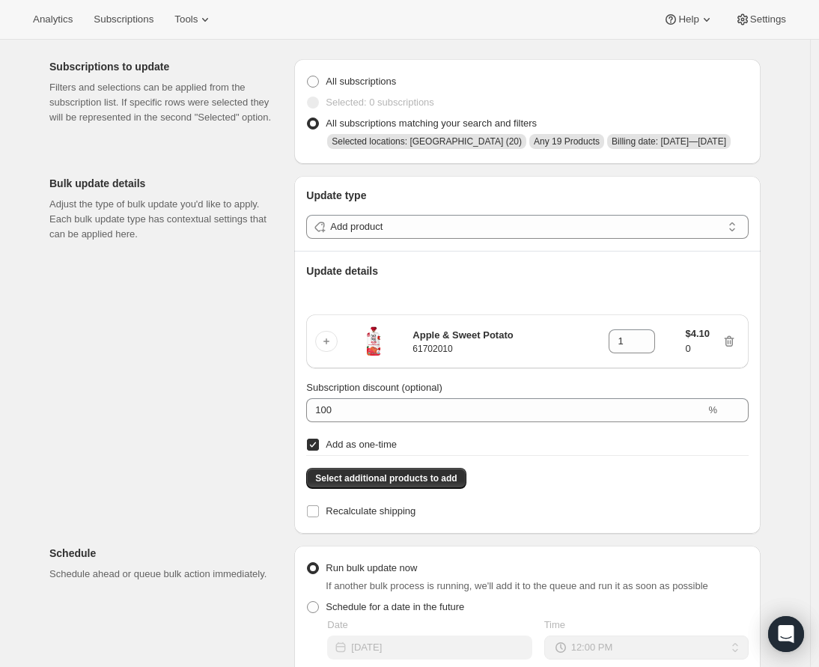
click at [230, 392] on div "Subscriptions to update Filters and selections can be applied from the subscrip…" at bounding box center [398, 537] width 723 height 981
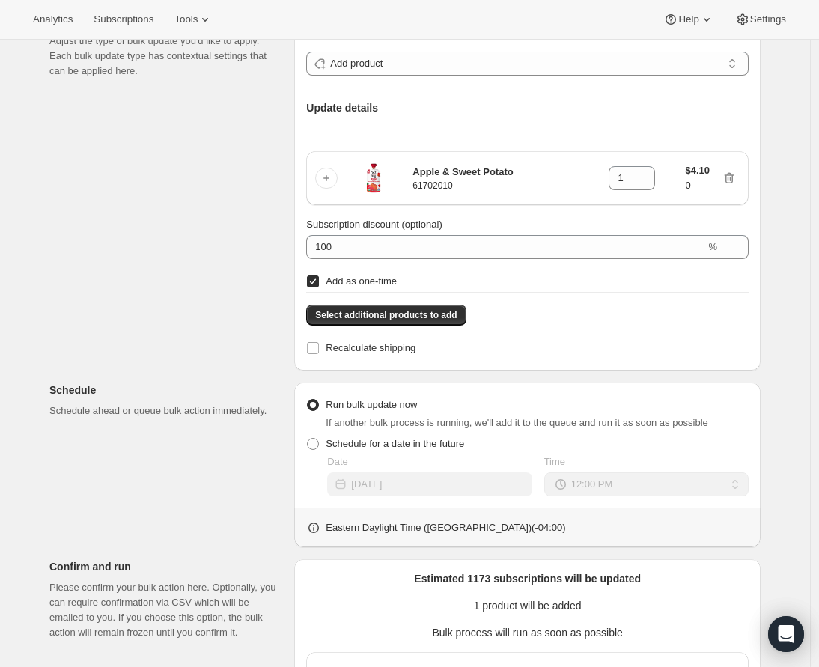
scroll to position [213, 0]
click at [314, 449] on span at bounding box center [313, 443] width 12 height 12
click at [308, 438] on input "Schedule for a date in the future" at bounding box center [307, 437] width 1 height 1
radio input "true"
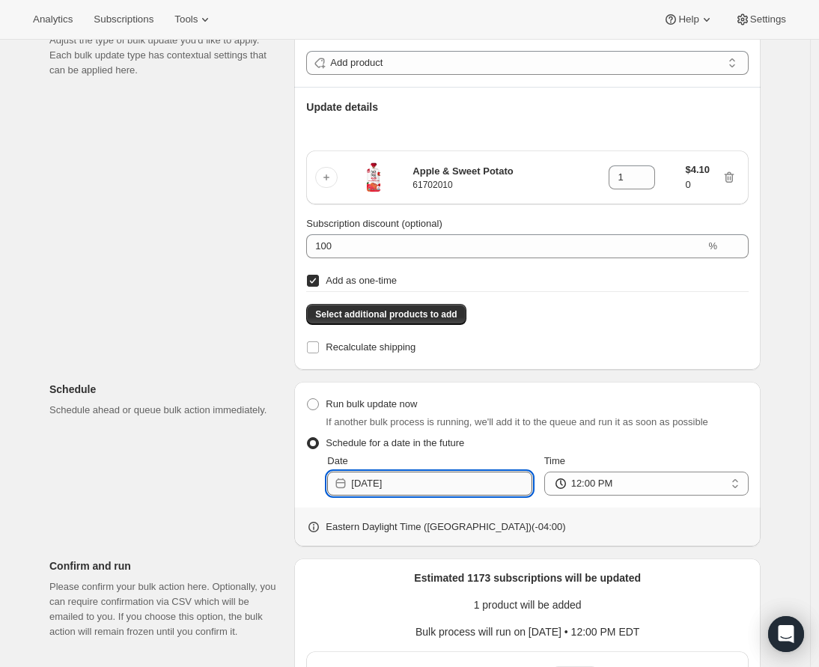
click at [457, 496] on input "2025-09-12" at bounding box center [441, 484] width 180 height 24
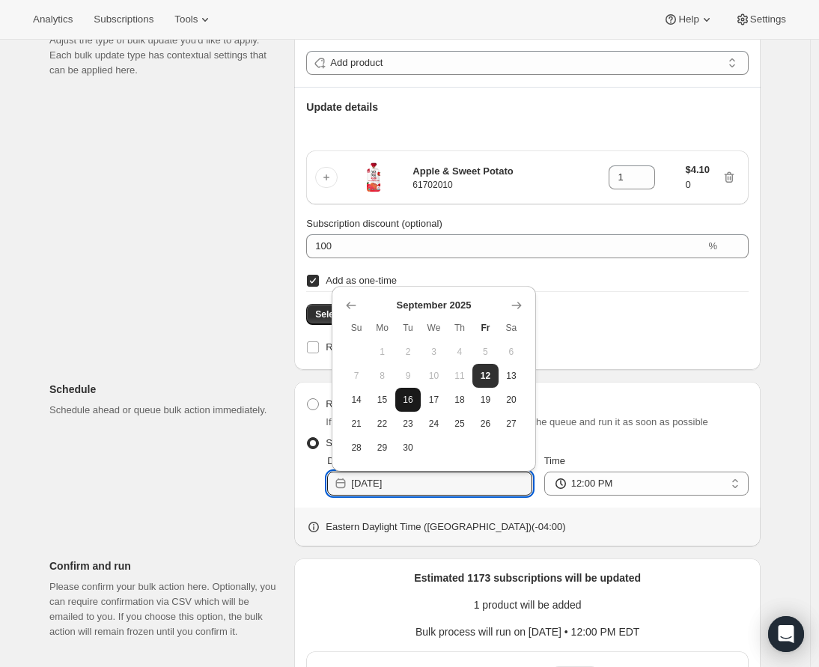
click at [400, 395] on button "16" at bounding box center [407, 400] width 25 height 24
type input "2025-09-16"
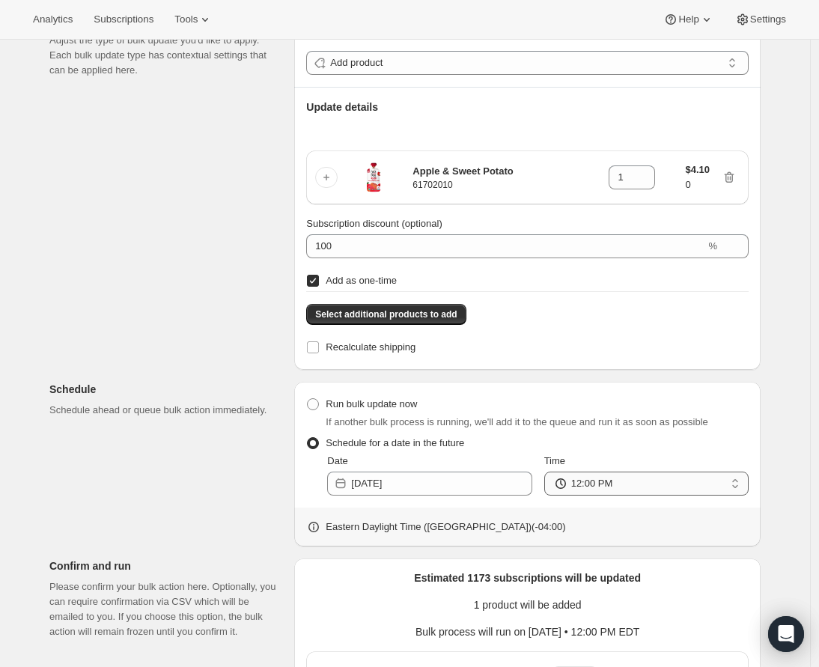
click at [633, 496] on select "12:00 AM 01:00 AM 02:00 AM 03:00 AM 04:00 AM 05:00 AM 06:00 AM 07:00 AM 08:00 A…" at bounding box center [646, 484] width 204 height 24
select select "14"
click at [548, 493] on select "12:00 AM 01:00 AM 02:00 AM 03:00 AM 04:00 AM 05:00 AM 06:00 AM 07:00 AM 08:00 A…" at bounding box center [646, 484] width 204 height 24
click at [785, 456] on div "Create bulk update. This page is ready Create bulk update Subscriptions to upda…" at bounding box center [405, 328] width 810 height 1005
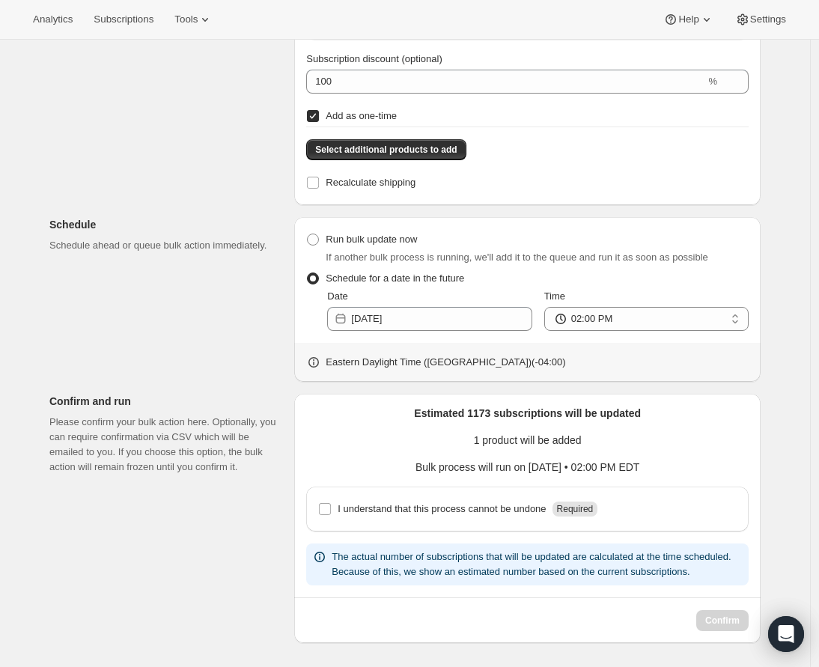
scroll to position [415, 0]
click at [418, 502] on p "I understand that this process cannot be undone" at bounding box center [442, 509] width 208 height 15
click at [331, 503] on input "I understand that this process cannot be undone Required" at bounding box center [325, 509] width 12 height 12
checkbox input "true"
click at [728, 620] on span "Confirm" at bounding box center [722, 621] width 34 height 12
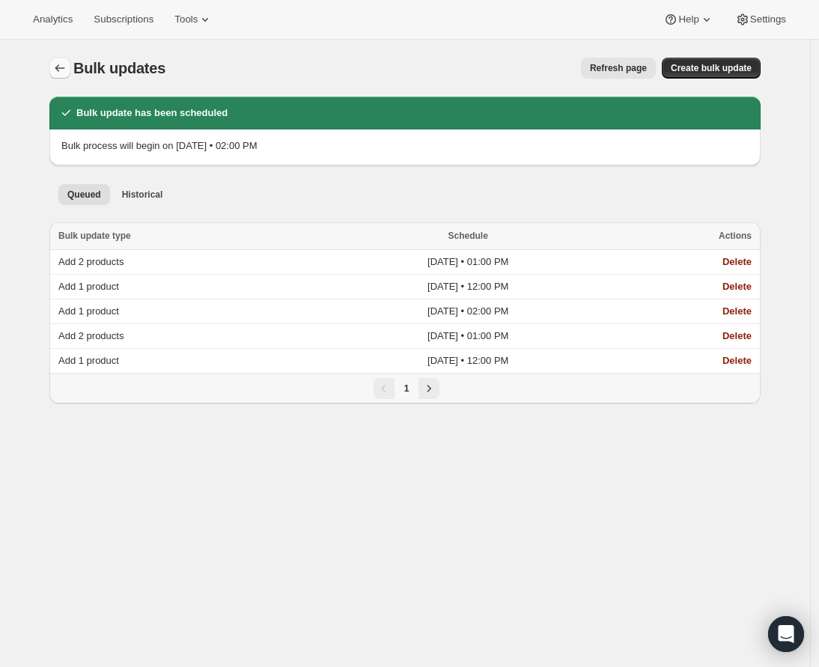
click at [60, 69] on icon "Bulk updates" at bounding box center [59, 68] width 15 height 15
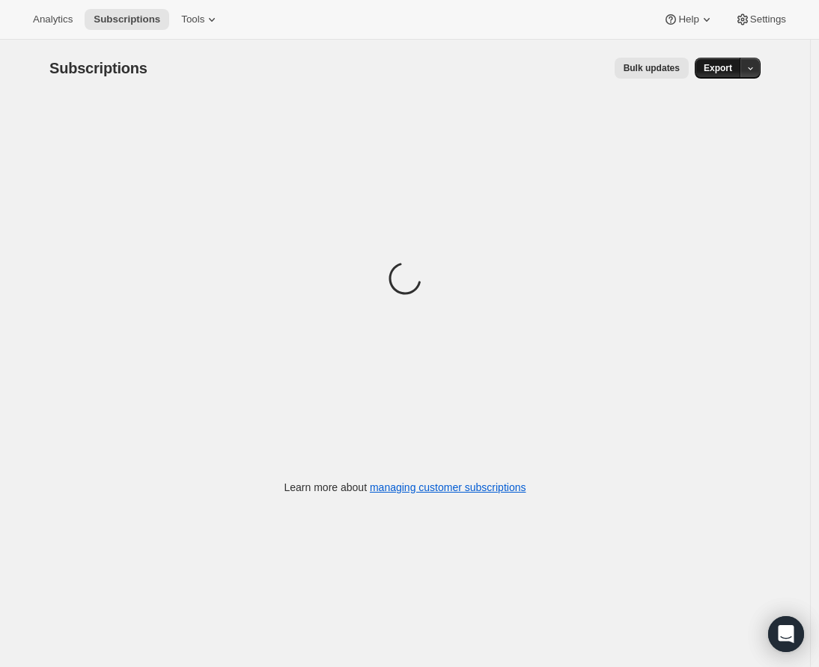
click at [721, 70] on span "Export" at bounding box center [718, 68] width 28 height 12
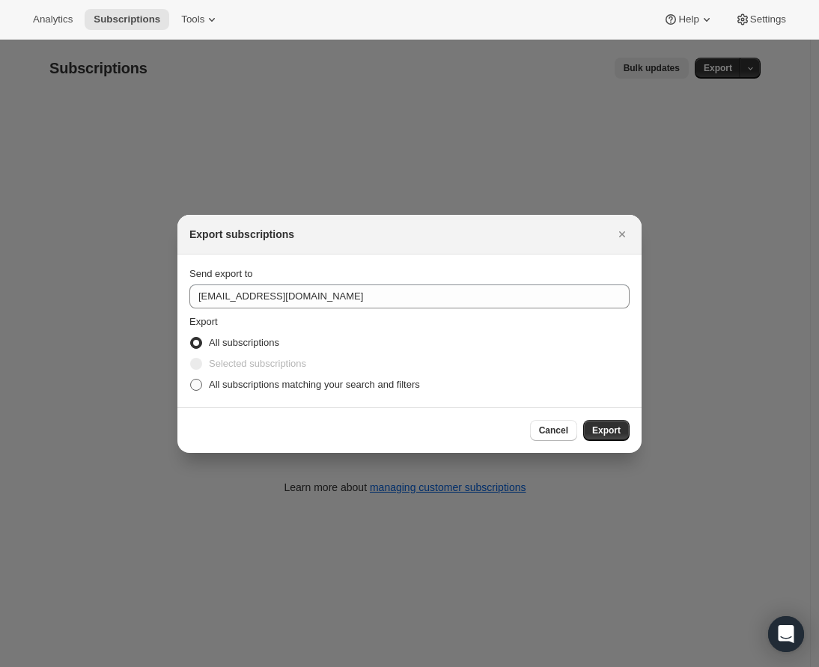
click at [200, 381] on span ":r2qa:" at bounding box center [196, 385] width 12 height 12
click at [191, 380] on input "All subscriptions matching your search and filters" at bounding box center [190, 379] width 1 height 1
radio input "true"
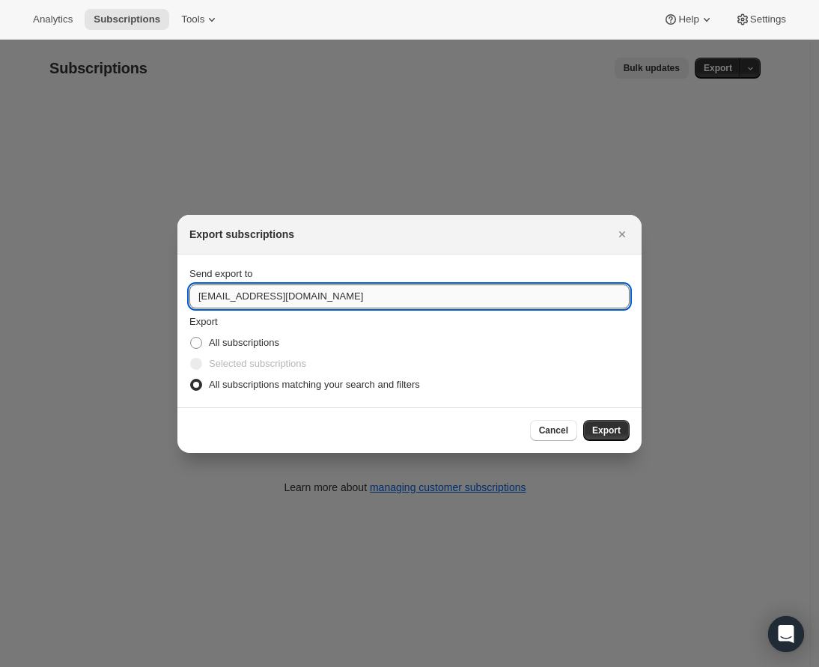
click at [204, 292] on input "care@uponafarm.com" at bounding box center [409, 296] width 440 height 24
type input "lindsey.gedeon@uponafarm.com"
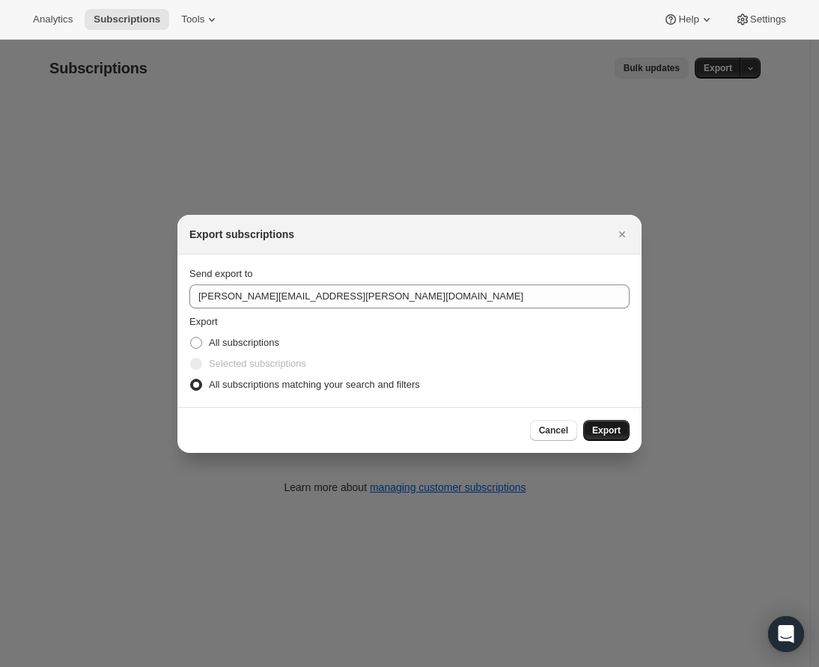
click at [603, 427] on span "Export" at bounding box center [606, 430] width 28 height 12
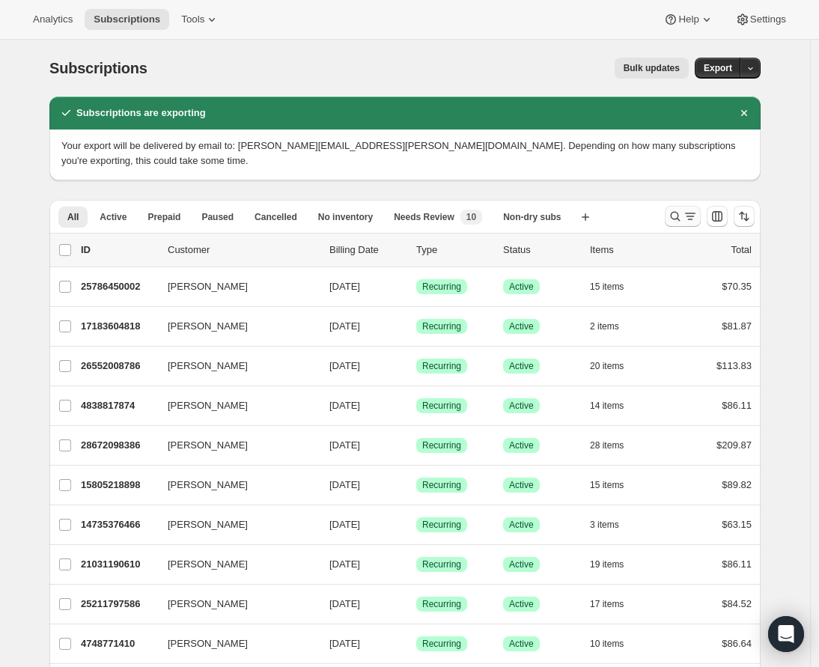
click at [693, 219] on icon "Search and filter results" at bounding box center [690, 216] width 15 height 15
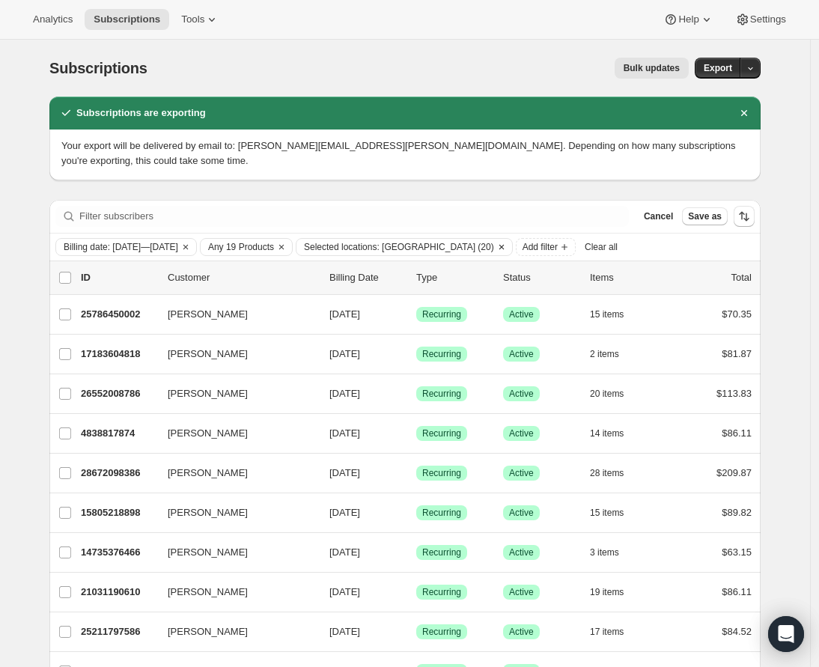
click at [467, 243] on span "Selected locations: United States (20)" at bounding box center [399, 247] width 190 height 12
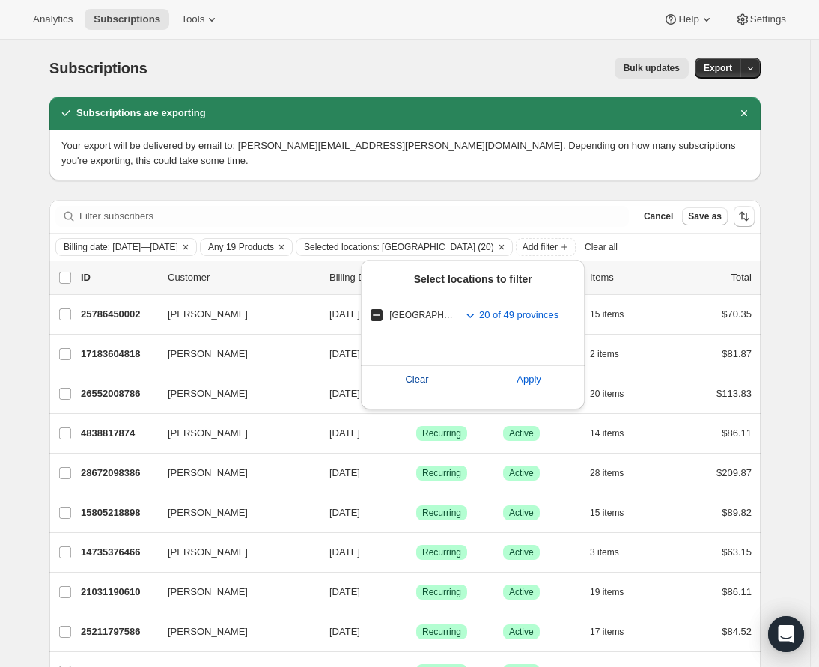
click at [407, 375] on span "Clear" at bounding box center [416, 379] width 23 height 15
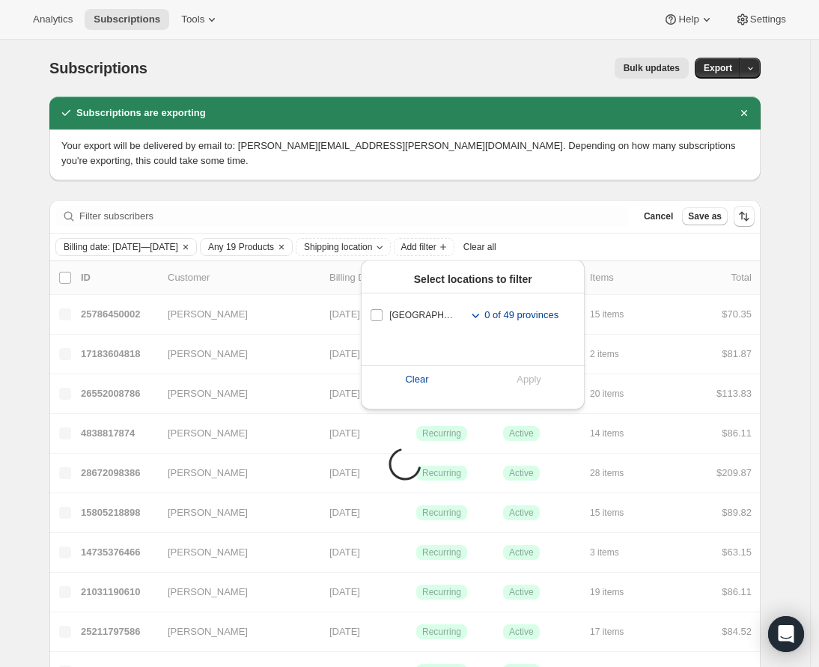
click at [472, 314] on icon "Toggle subregions for United States" at bounding box center [475, 316] width 7 height 4
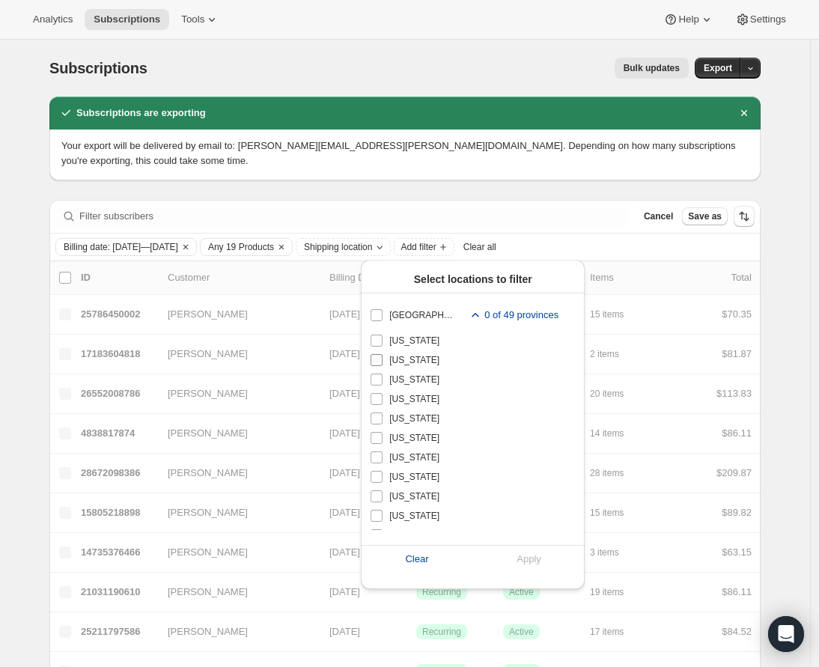
click at [378, 362] on input "Arizona" at bounding box center [377, 360] width 12 height 12
checkbox input "true"
click at [380, 398] on input "California" at bounding box center [377, 399] width 12 height 12
checkbox input "true"
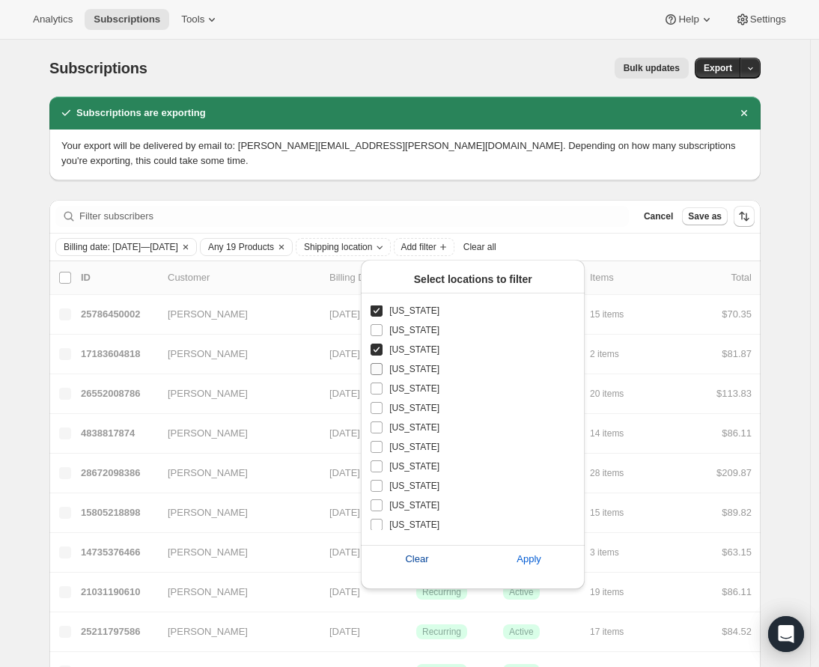
scroll to position [90, 0]
click at [378, 451] on span at bounding box center [376, 445] width 13 height 13
click at [378, 451] on input "Idaho" at bounding box center [377, 445] width 12 height 12
checkbox input "true"
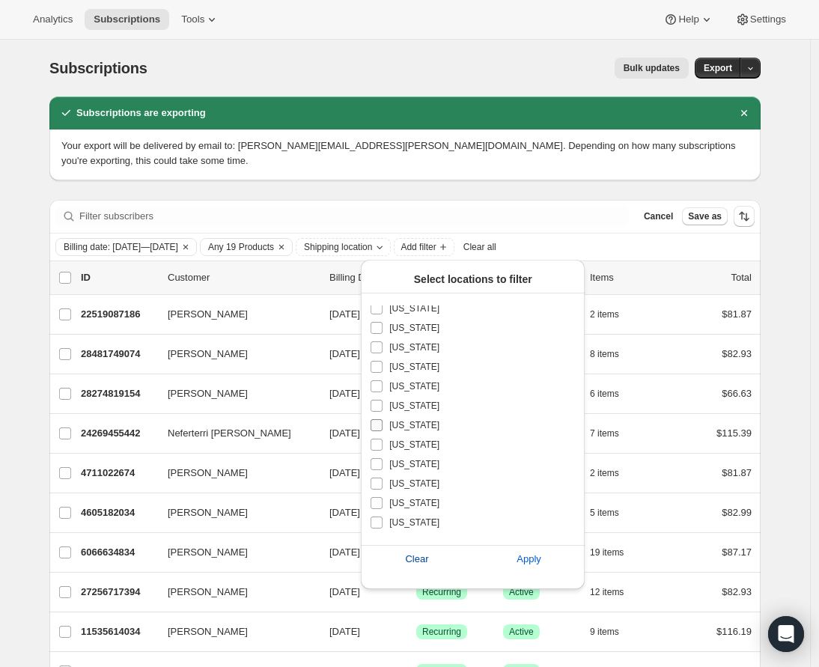
scroll to position [475, 0]
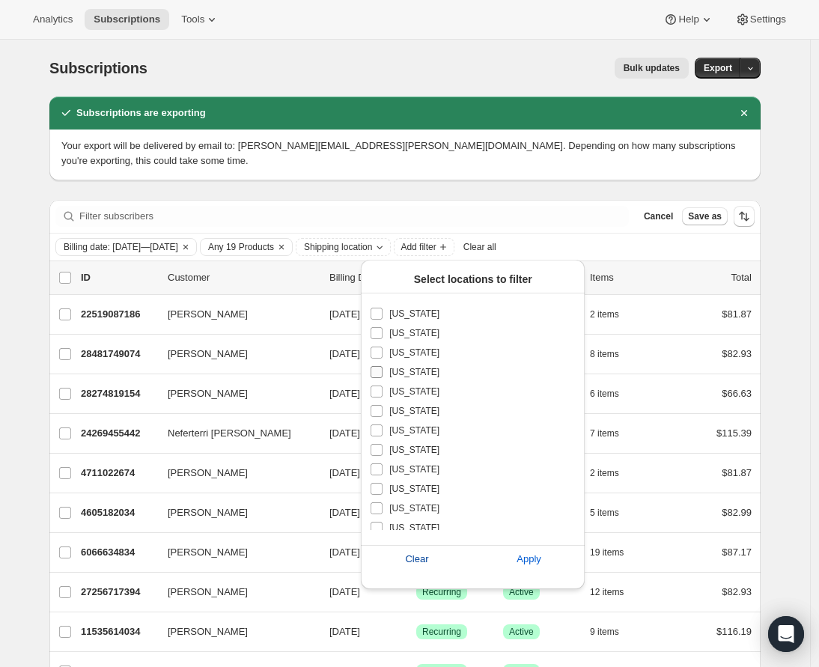
click at [377, 374] on input "Nevada" at bounding box center [377, 372] width 12 height 12
checkbox input "true"
click at [380, 453] on input "Oregon" at bounding box center [377, 453] width 12 height 12
checkbox input "true"
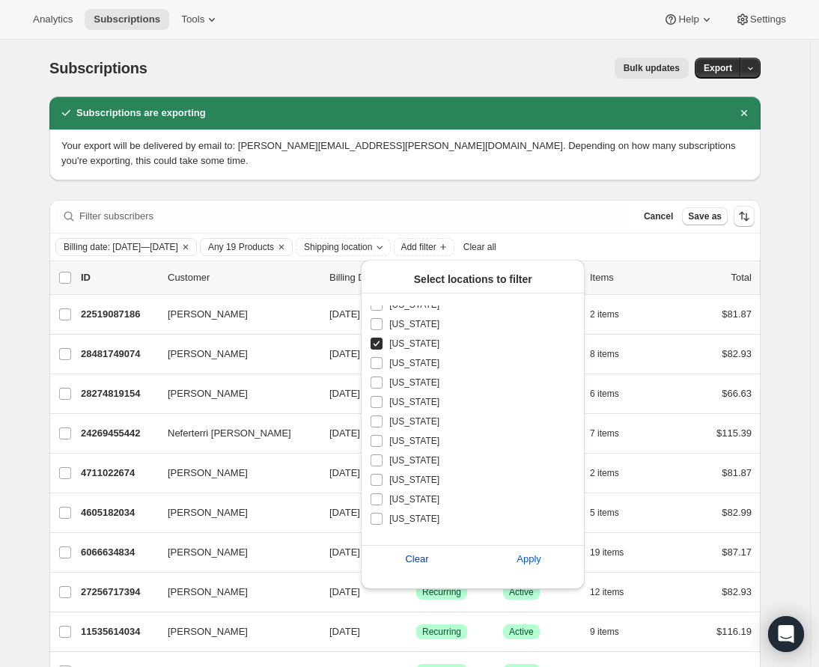
scroll to position [679, 0]
click at [372, 476] on input "Utah" at bounding box center [377, 479] width 12 height 12
checkbox input "true"
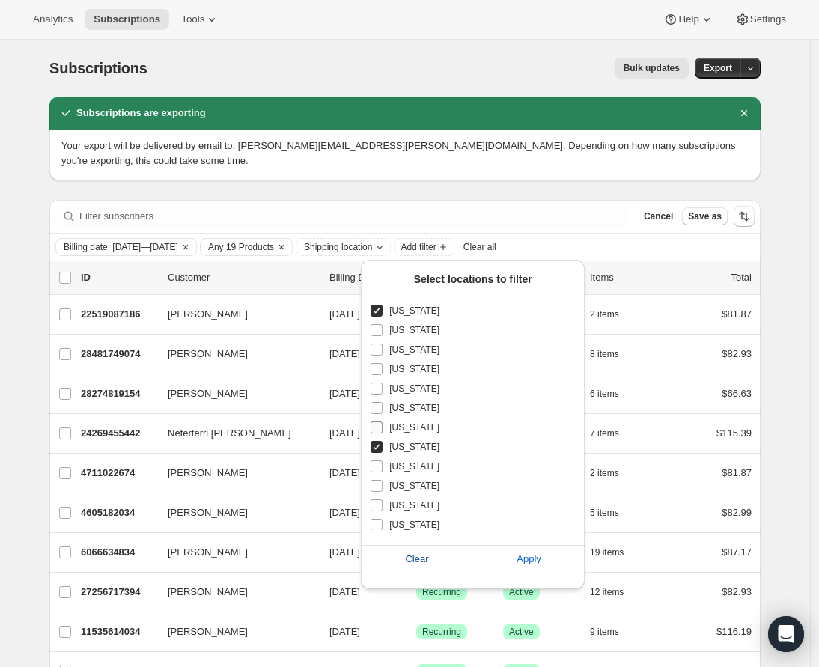
scroll to position [761, 0]
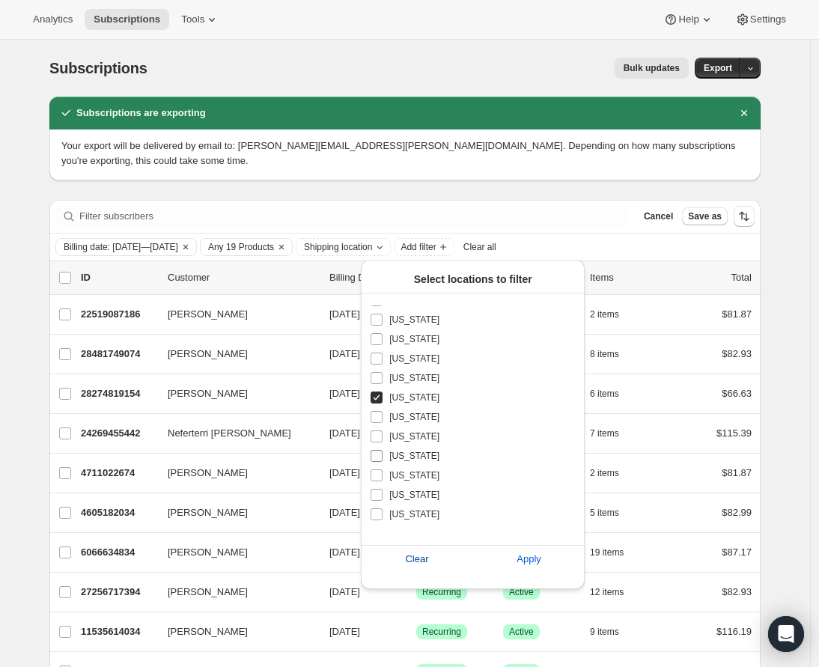
click at [380, 460] on input "Washington" at bounding box center [377, 456] width 12 height 12
checkbox input "true"
click at [517, 558] on span "Apply" at bounding box center [529, 559] width 25 height 15
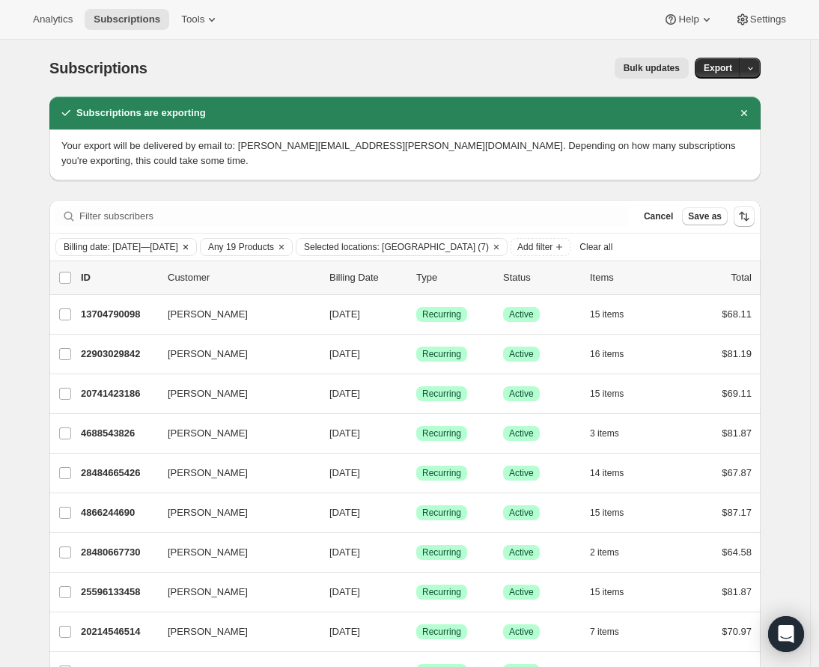
click at [133, 246] on span "Billing date: Sep 17, 2025—Sep 27, 2025" at bounding box center [121, 247] width 115 height 12
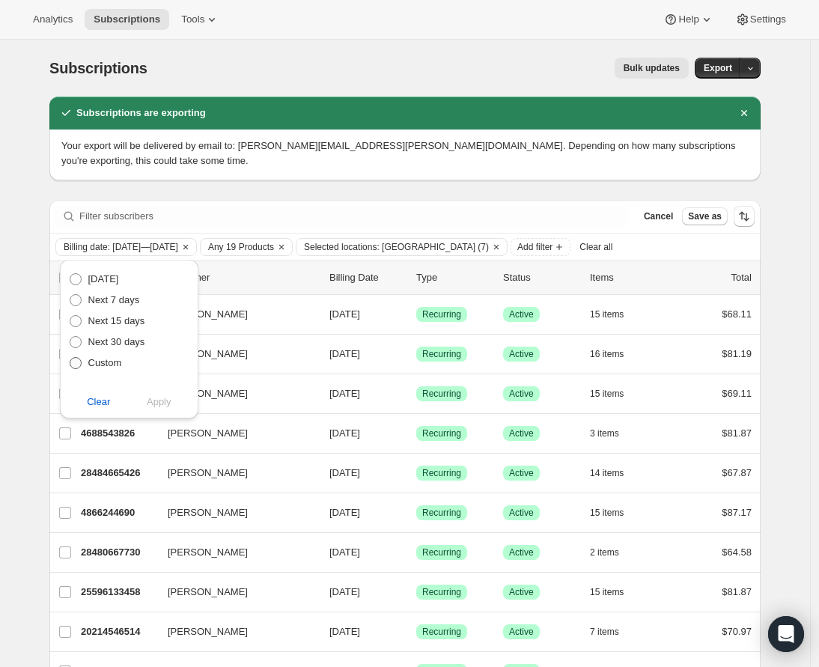
click at [112, 362] on span "Custom" at bounding box center [105, 362] width 34 height 11
click at [70, 358] on input "Custom" at bounding box center [70, 357] width 1 height 1
radio input "true"
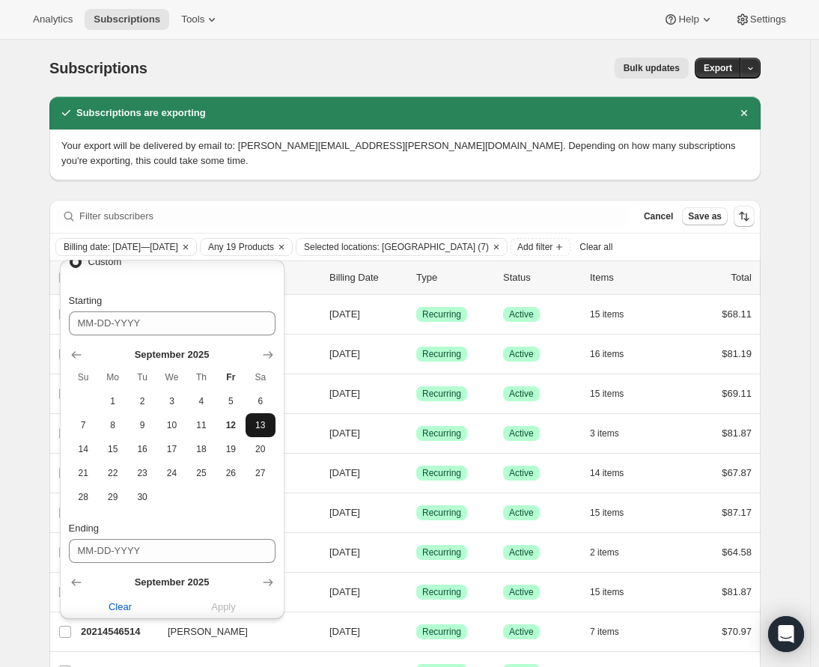
click at [258, 423] on span "13" at bounding box center [260, 425] width 17 height 12
type input "09-13-2025"
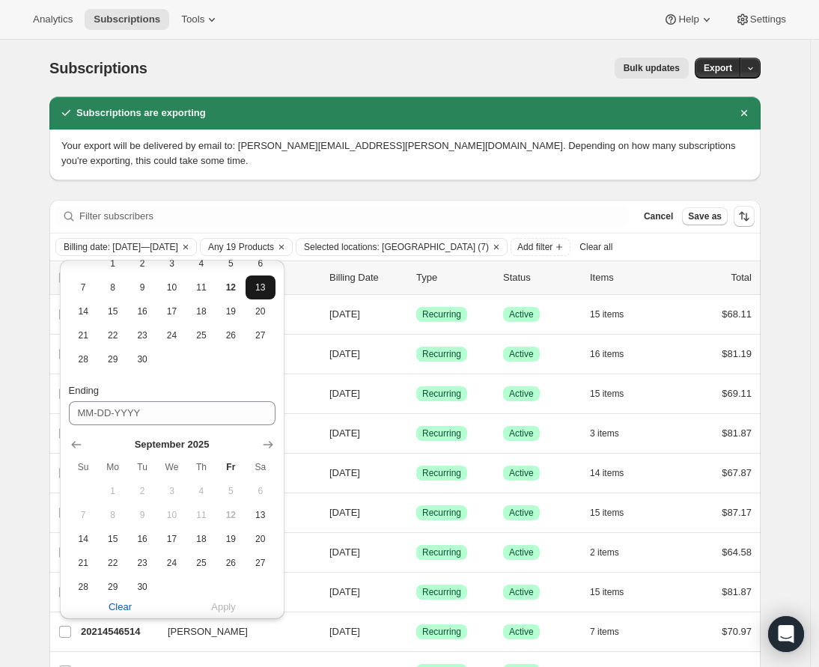
scroll to position [275, 0]
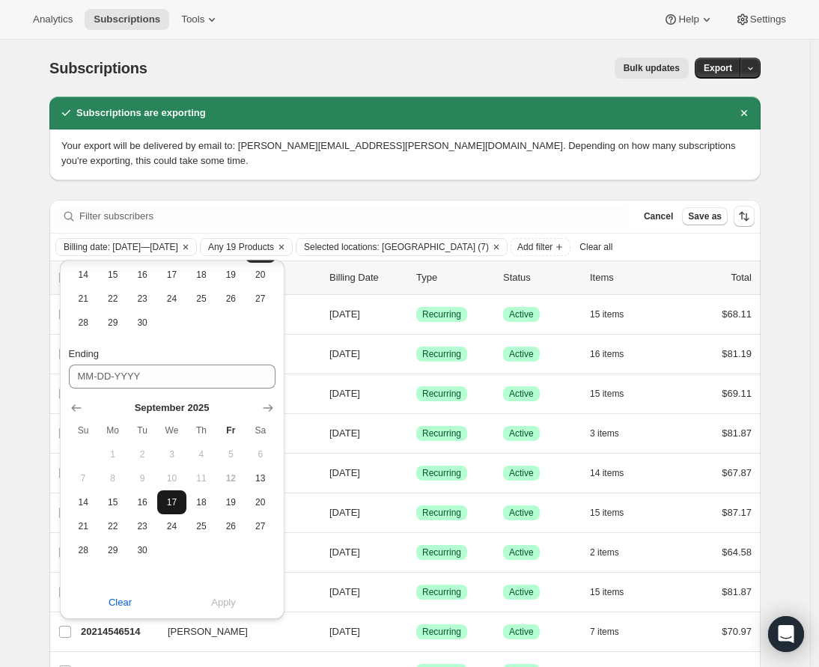
click at [177, 503] on span "17" at bounding box center [171, 502] width 17 height 12
type input "09-17-2025"
click at [231, 597] on span "Apply" at bounding box center [223, 602] width 25 height 15
click at [652, 64] on span "Bulk updates" at bounding box center [652, 68] width 56 height 12
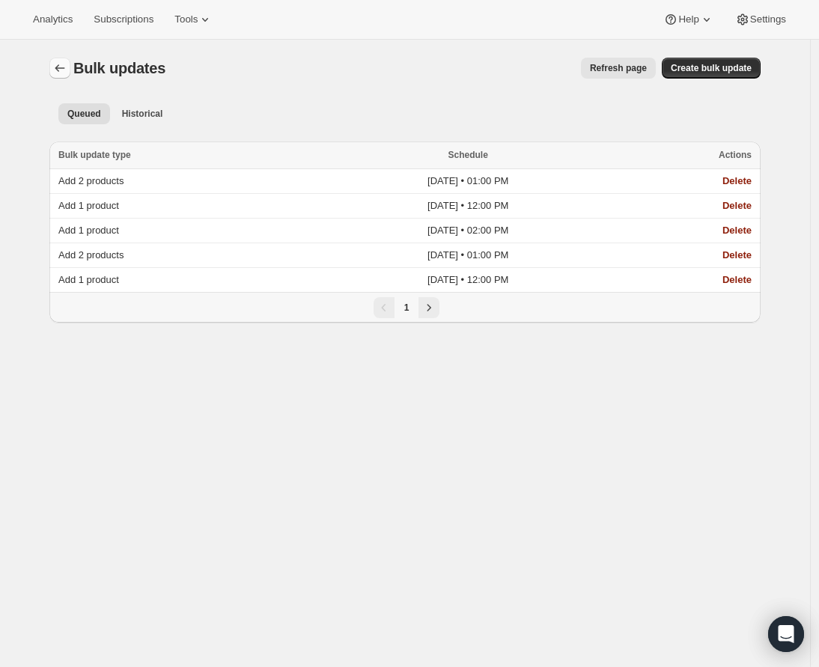
click at [55, 74] on button "Bulk updates" at bounding box center [59, 68] width 21 height 21
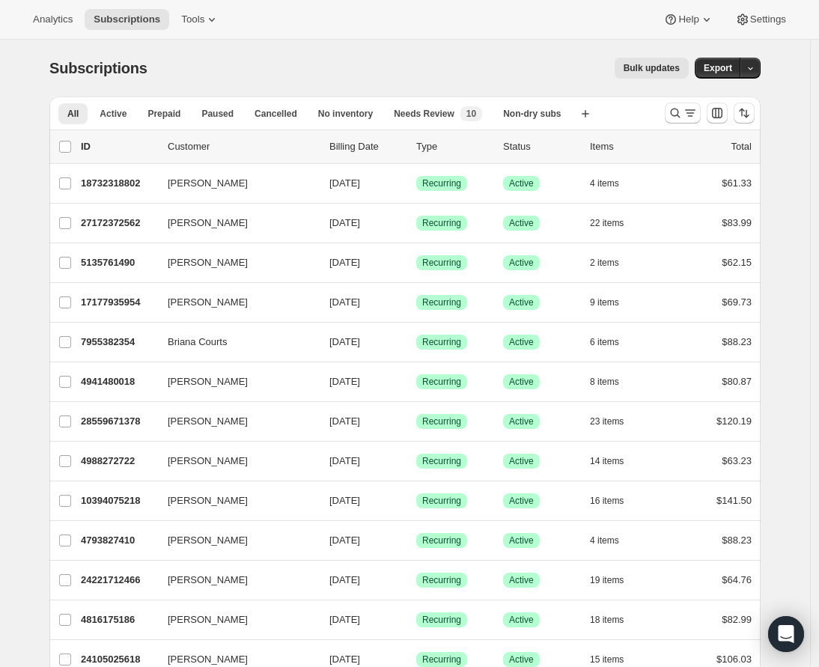
click at [660, 67] on span "Bulk updates" at bounding box center [652, 68] width 56 height 12
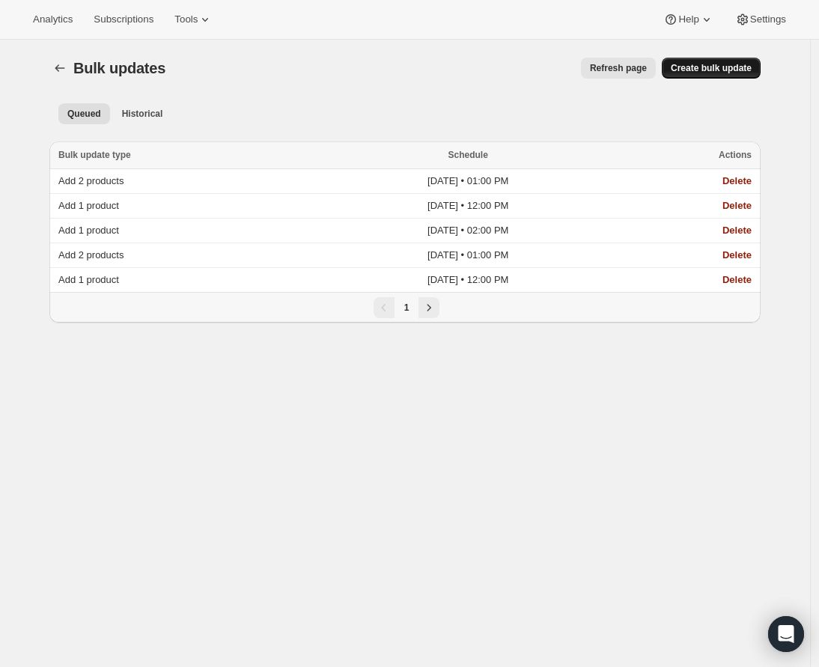
click at [684, 61] on button "Create bulk update" at bounding box center [711, 68] width 99 height 21
select select "12"
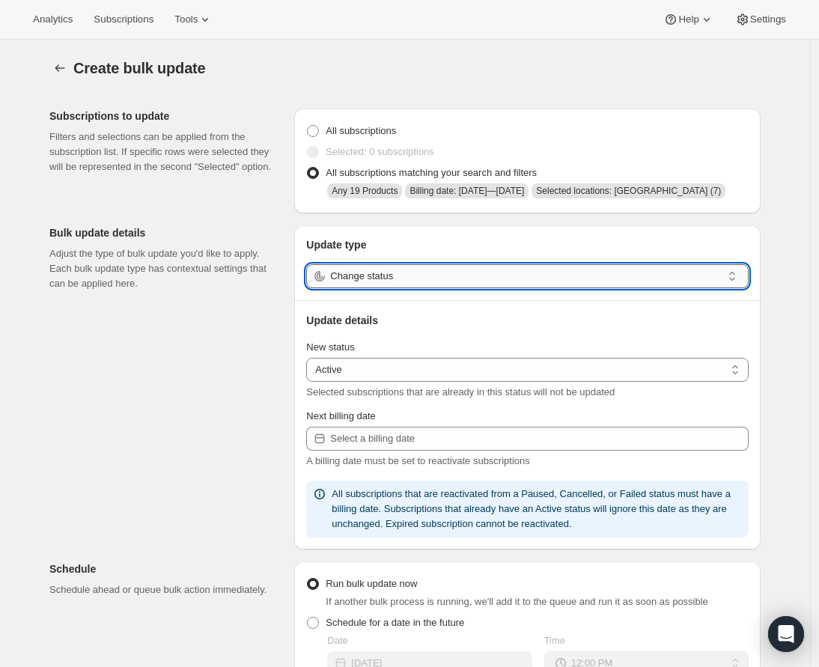
click at [436, 288] on input "Change status" at bounding box center [526, 276] width 392 height 24
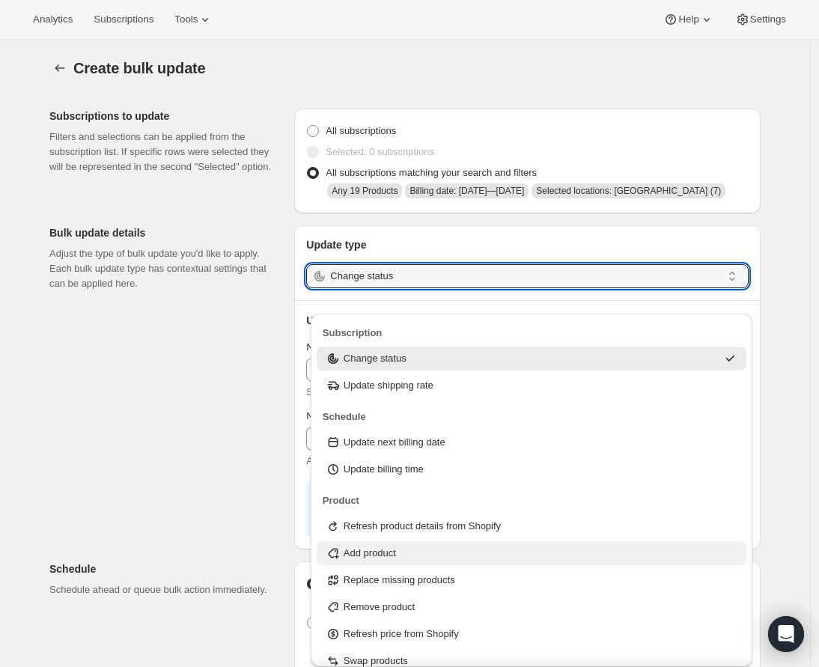
click at [440, 549] on div "Add product" at bounding box center [532, 553] width 412 height 15
type input "Add product"
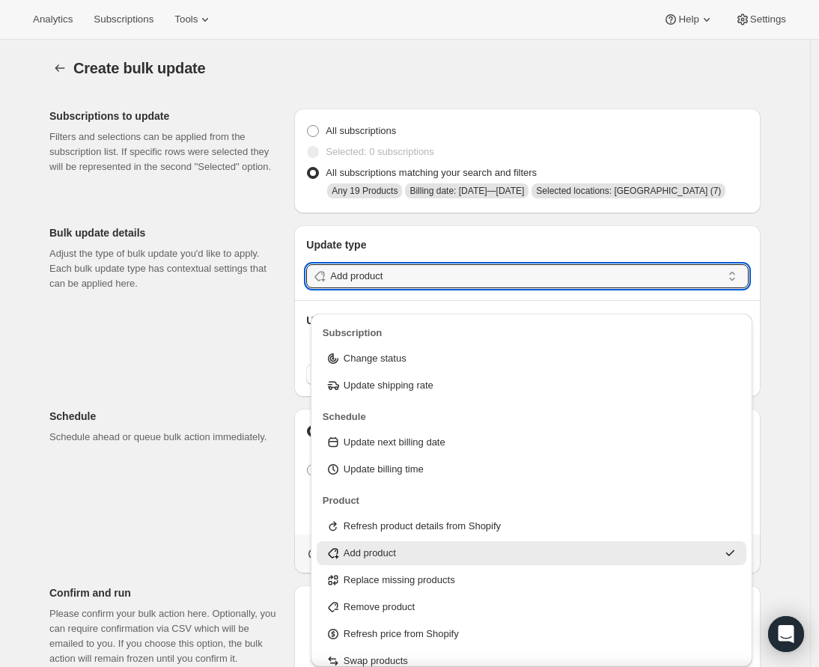
click at [510, 193] on span "Billing date: Sep 13, 2025—Sep 17, 2025" at bounding box center [466, 191] width 115 height 10
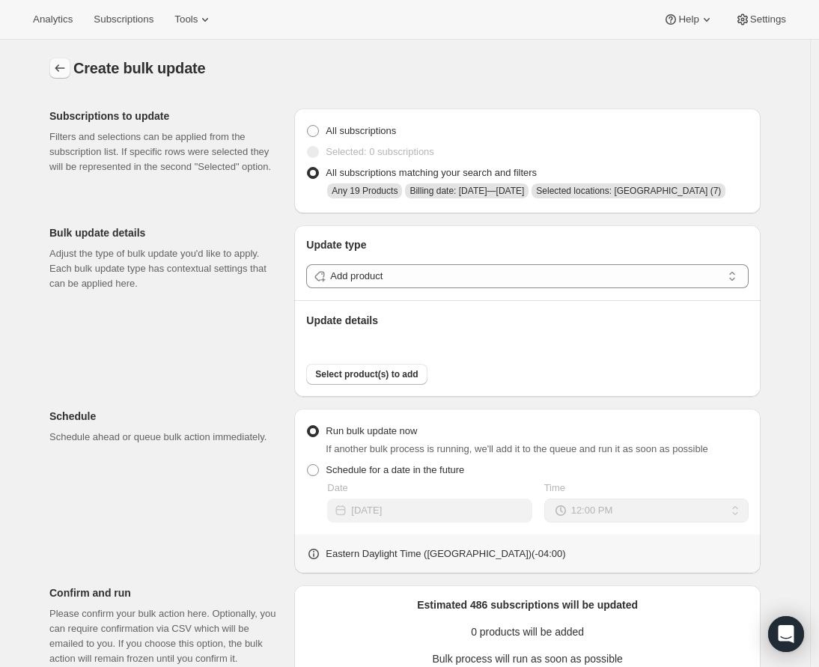
click at [61, 72] on icon "button" at bounding box center [59, 68] width 15 height 15
